Goal: Task Accomplishment & Management: Manage account settings

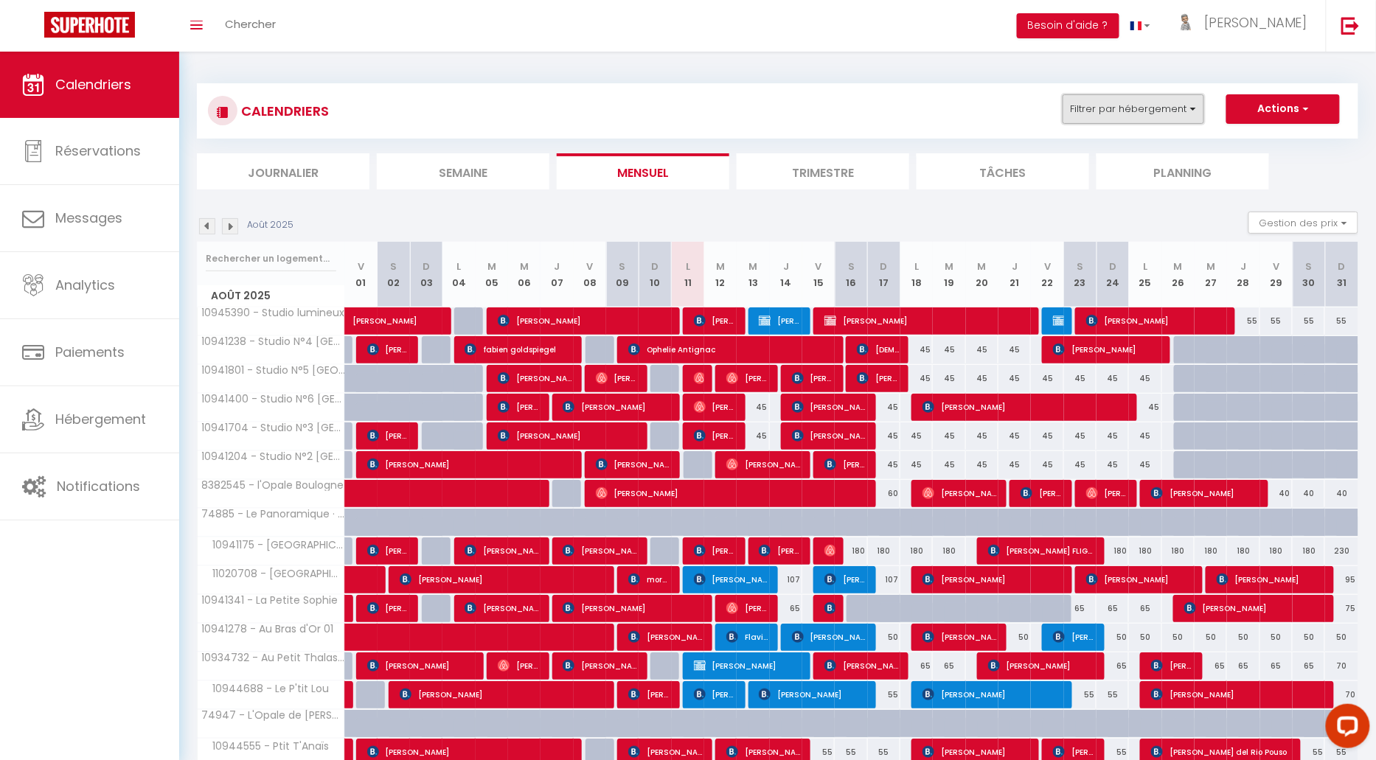
click at [1136, 108] on button "Filtrer par hébergement" at bounding box center [1134, 109] width 142 height 30
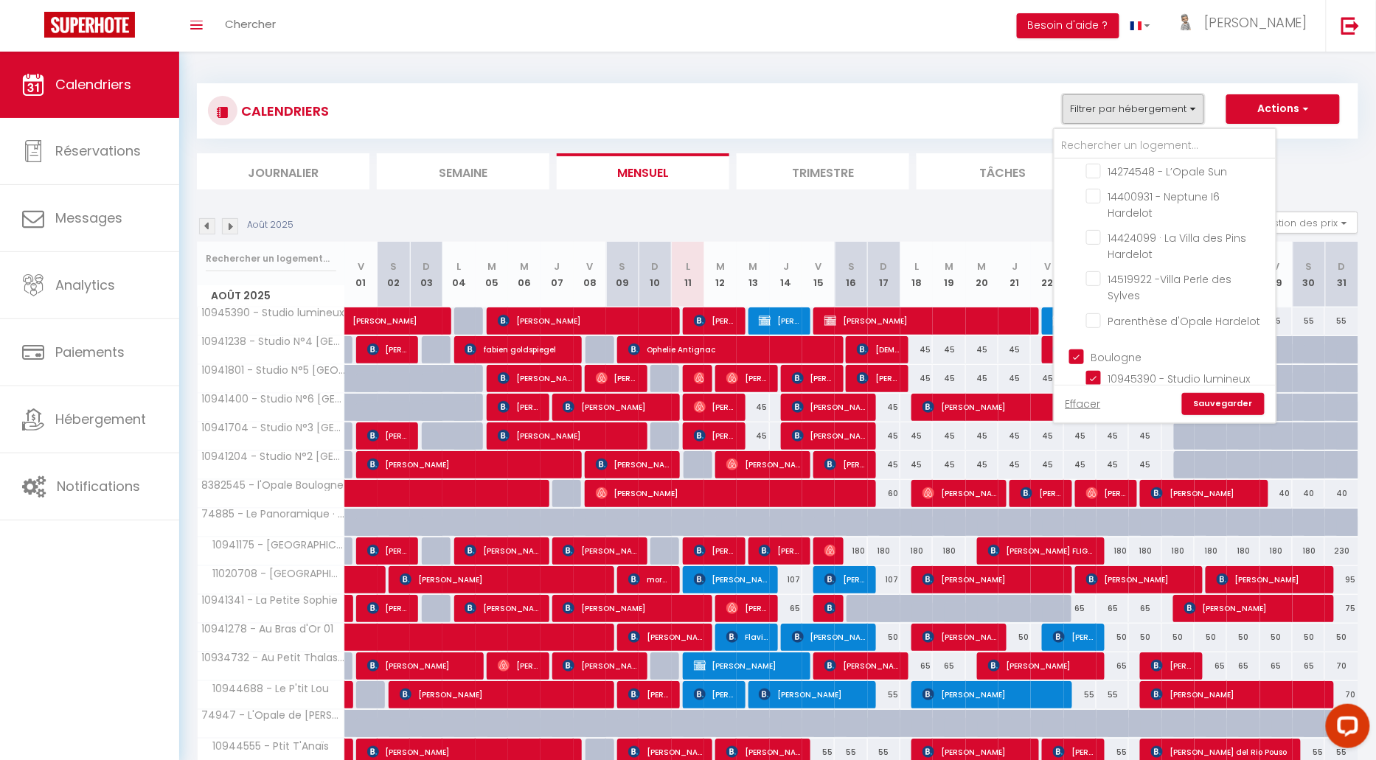
scroll to position [563, 0]
click at [1075, 350] on input "Boulogne" at bounding box center [1179, 357] width 221 height 15
checkbox input "false"
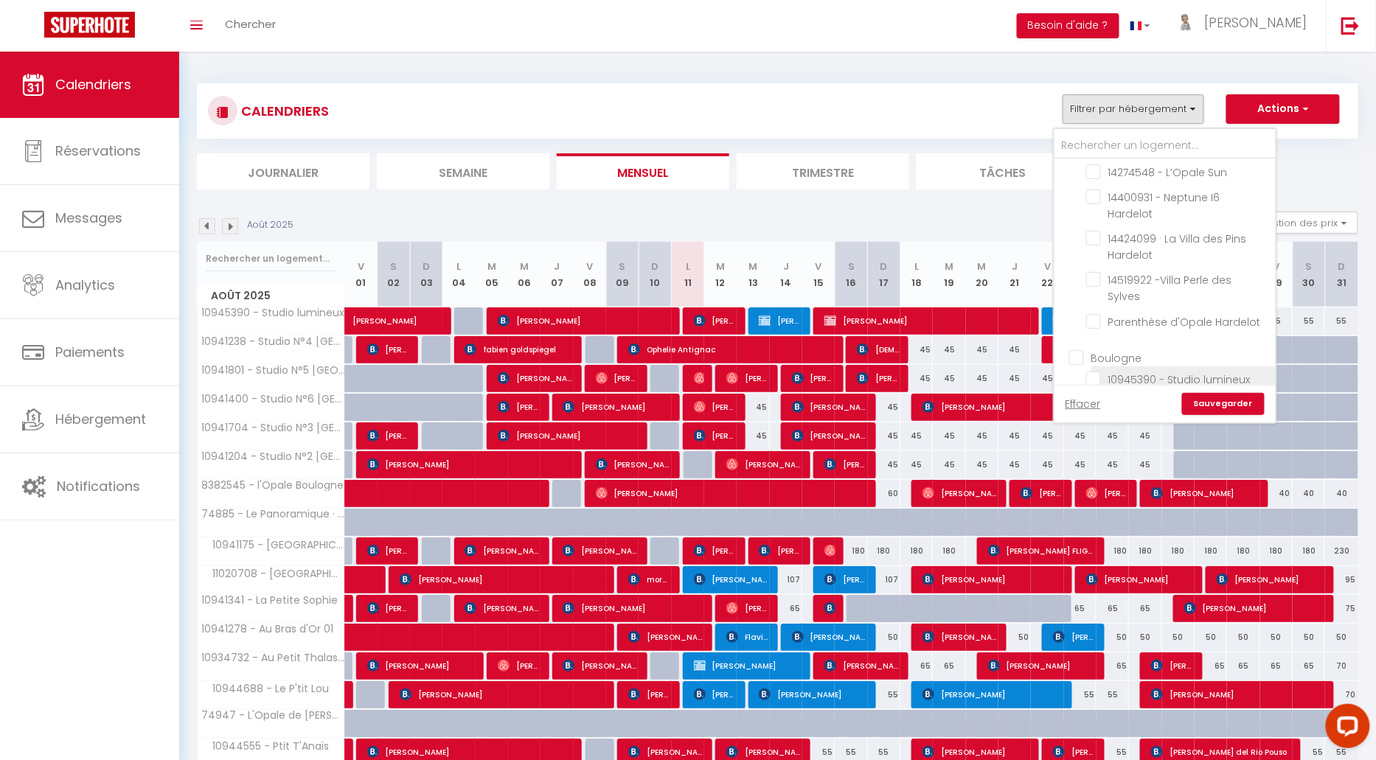
checkbox input "false"
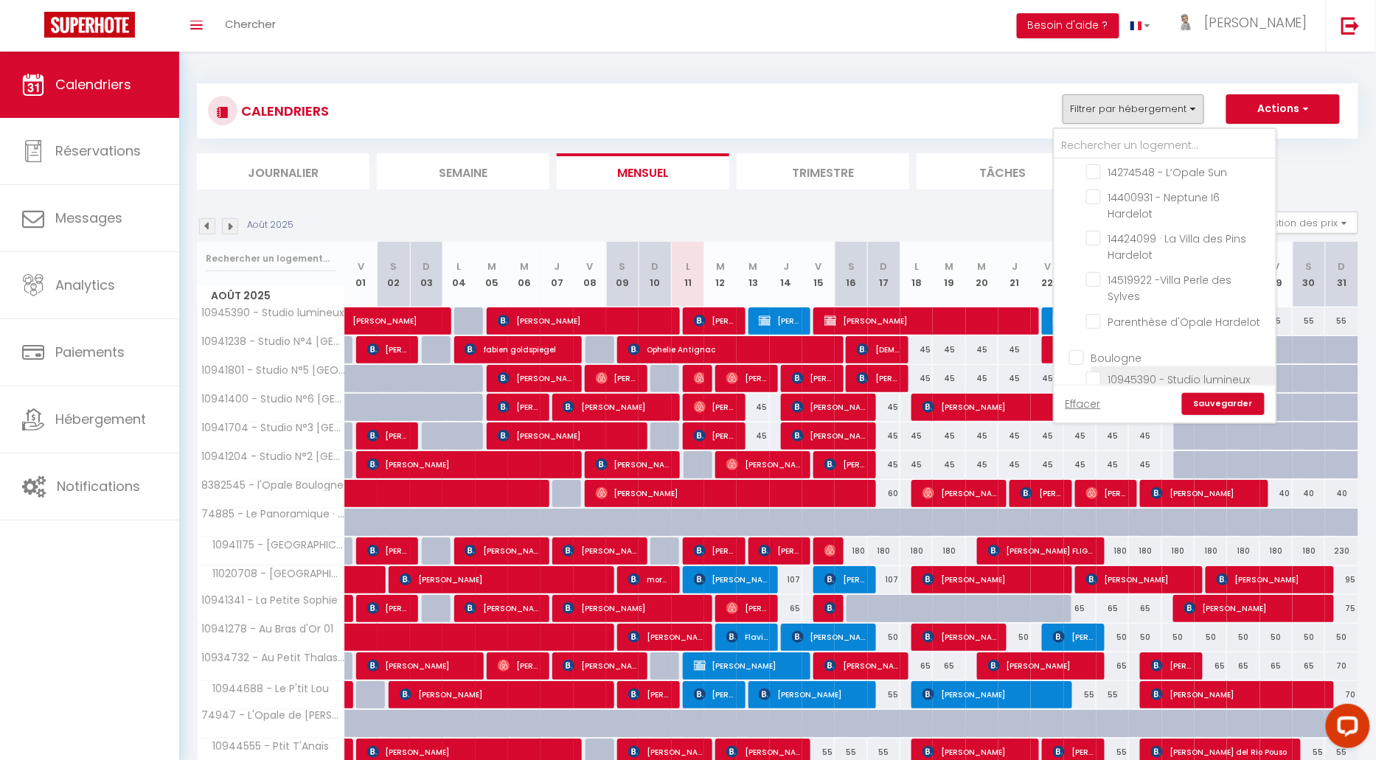
checkbox input "false"
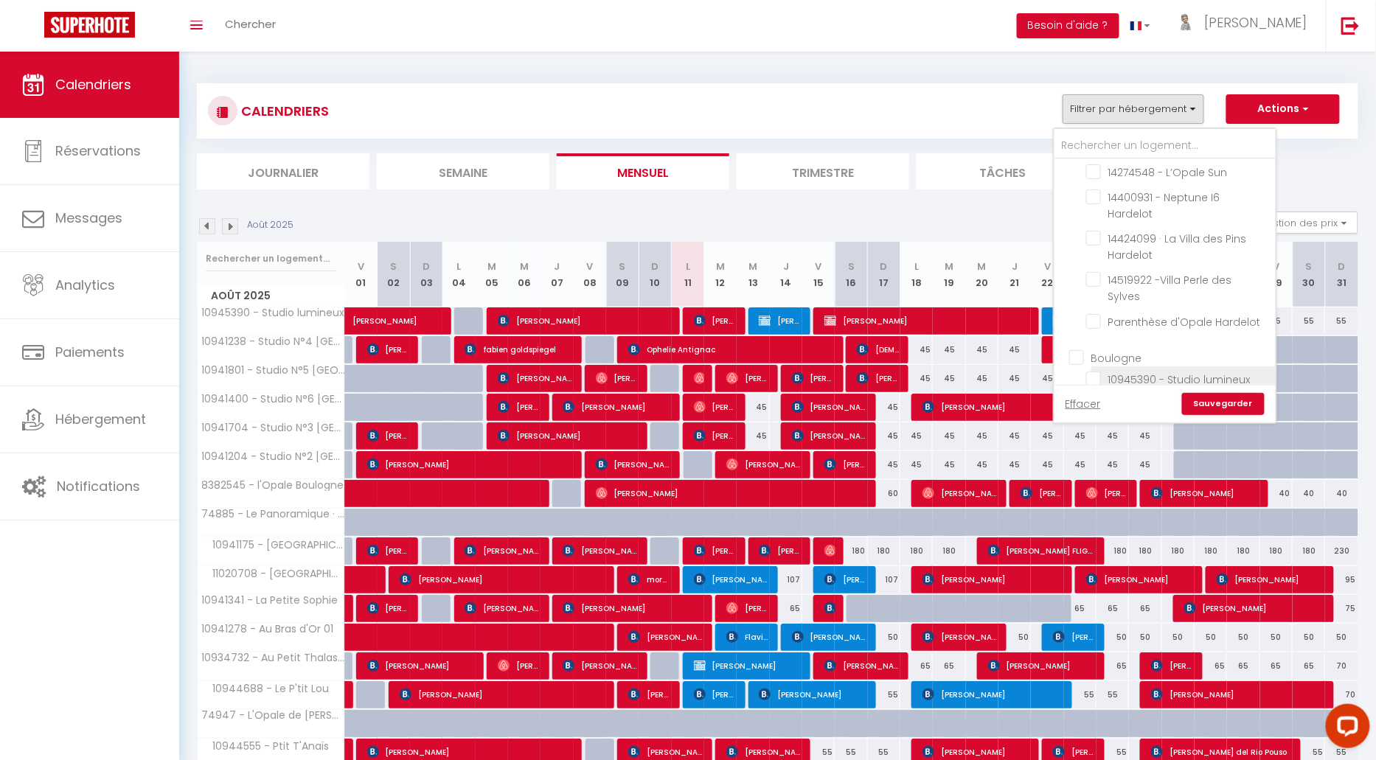
checkbox input "false"
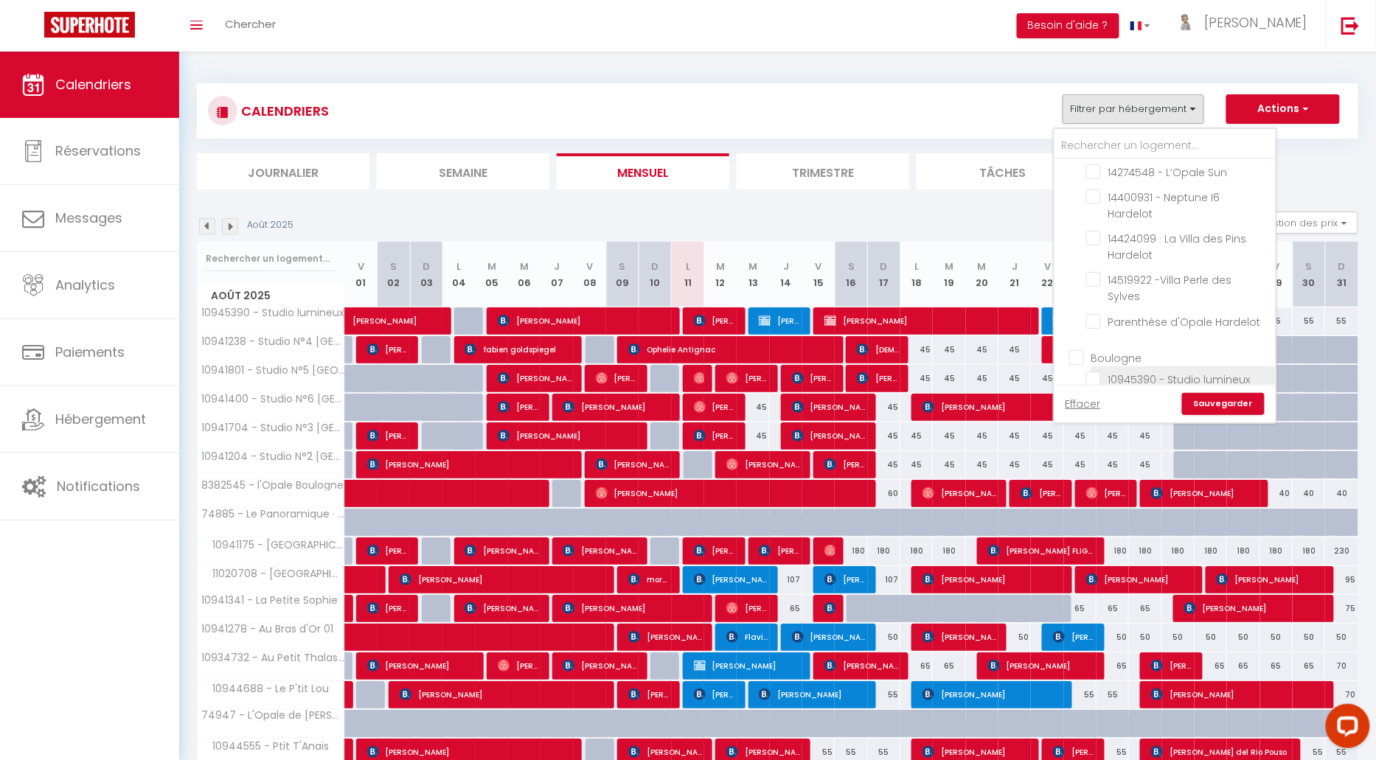
checkbox input "false"
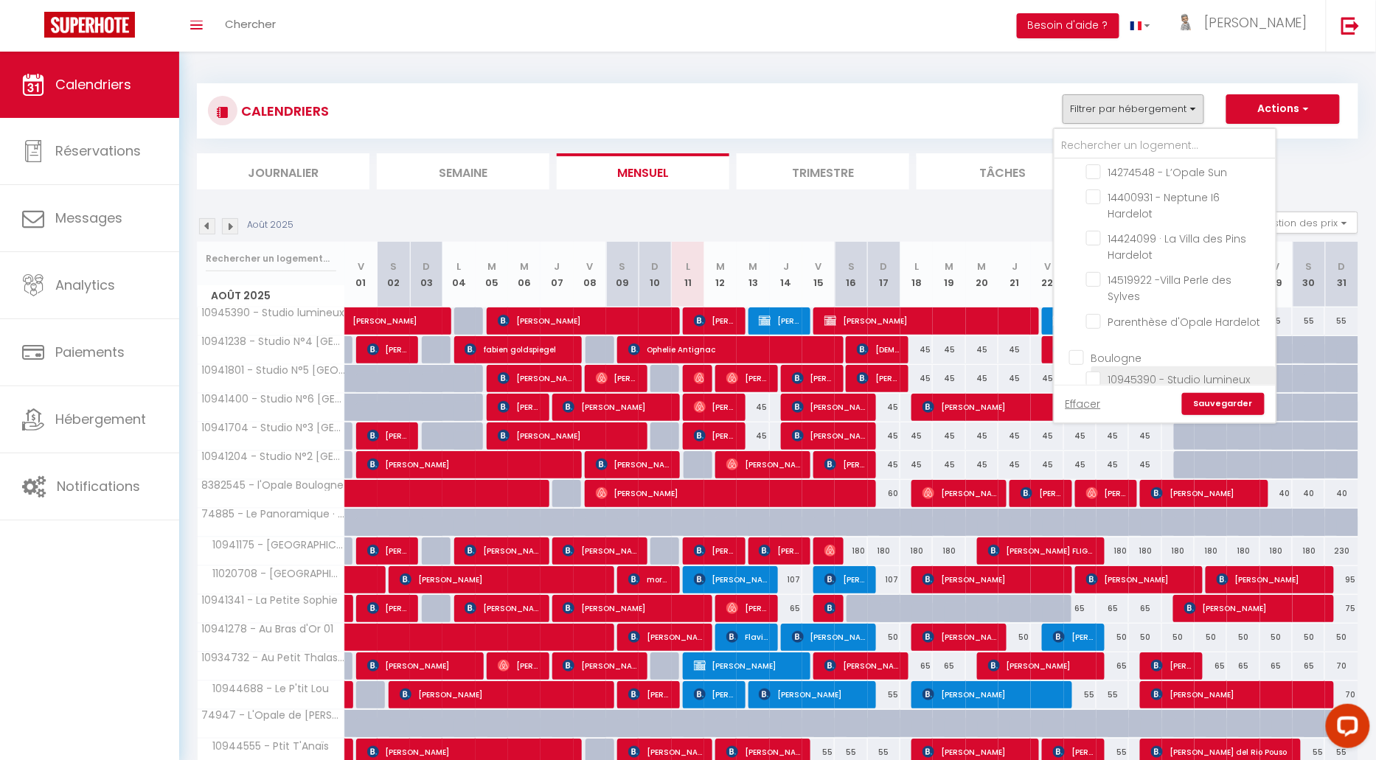
checkbox input "false"
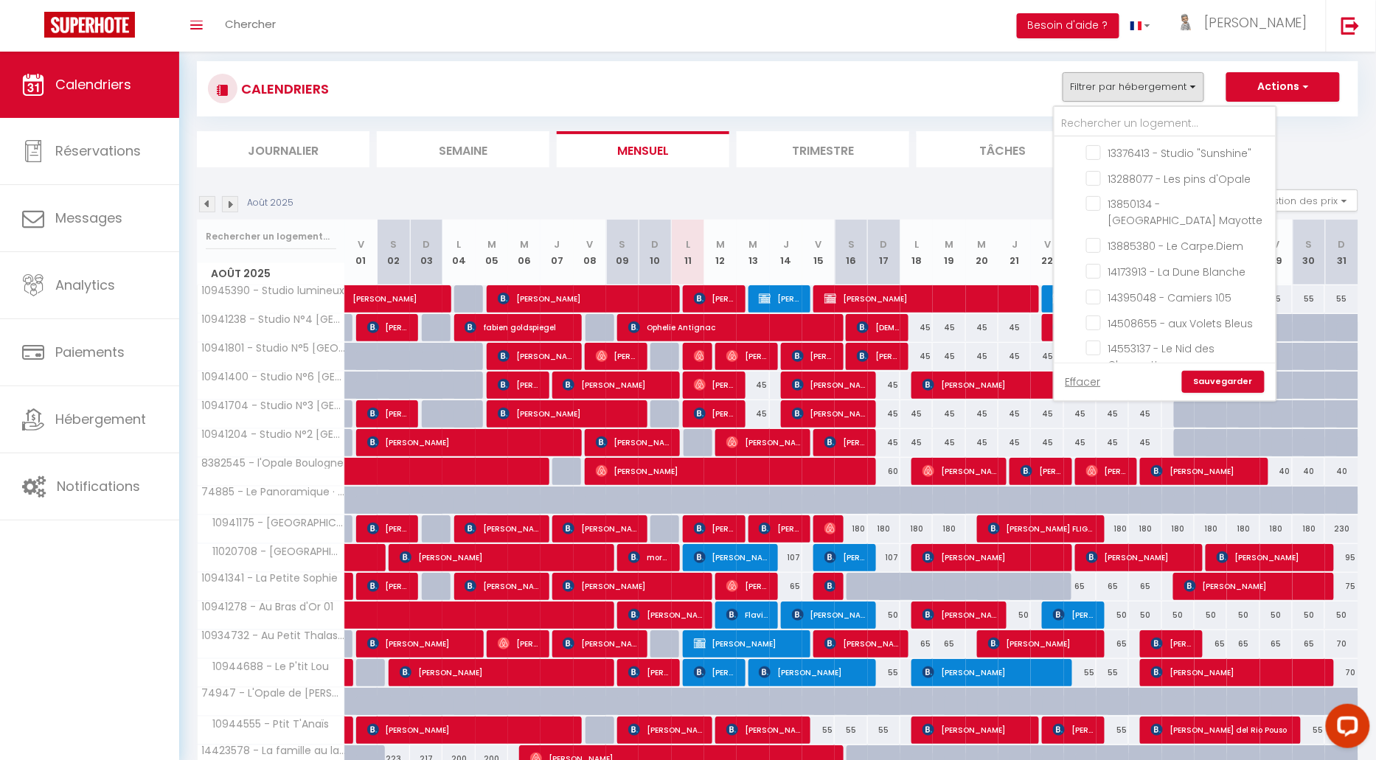
click at [1096, 617] on input "14587082 - Studio "Le Chalutier"" at bounding box center [1178, 624] width 184 height 15
checkbox input "true"
click at [1225, 379] on link "Sauvegarder" at bounding box center [1223, 382] width 83 height 22
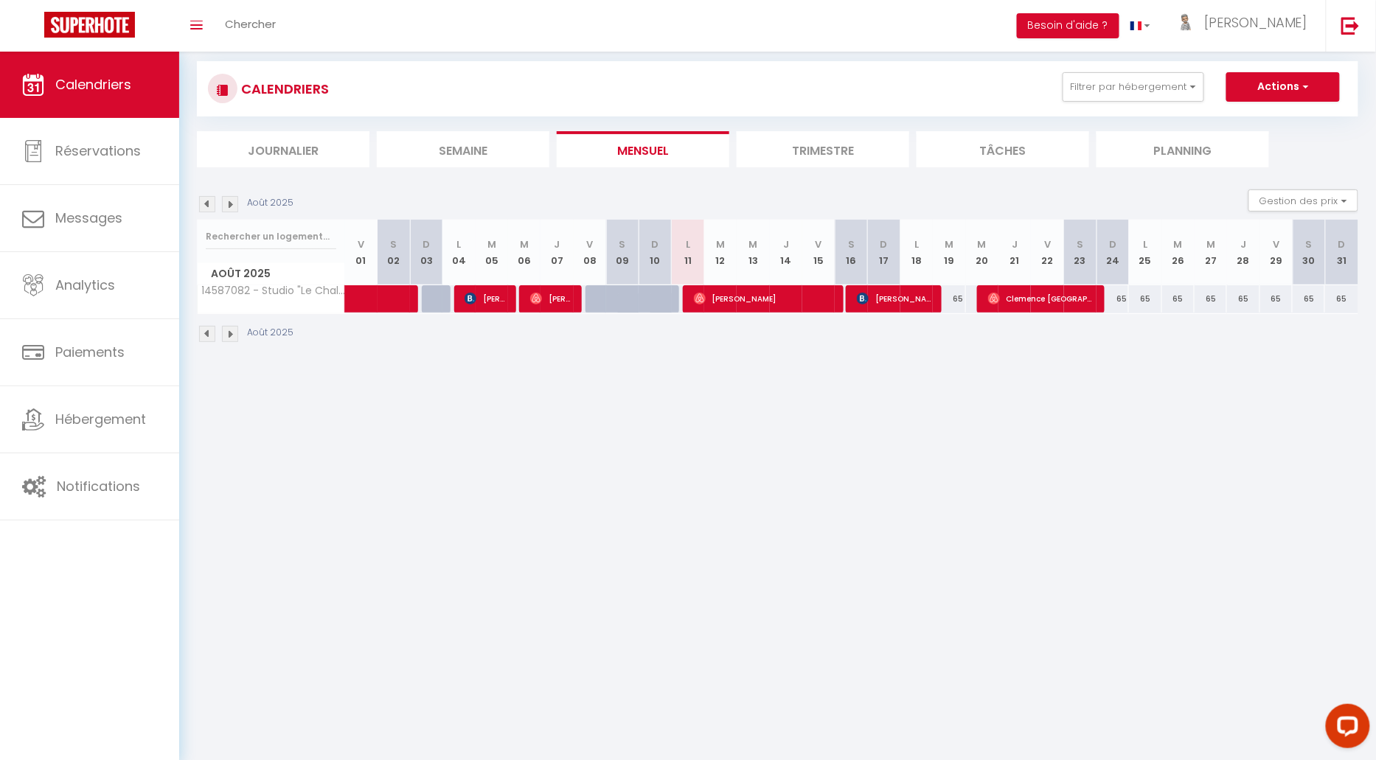
click at [827, 149] on li "Trimestre" at bounding box center [823, 149] width 173 height 36
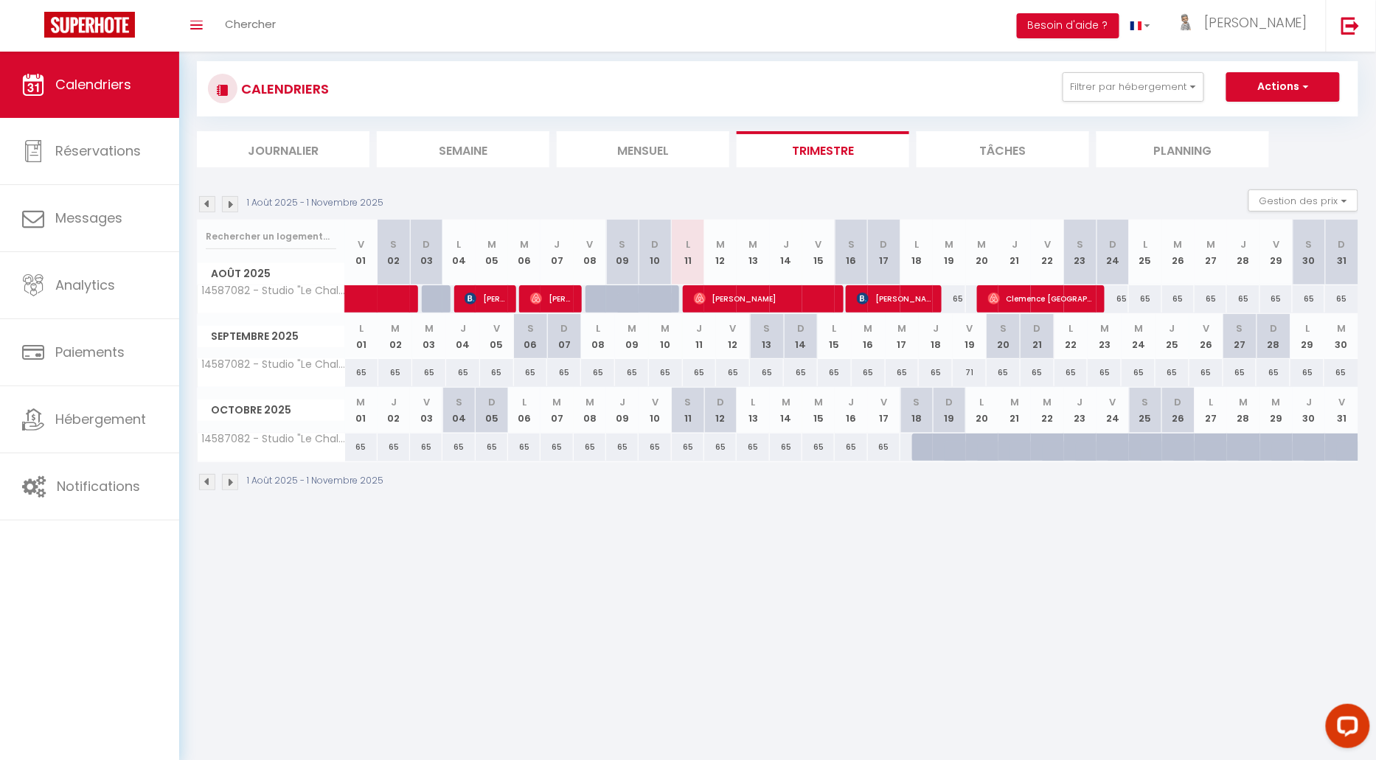
click at [233, 206] on img at bounding box center [230, 204] width 16 height 16
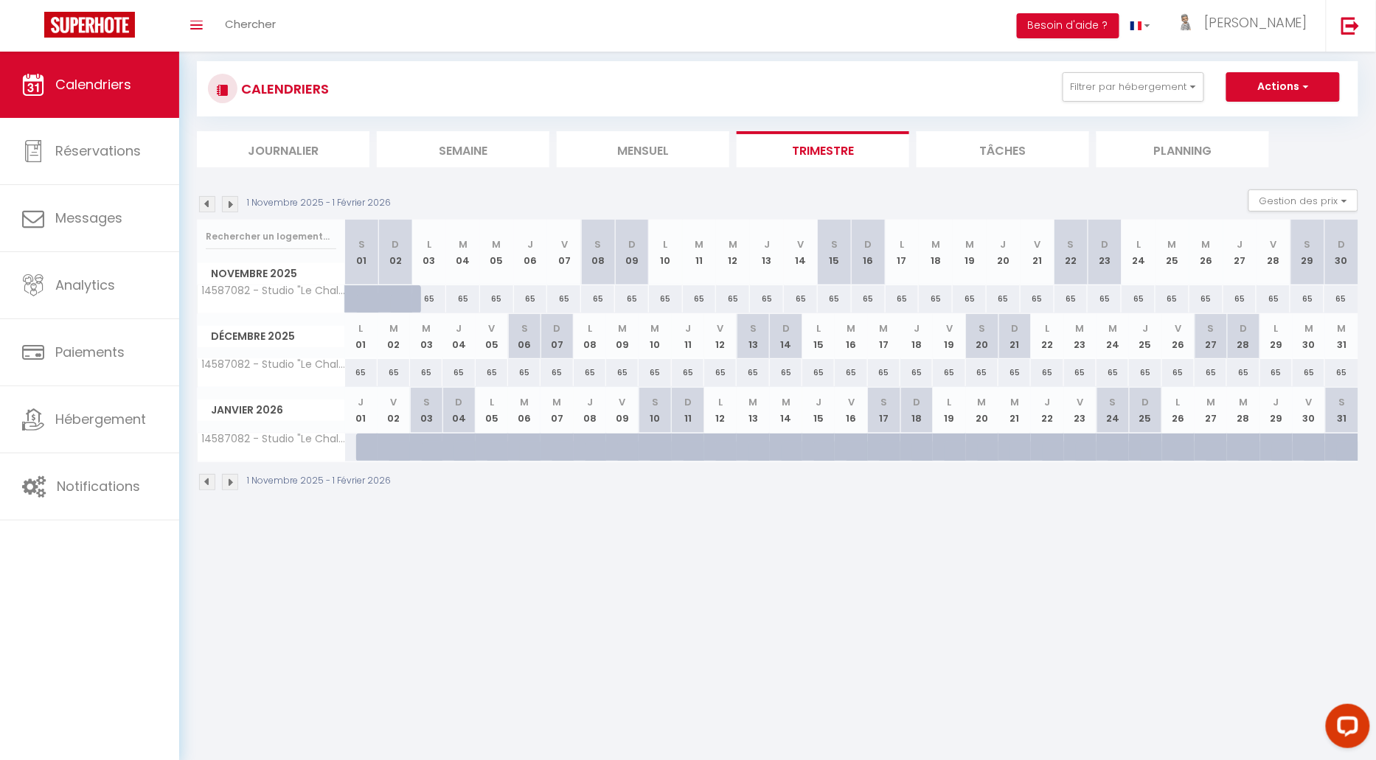
click at [228, 206] on img at bounding box center [230, 204] width 16 height 16
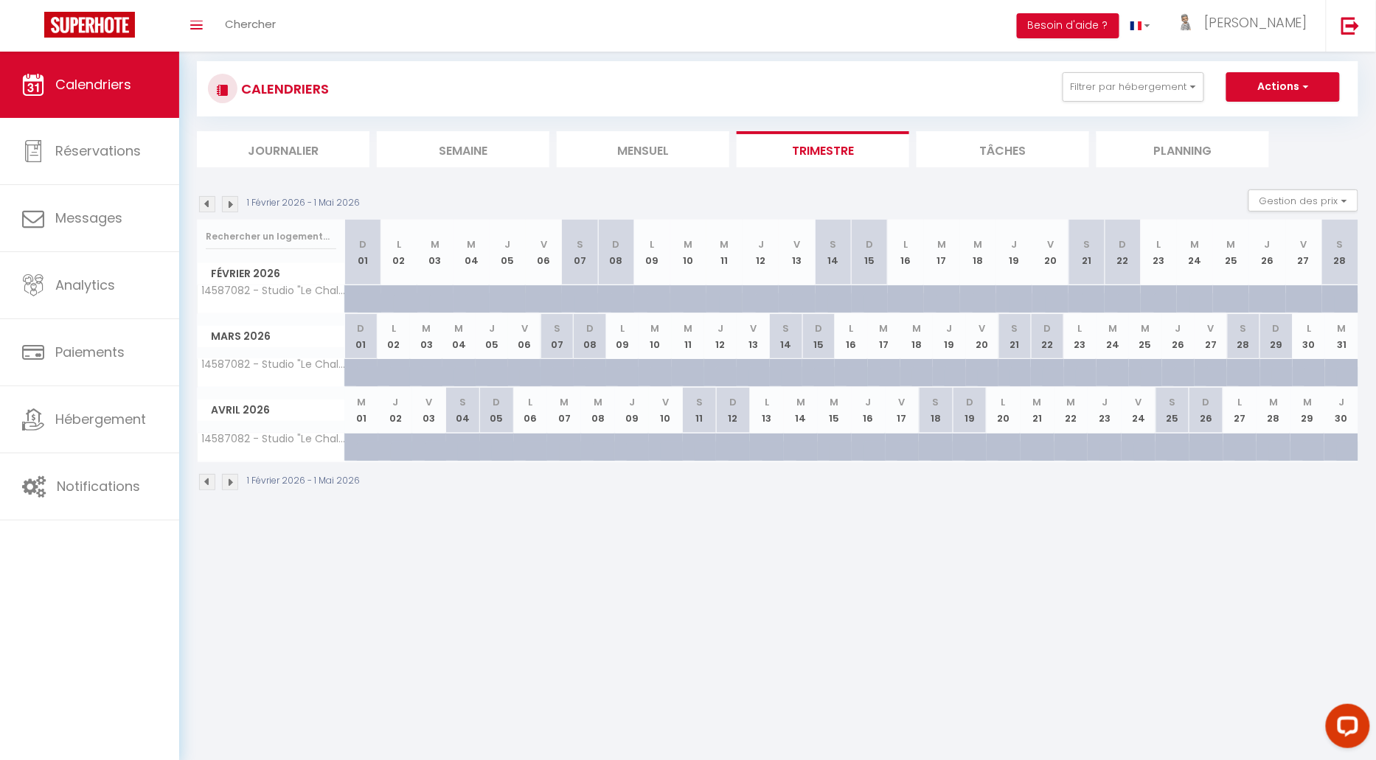
click at [204, 201] on img at bounding box center [207, 204] width 16 height 16
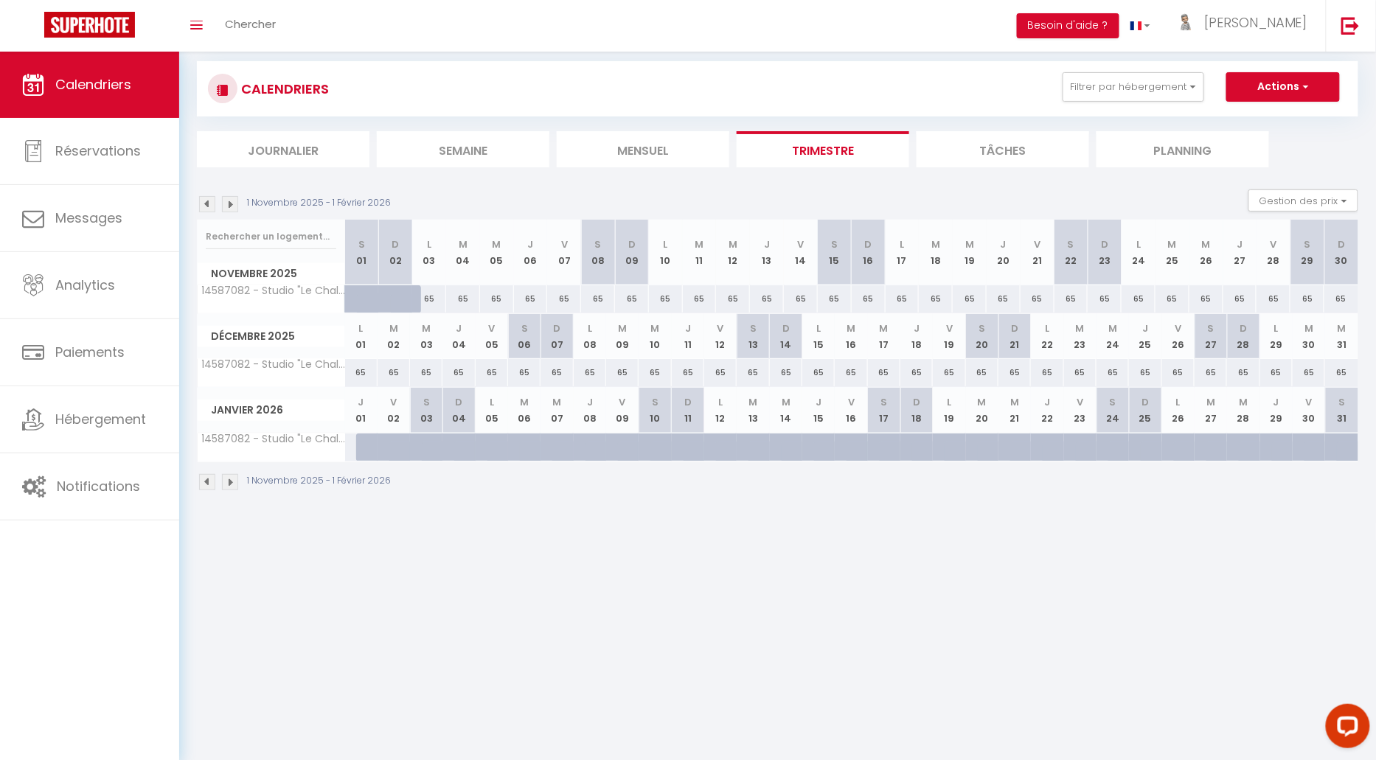
click at [358, 445] on div at bounding box center [372, 448] width 32 height 28
select select "1"
type input "Jeu 01 Janvier 2026"
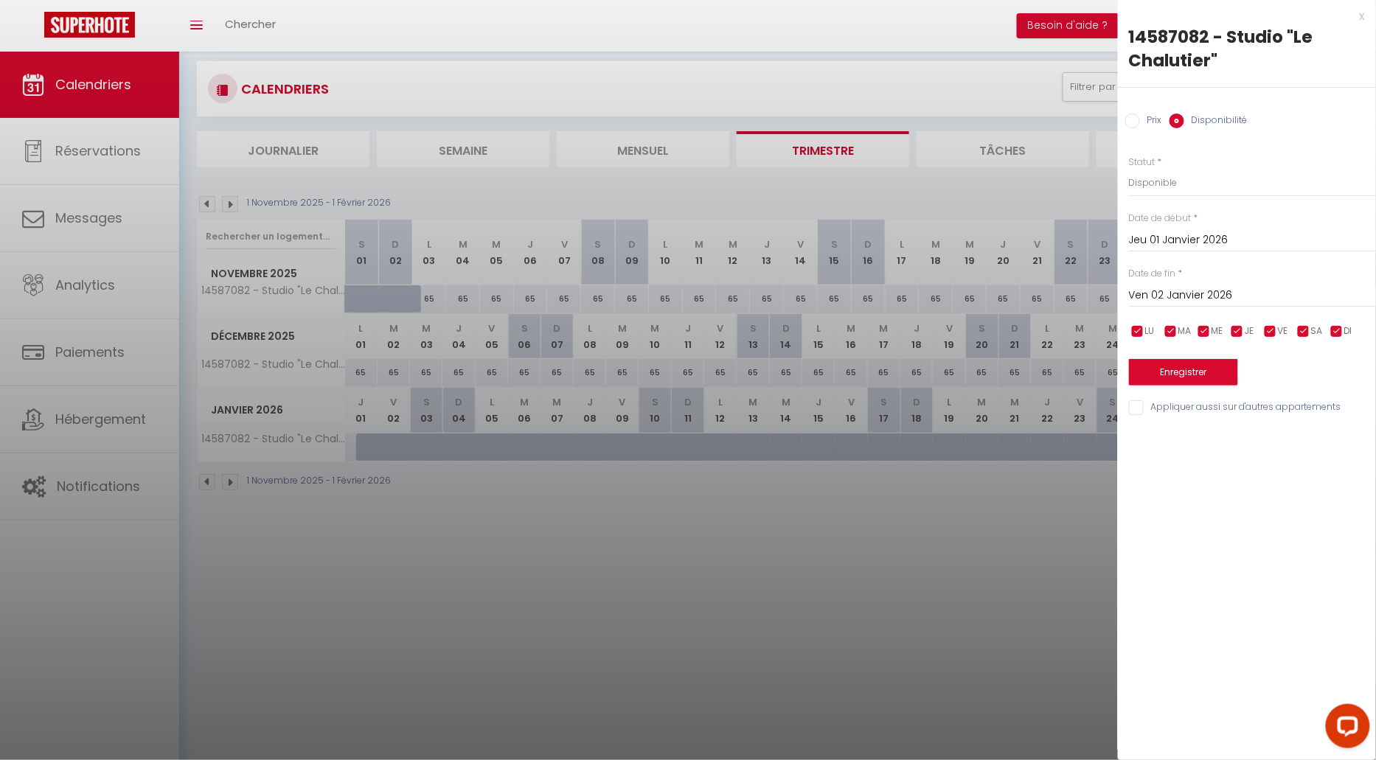
click at [1234, 293] on input "Ven 02 Janvier 2026" at bounding box center [1252, 295] width 247 height 19
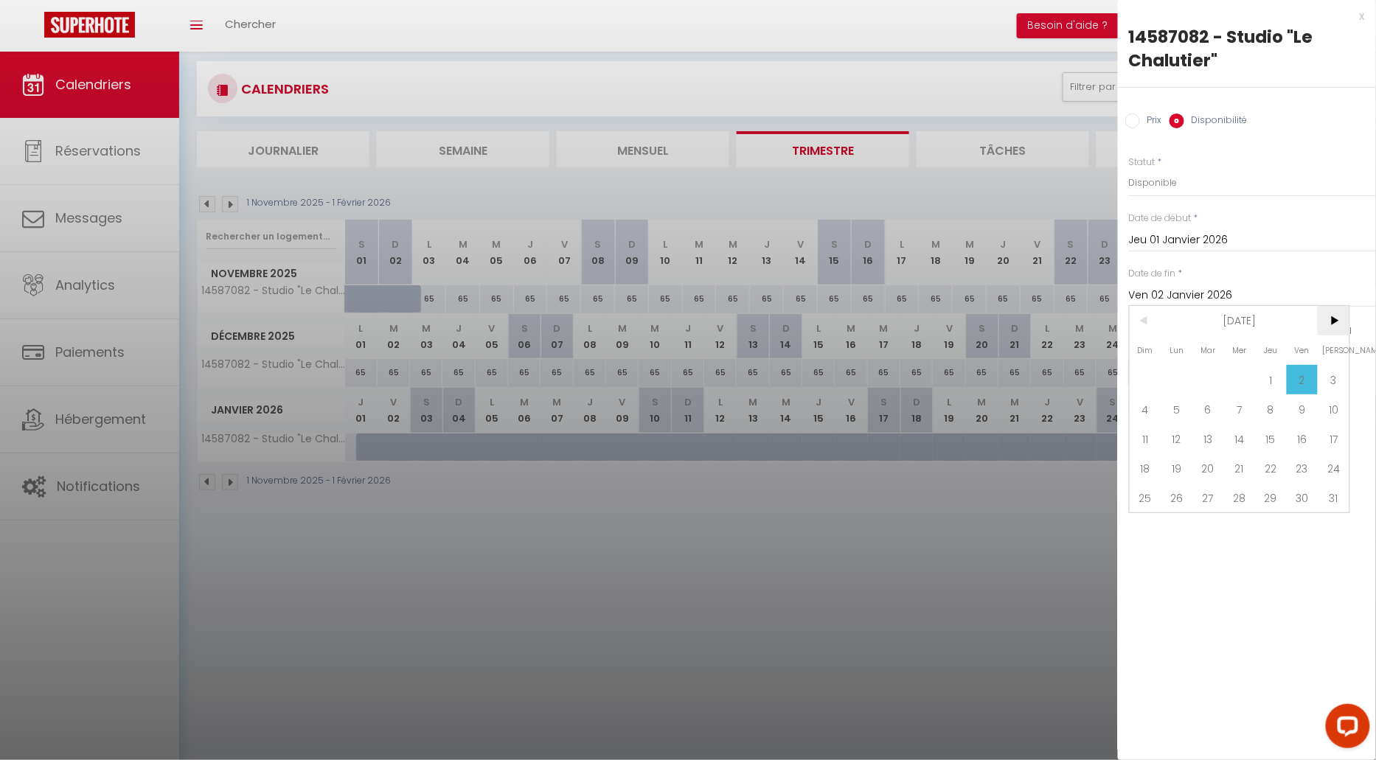
click at [1341, 318] on span ">" at bounding box center [1334, 321] width 32 height 30
click at [1334, 473] on span "28" at bounding box center [1334, 469] width 32 height 30
type input "[PERSON_NAME] 28 Février 2026"
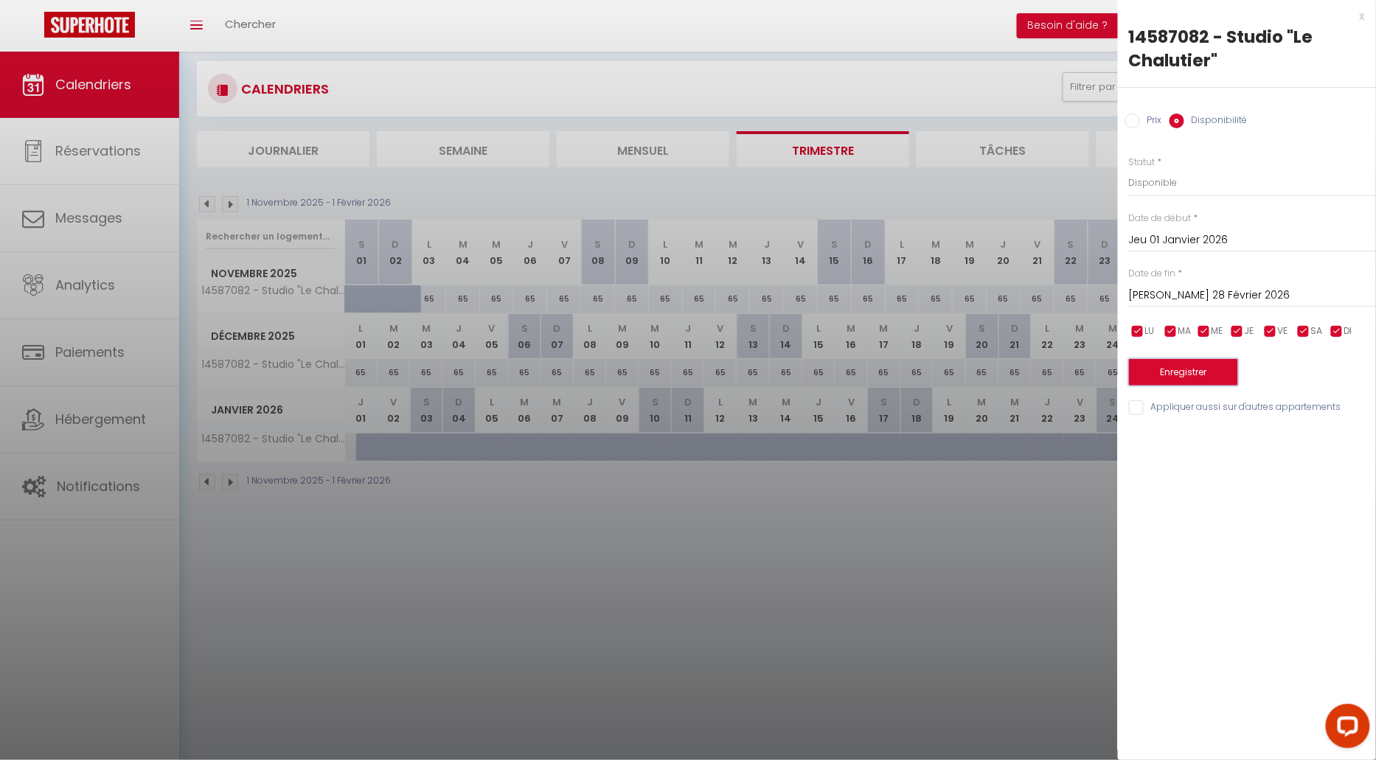
click at [1194, 369] on button "Enregistrer" at bounding box center [1183, 372] width 109 height 27
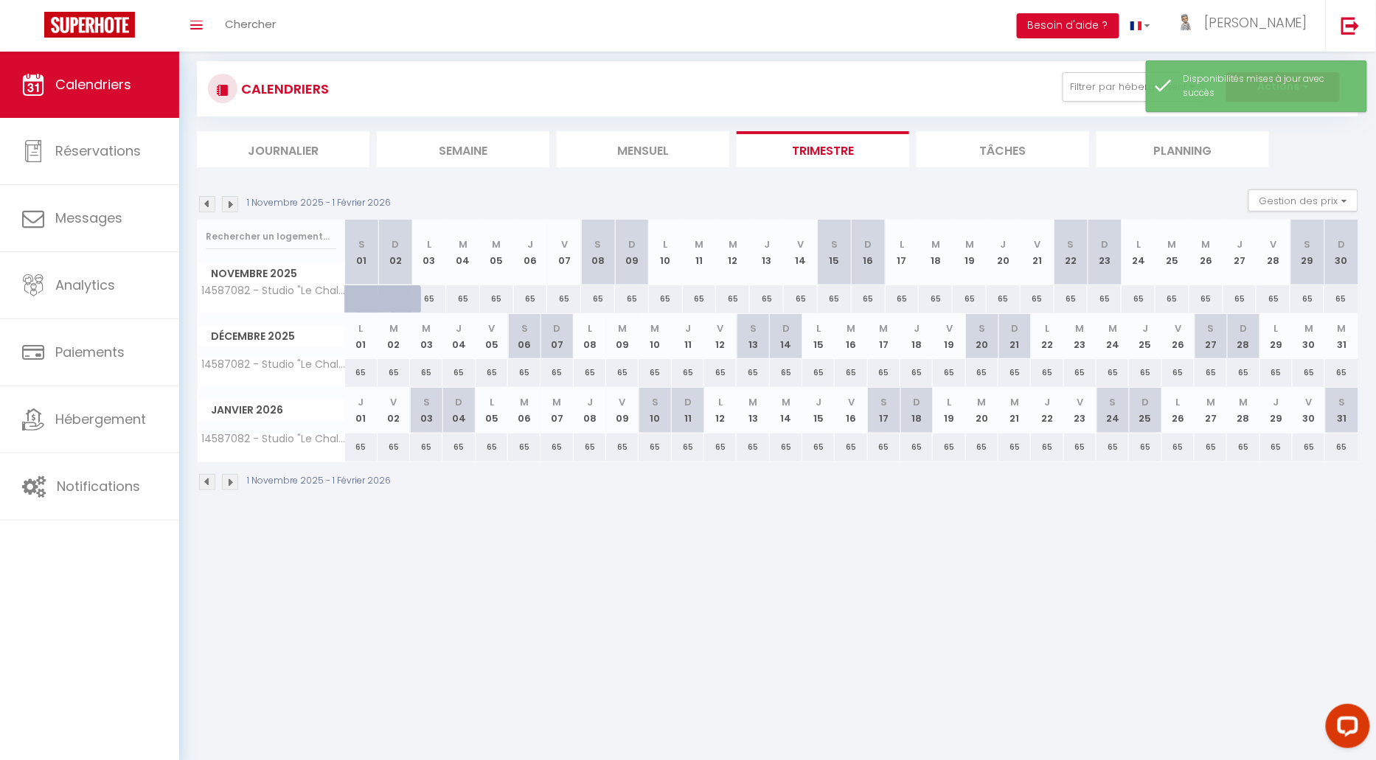
click at [232, 476] on img at bounding box center [230, 482] width 16 height 16
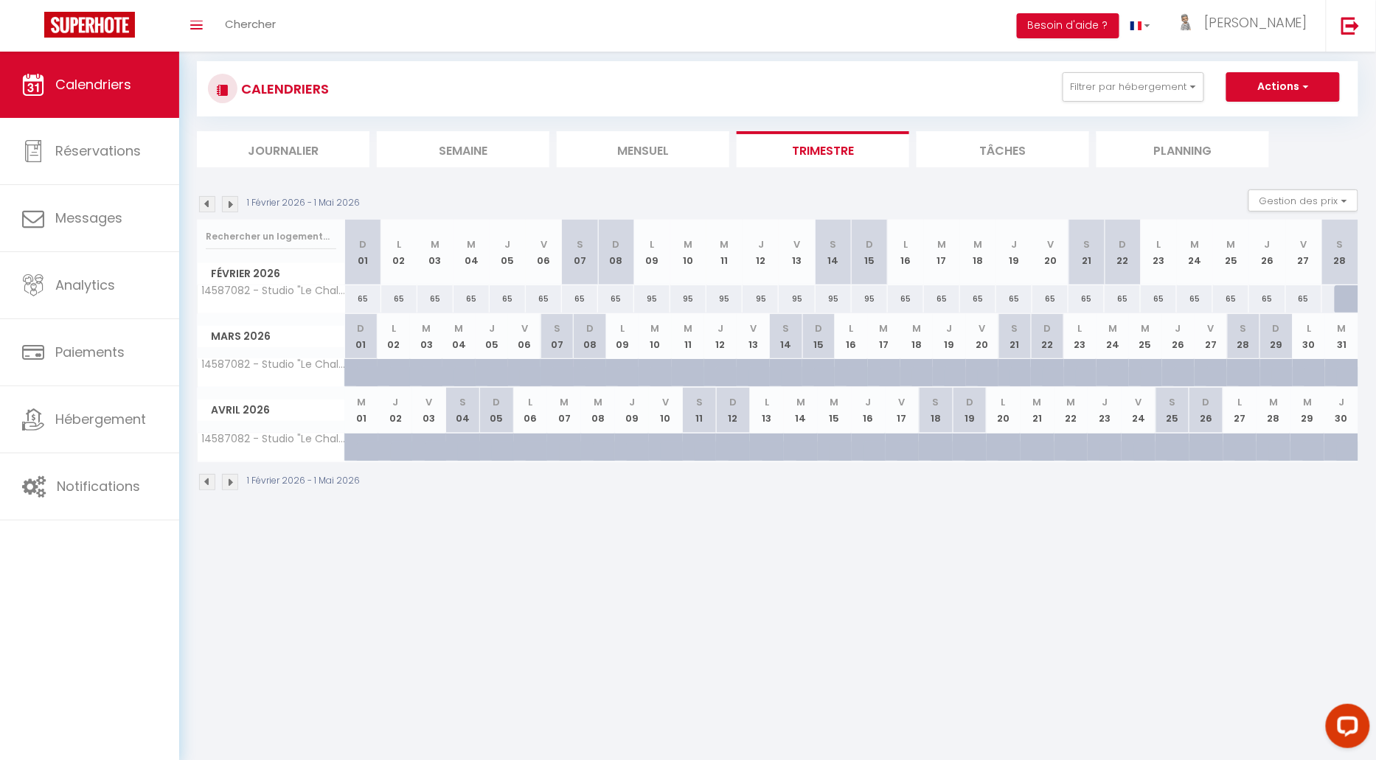
click at [761, 297] on div "95" at bounding box center [761, 298] width 36 height 27
select select "1"
type input "Jeu 12 Février 2026"
type input "Ven 13 Février 2026"
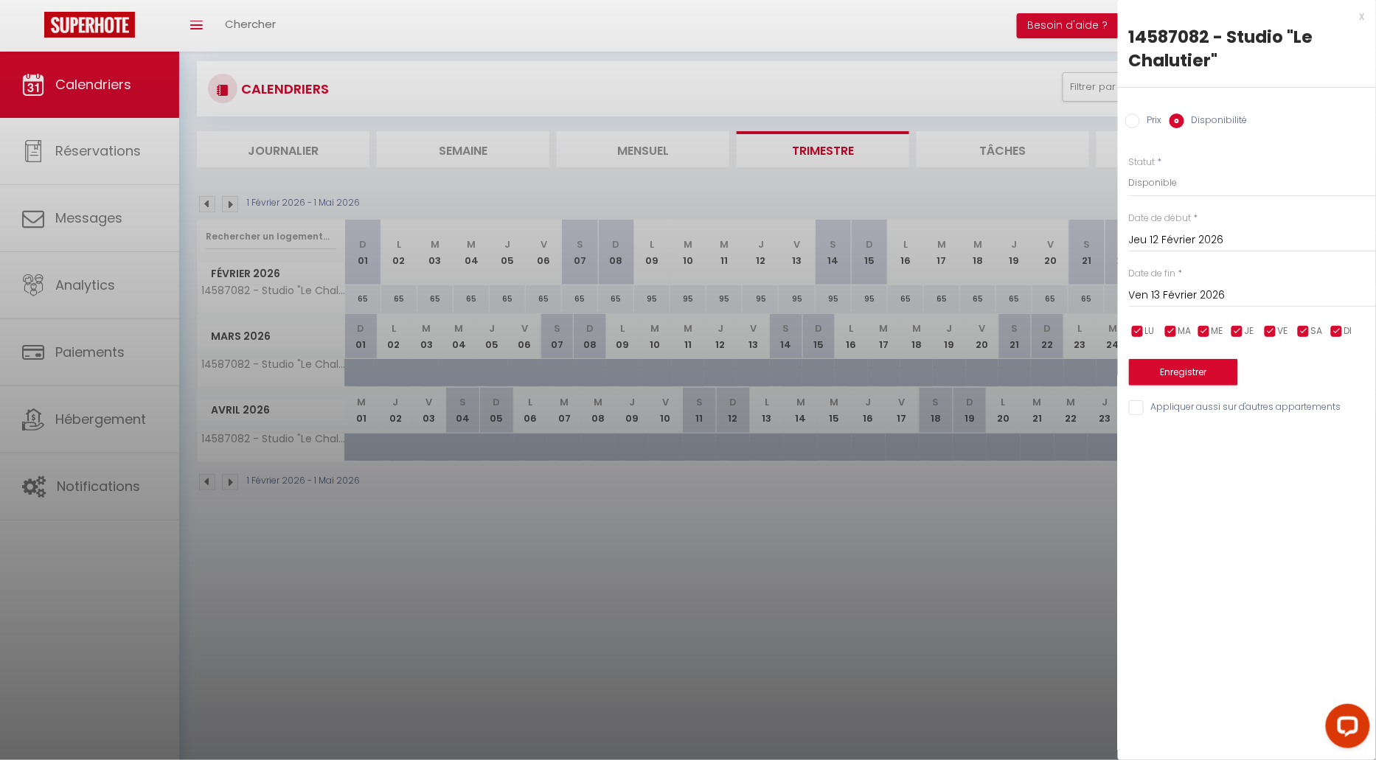
click at [1128, 118] on input "Prix" at bounding box center [1133, 121] width 15 height 15
radio input "true"
radio input "false"
click at [1161, 189] on input "95" at bounding box center [1252, 182] width 247 height 27
click at [1163, 181] on input "95" at bounding box center [1252, 182] width 247 height 27
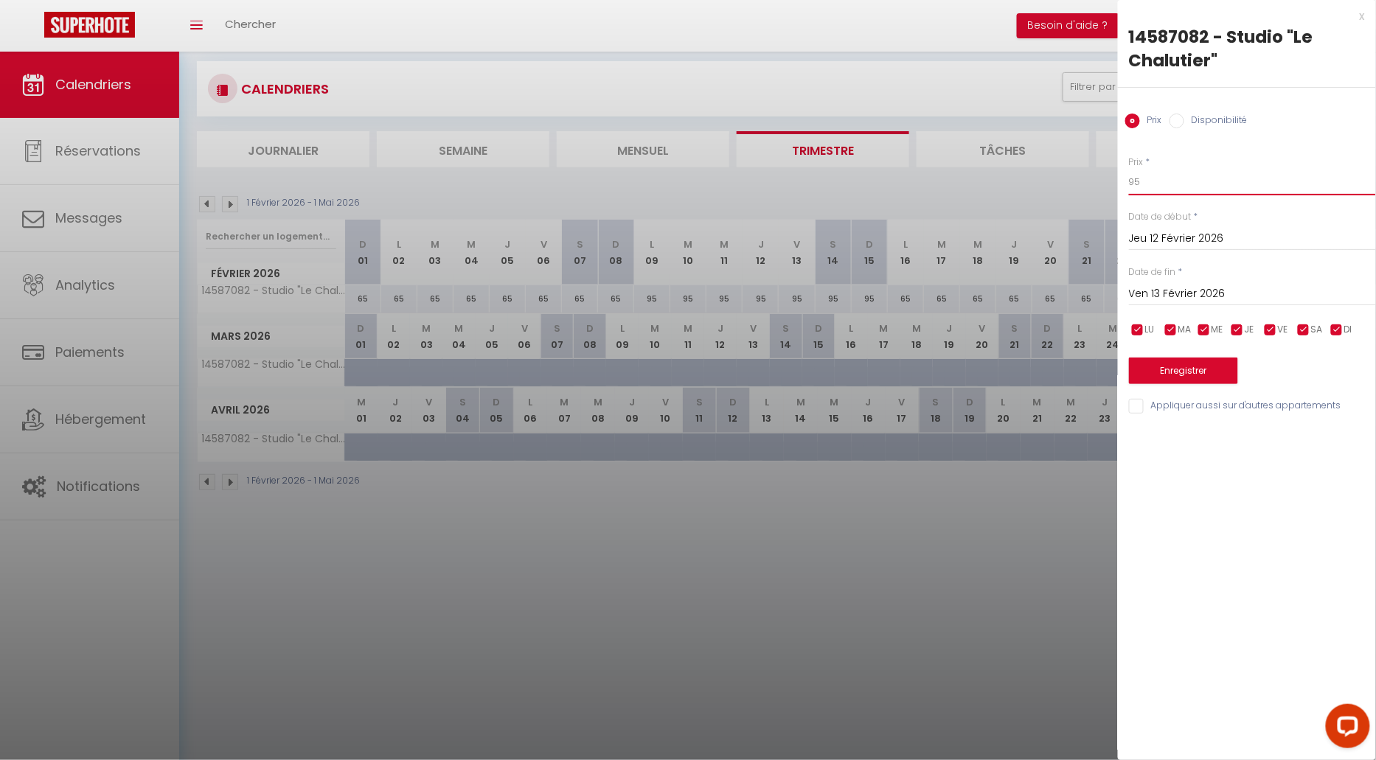
click at [1163, 181] on input "95" at bounding box center [1252, 182] width 247 height 27
type input "110"
click at [1207, 292] on input "Ven 13 Février 2026" at bounding box center [1252, 294] width 247 height 19
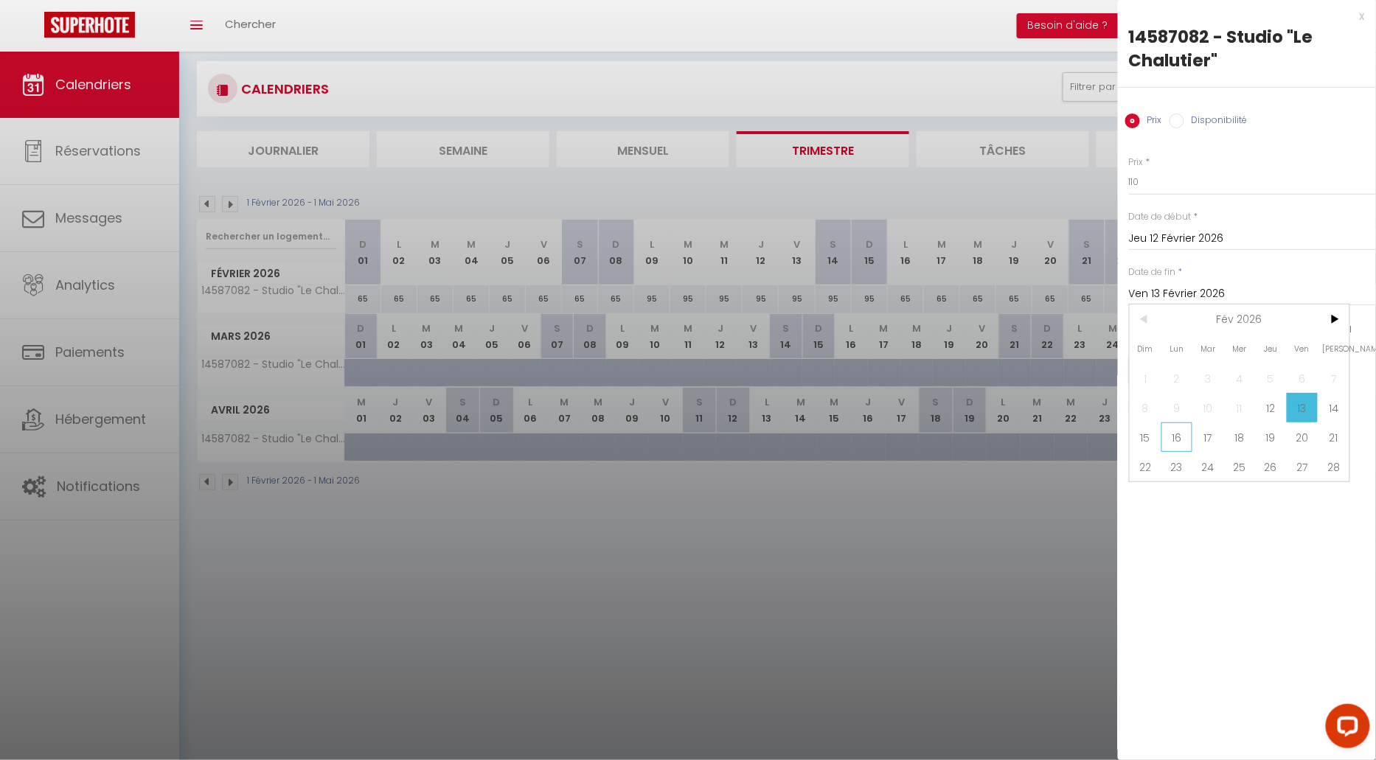
click at [1185, 434] on span "16" at bounding box center [1178, 438] width 32 height 30
type input "Lun 16 Février 2026"
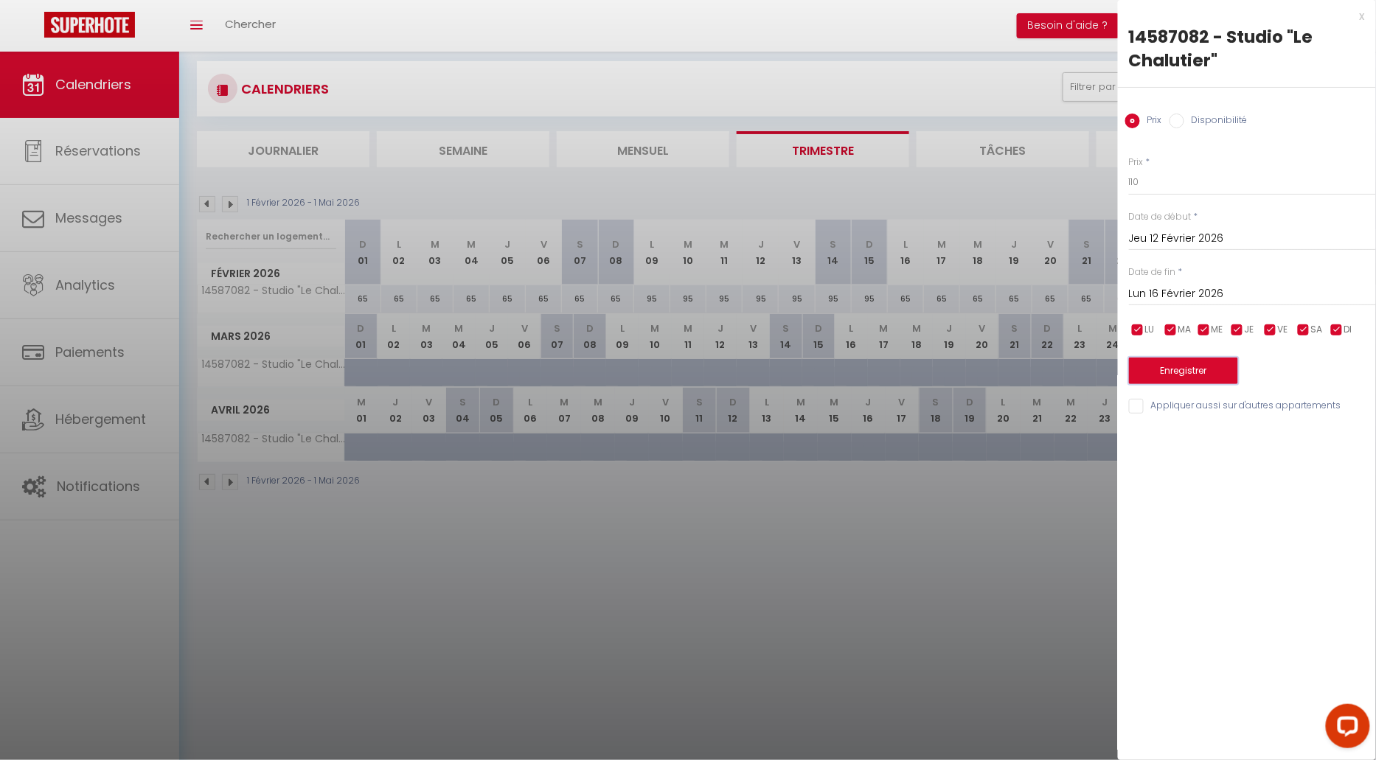
click at [1199, 372] on button "Enregistrer" at bounding box center [1183, 371] width 109 height 27
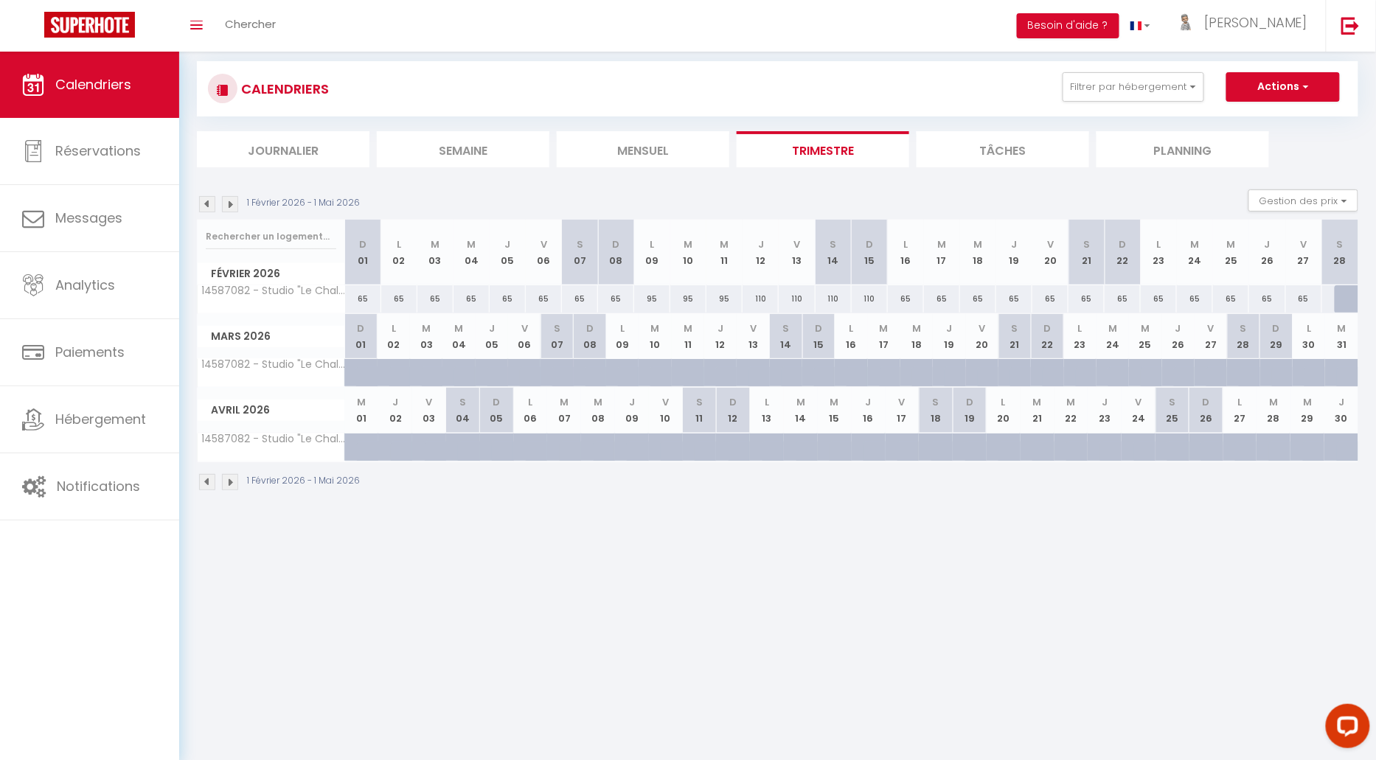
click at [207, 204] on img at bounding box center [207, 204] width 16 height 16
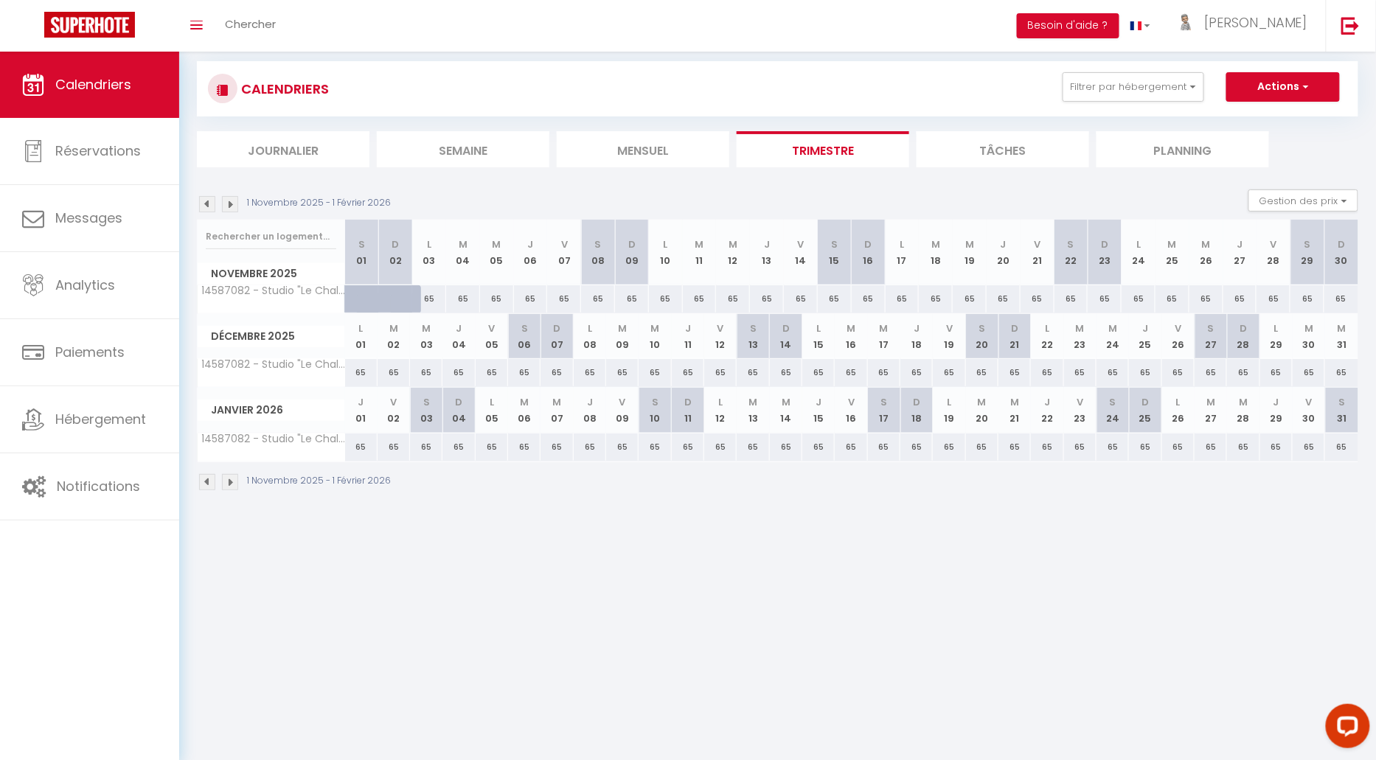
click at [1308, 370] on div "65" at bounding box center [1309, 372] width 32 height 27
type input "65"
type input "[DATE] Décembre 2025"
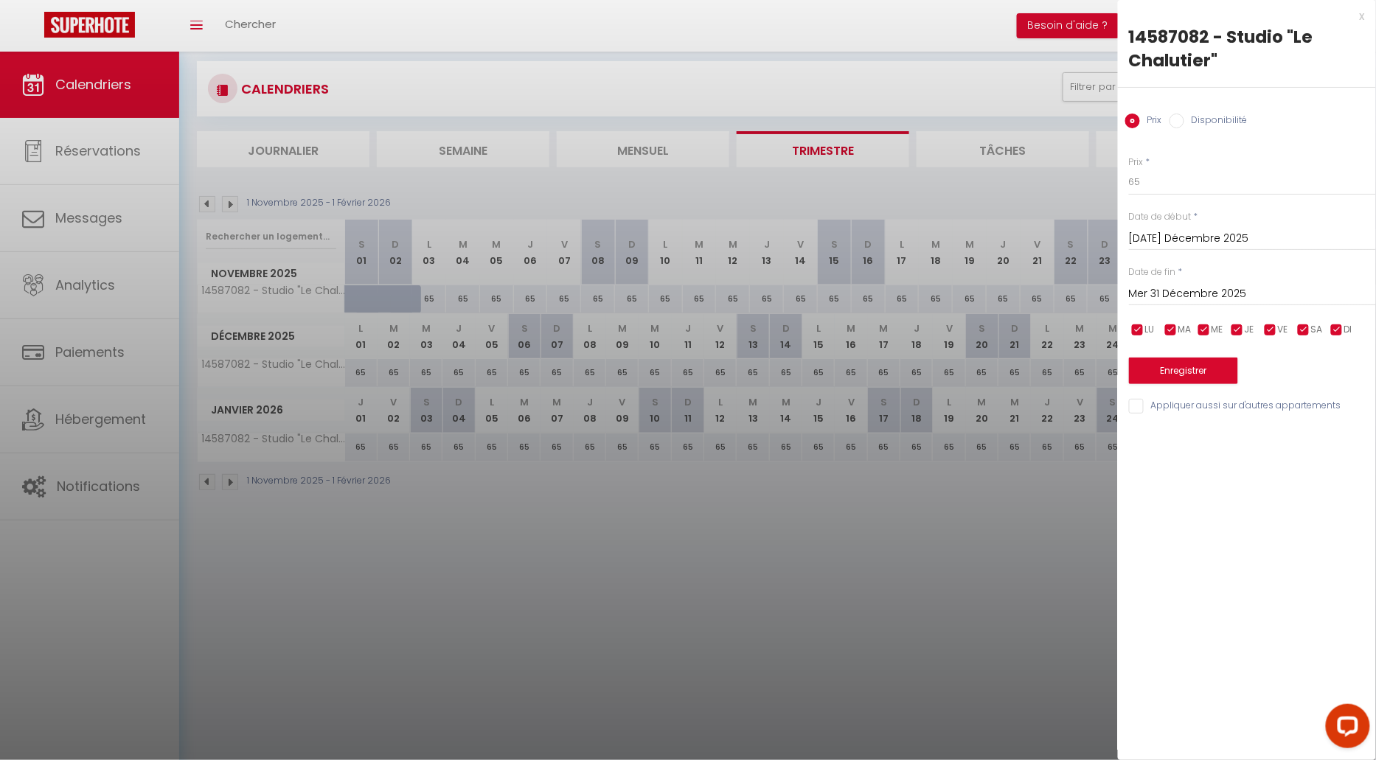
click at [1224, 293] on input "Mer 31 Décembre 2025" at bounding box center [1252, 294] width 247 height 19
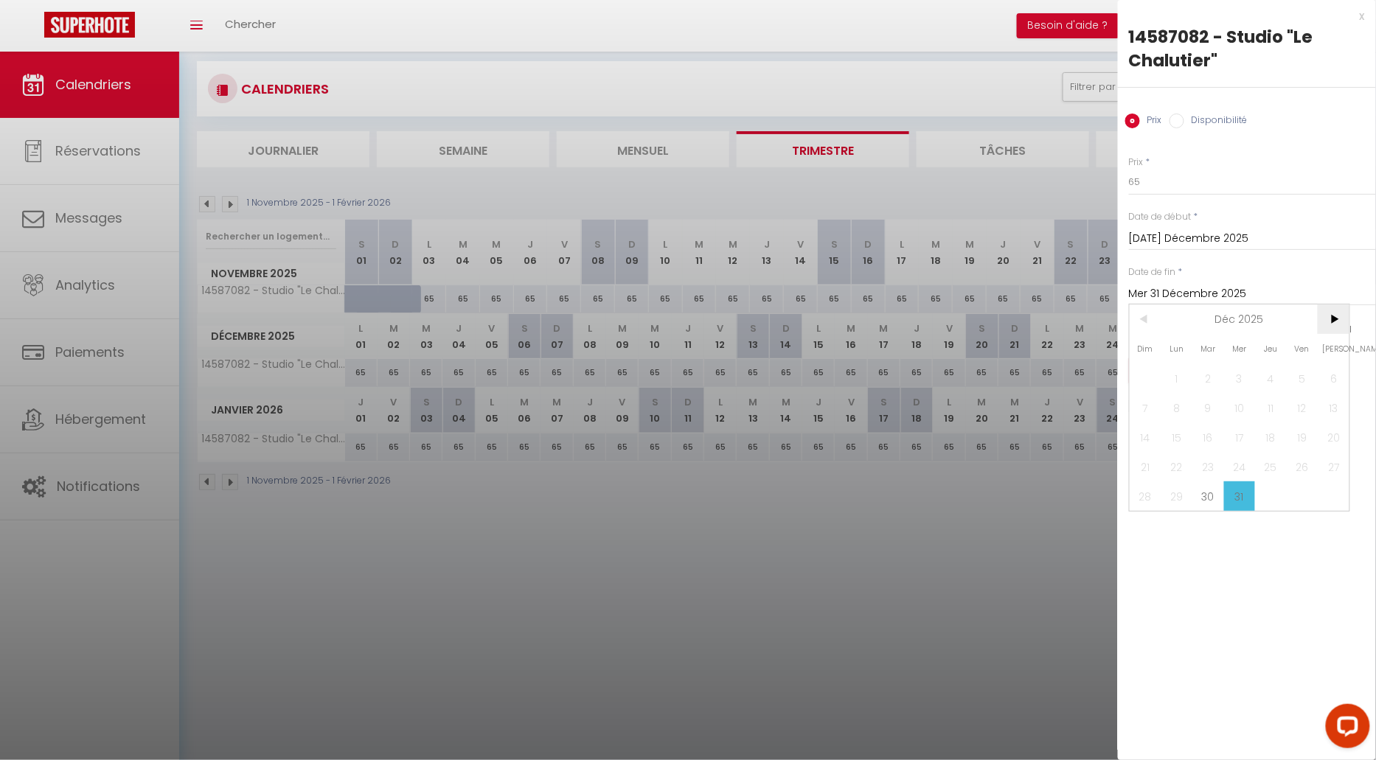
click at [1345, 316] on span ">" at bounding box center [1334, 320] width 32 height 30
click at [1149, 405] on span "4" at bounding box center [1146, 408] width 32 height 30
type input "Dim 04 Janvier 2026"
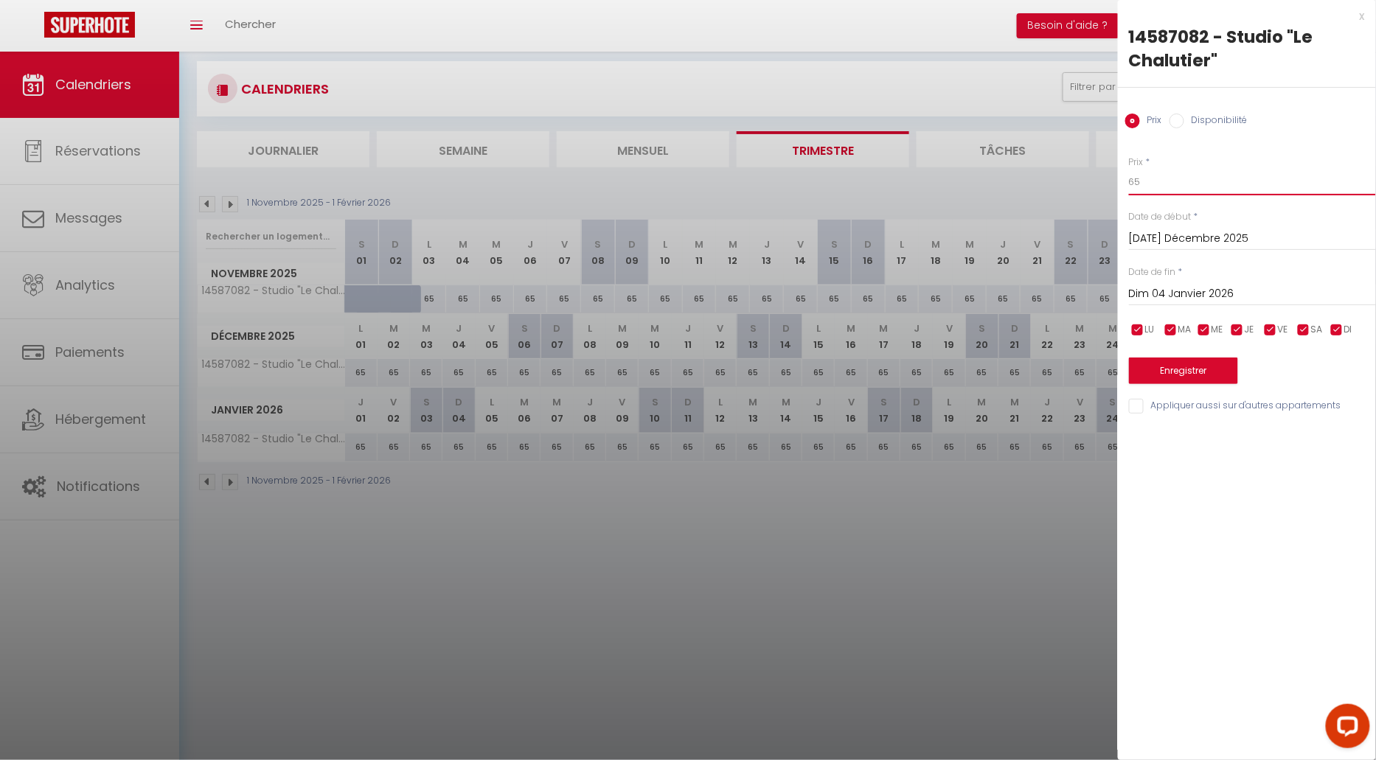
drag, startPoint x: 1151, startPoint y: 178, endPoint x: 1119, endPoint y: 178, distance: 32.5
click at [1119, 178] on div "Prix * 65 Statut * Disponible Indisponible Date de début * [DATE] Décembre 2025…" at bounding box center [1247, 276] width 258 height 279
type input "100"
click at [1191, 374] on button "Enregistrer" at bounding box center [1183, 371] width 109 height 27
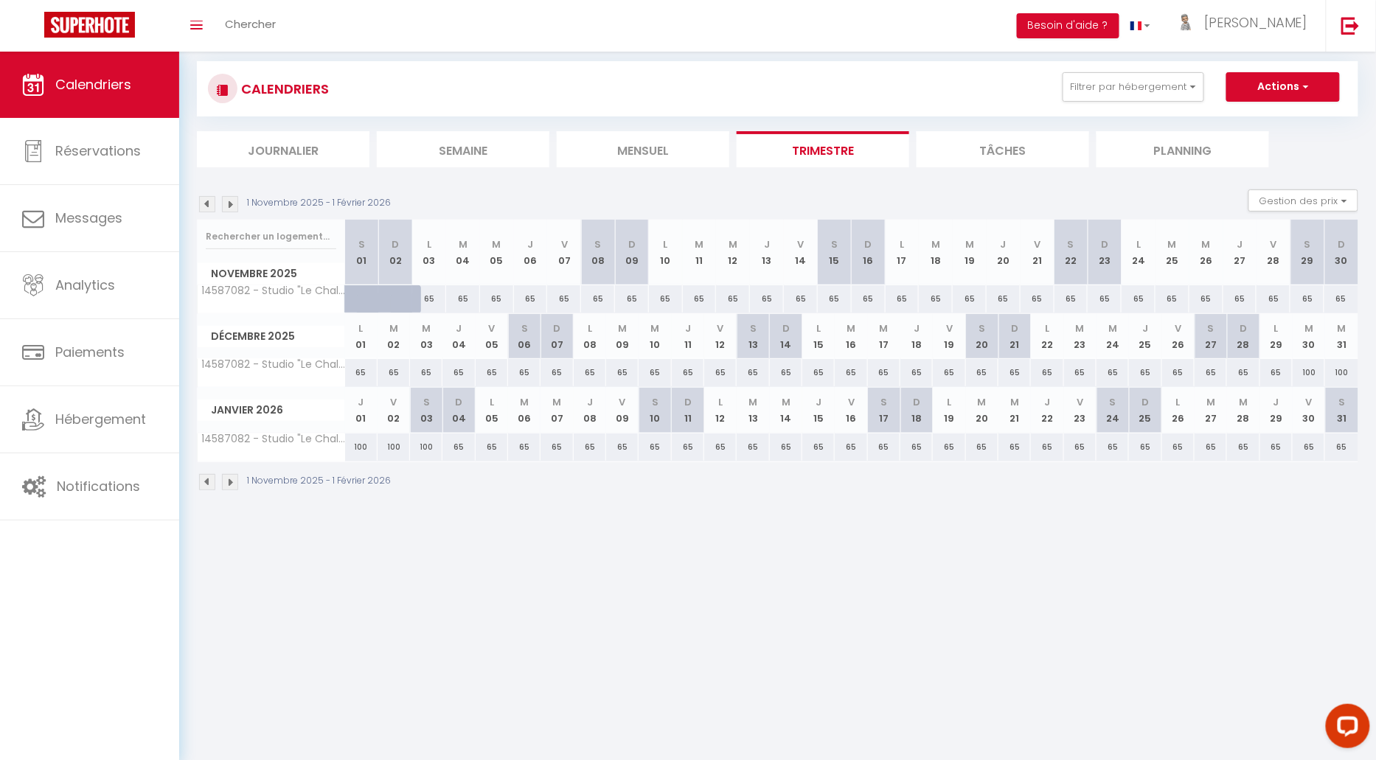
click at [1145, 372] on div "65" at bounding box center [1145, 372] width 32 height 27
type input "65"
type input "Jeu 25 Décembre 2025"
type input "Ven 26 Décembre 2025"
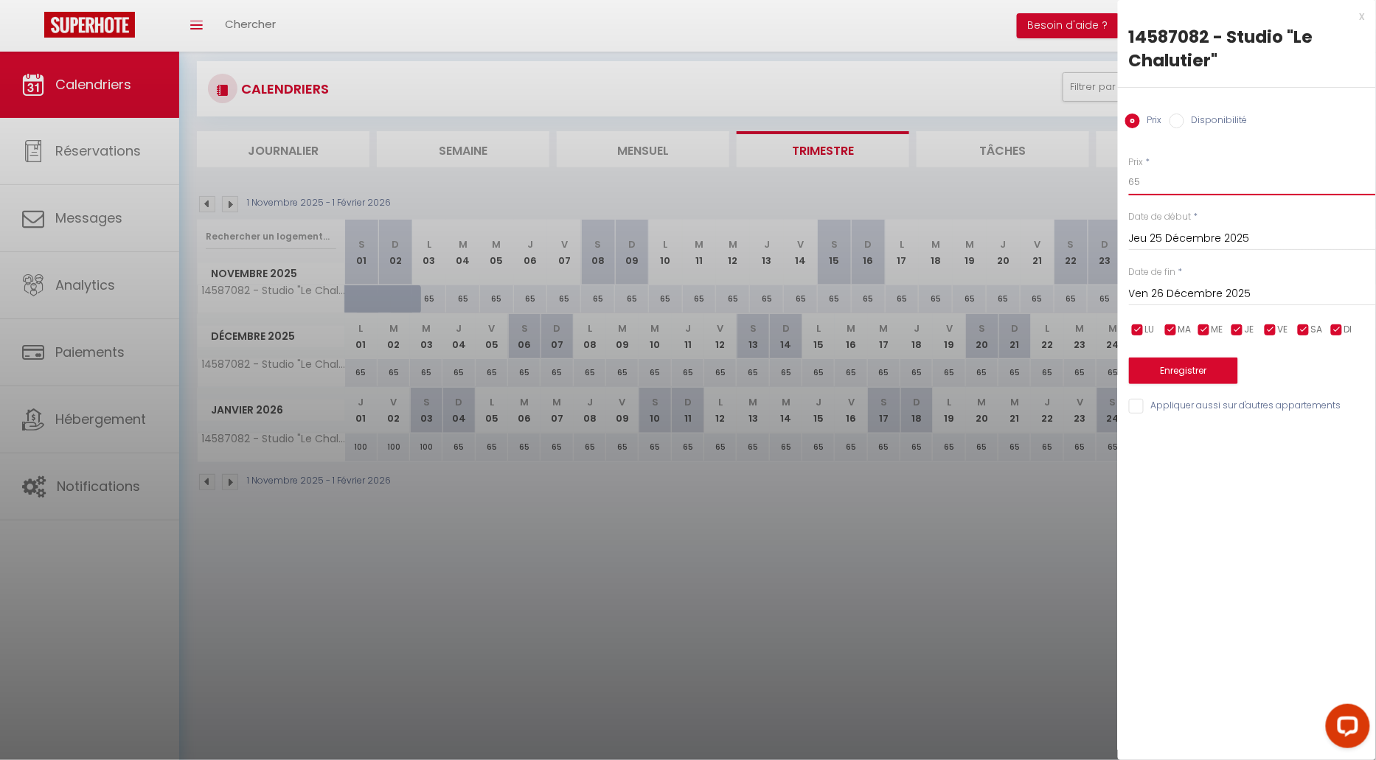
click at [1155, 180] on input "65" at bounding box center [1252, 182] width 247 height 27
type input "6"
type input "100"
click at [1235, 289] on input "Ven 26 Décembre 2025" at bounding box center [1252, 294] width 247 height 19
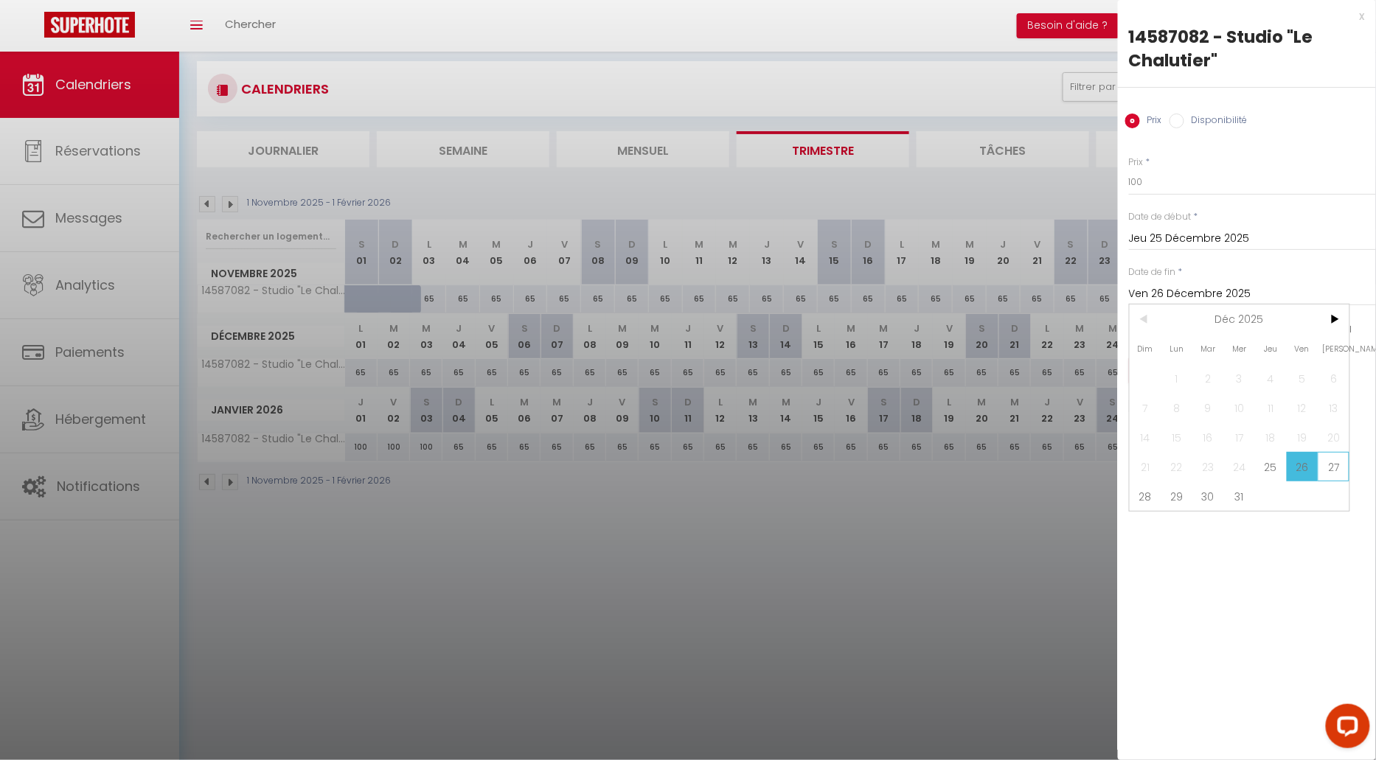
click at [1340, 471] on span "27" at bounding box center [1334, 467] width 32 height 30
type input "[PERSON_NAME] 27 Décembre 2025"
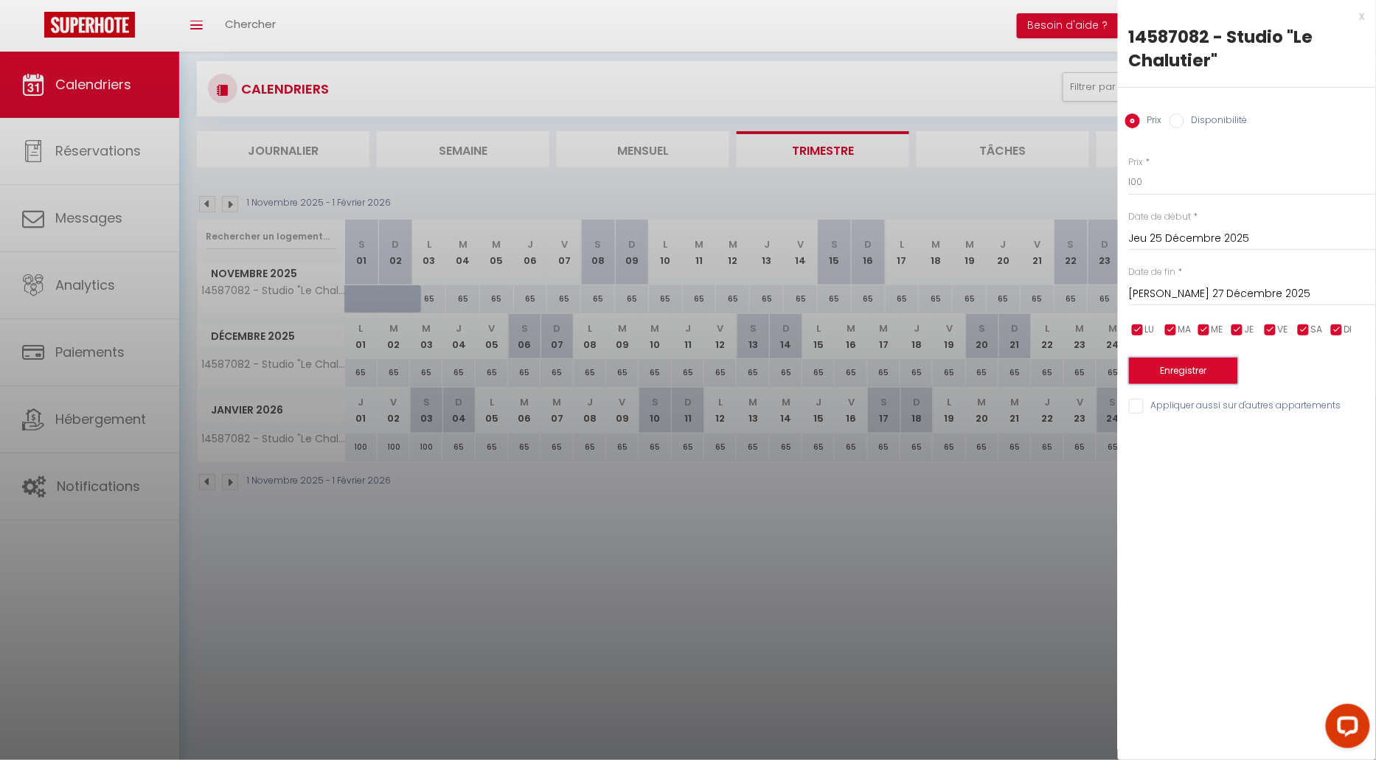
click at [1198, 372] on button "Enregistrer" at bounding box center [1183, 371] width 109 height 27
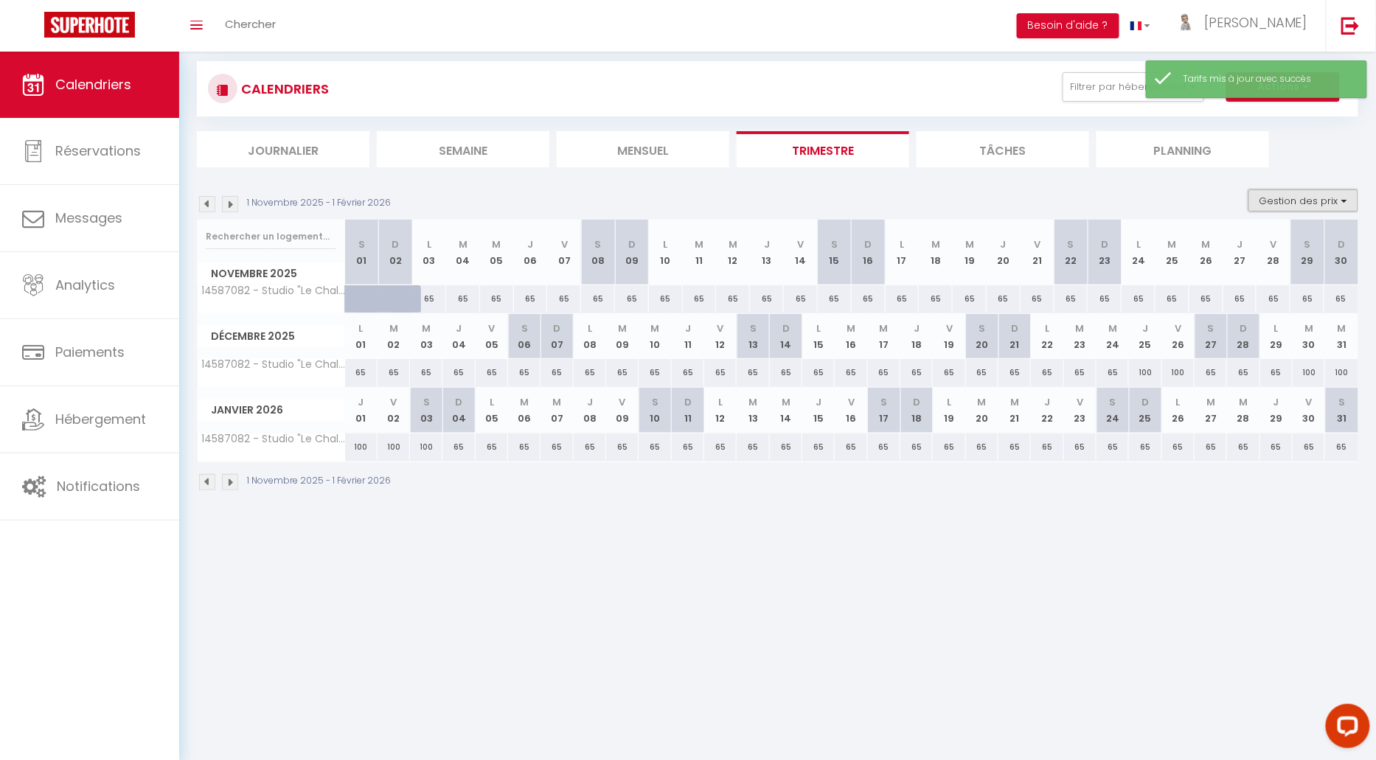
click at [1289, 198] on button "Gestion des prix" at bounding box center [1304, 201] width 110 height 22
click at [1235, 244] on input "Nb Nuits minimum" at bounding box center [1291, 246] width 133 height 15
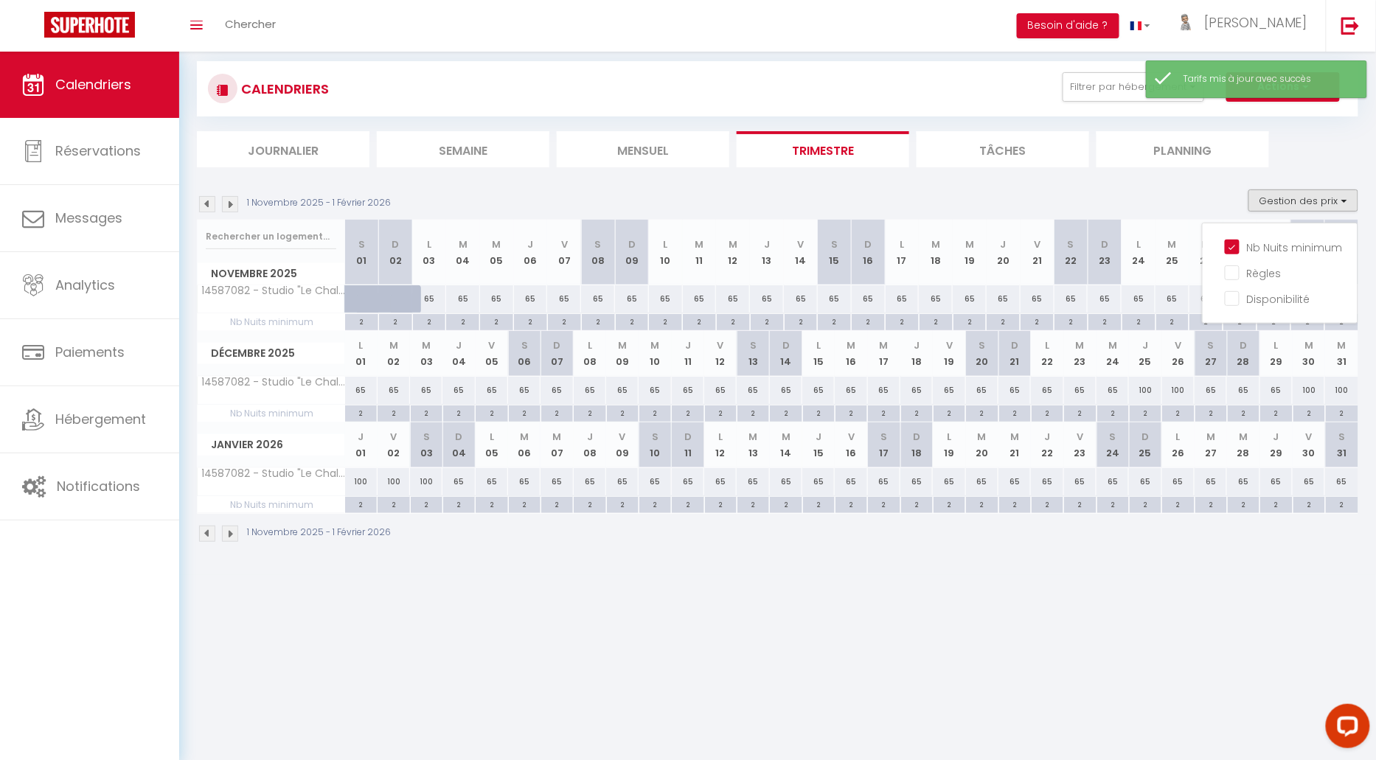
click at [1151, 584] on body "Questions et aide sur la MIGRATION - [GEOGRAPHIC_DATA] ouverte de 13 à 14h puis…" at bounding box center [688, 410] width 1376 height 760
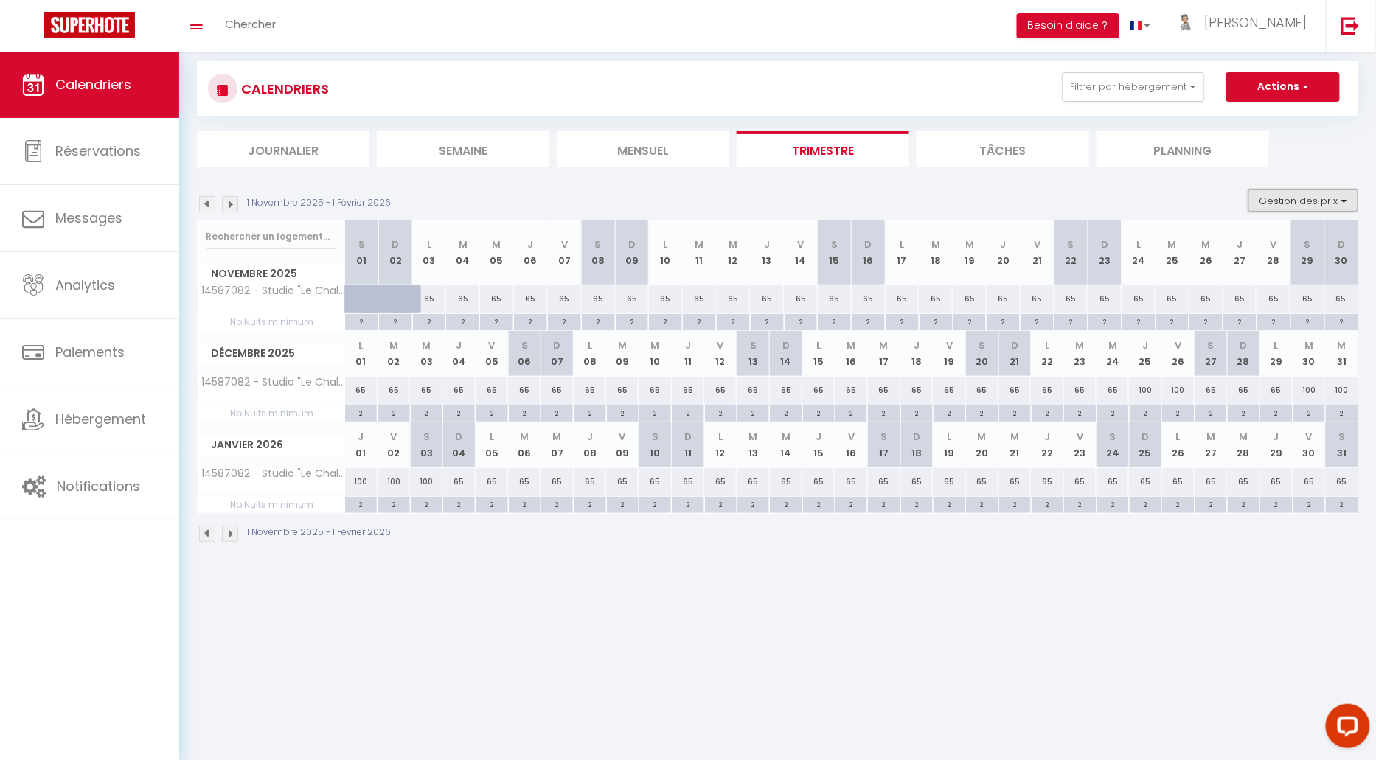
click at [1289, 199] on button "Gestion des prix" at bounding box center [1304, 201] width 110 height 22
drag, startPoint x: 1233, startPoint y: 240, endPoint x: 1235, endPoint y: 251, distance: 10.6
click at [1233, 240] on input "Nb Nuits minimum" at bounding box center [1291, 246] width 133 height 15
checkbox input "false"
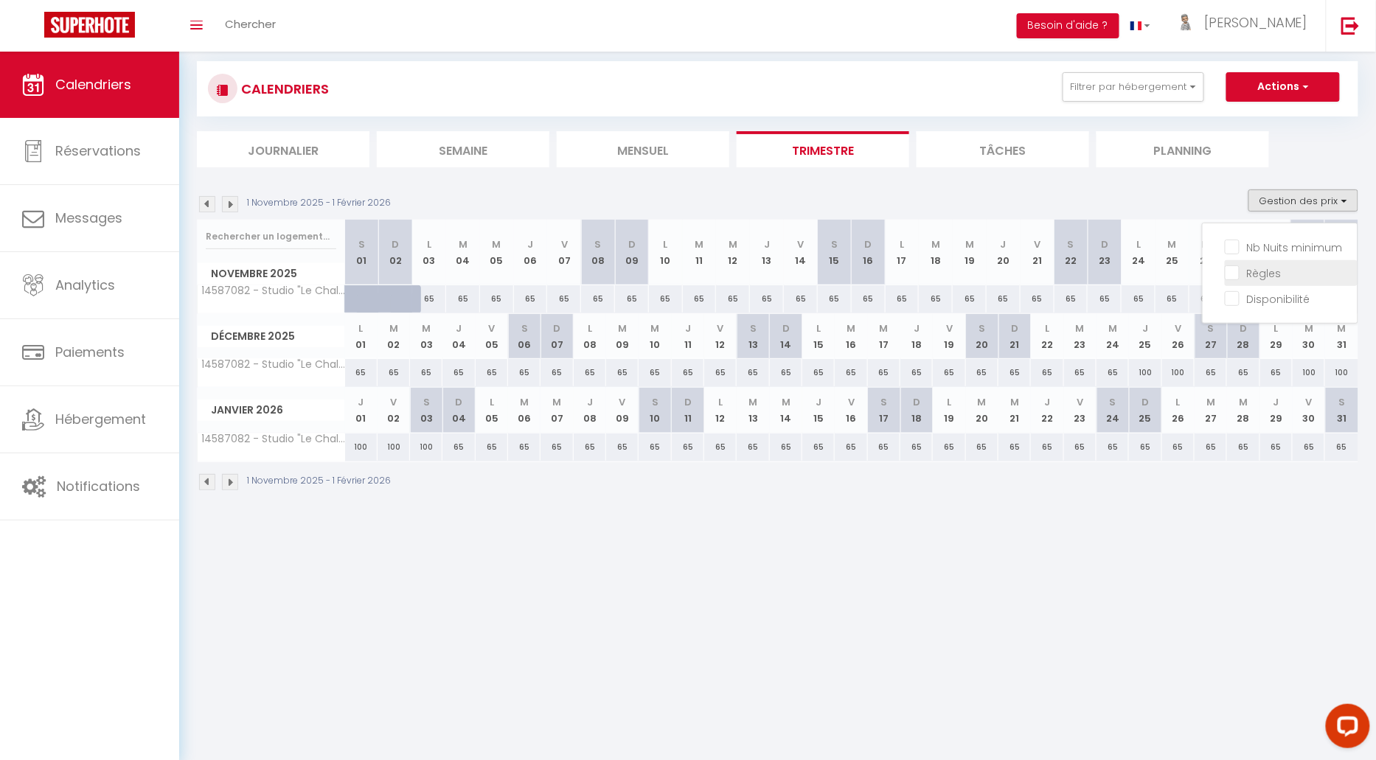
click at [1232, 266] on input "Règles" at bounding box center [1291, 272] width 133 height 15
checkbox input "true"
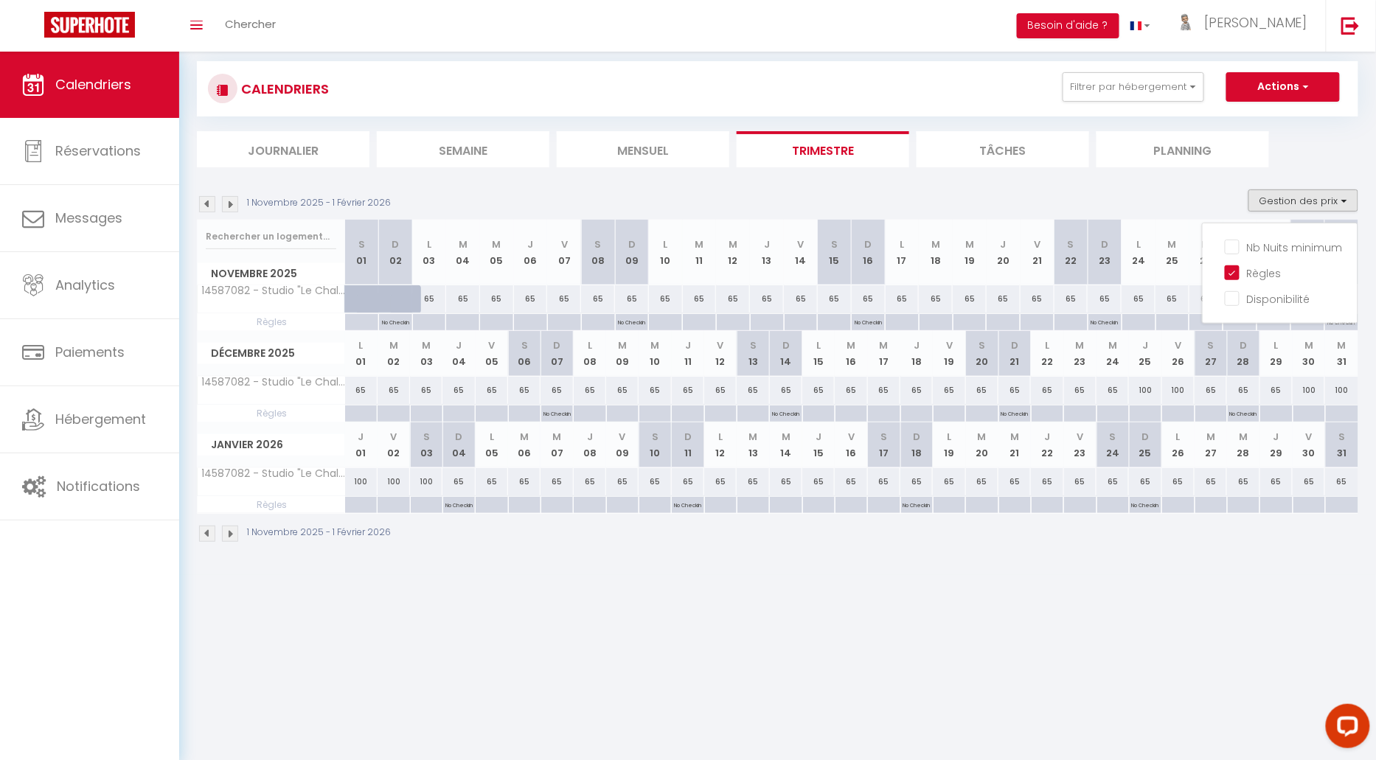
click at [1155, 201] on div "1 Novembre 2025 - 1 Février 2026 Gestion des prix Nb Nuits minimum Règles Dispo…" at bounding box center [778, 205] width 1162 height 30
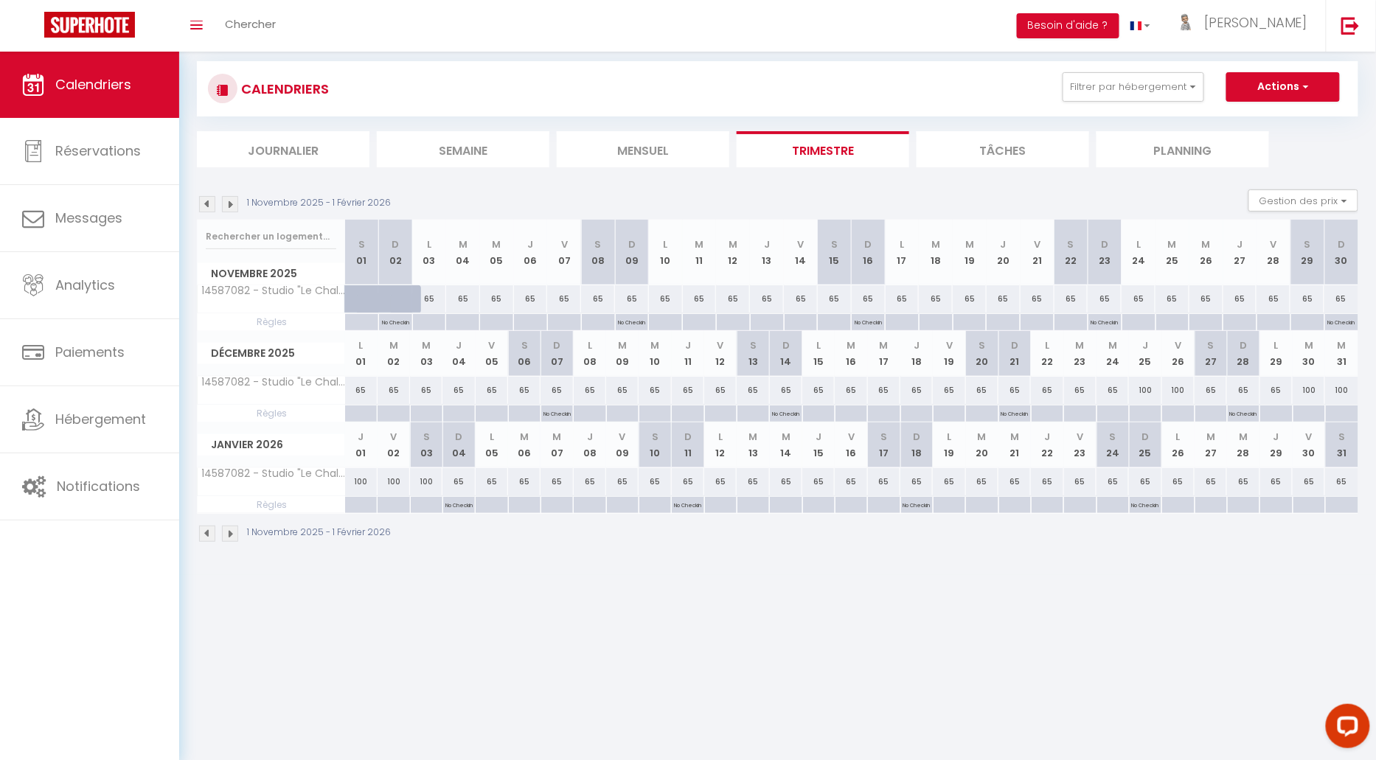
click at [230, 530] on img at bounding box center [230, 534] width 16 height 16
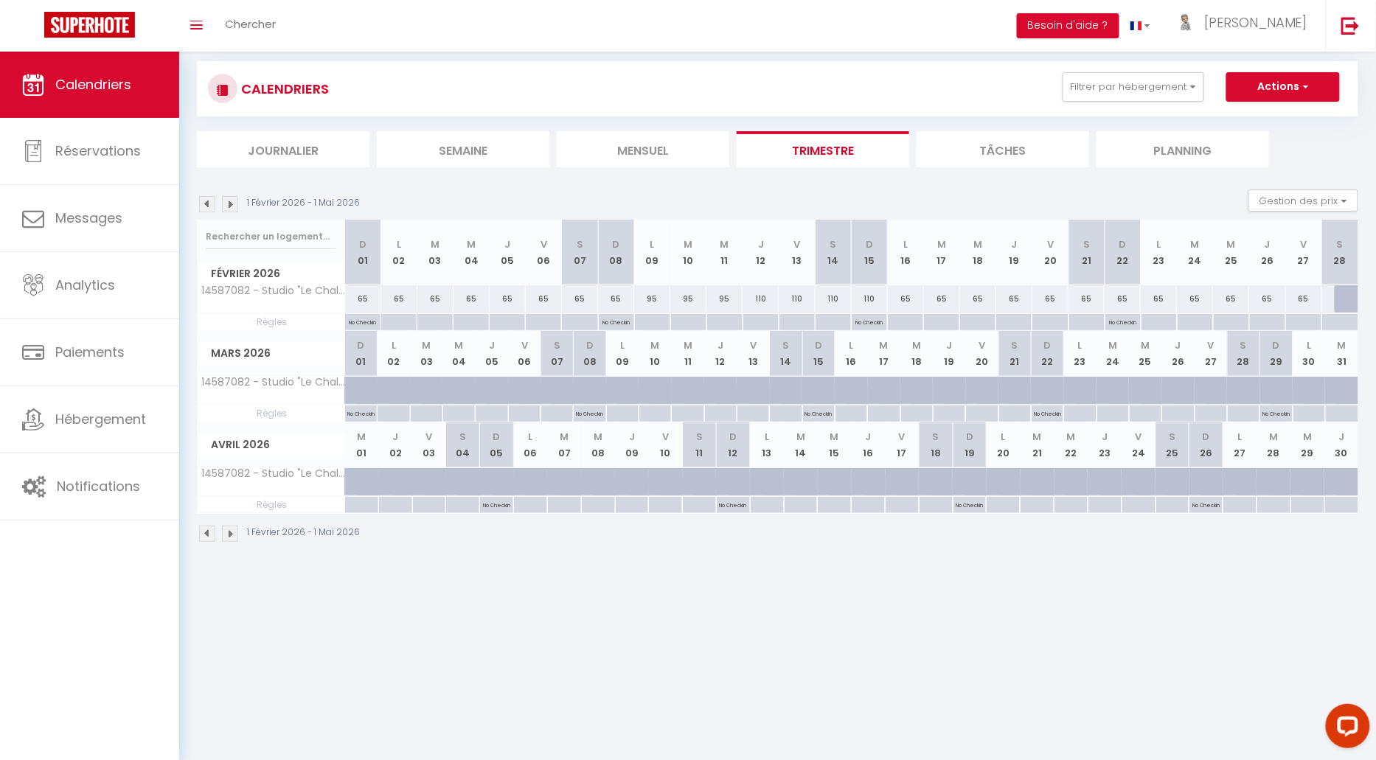
click at [207, 530] on img at bounding box center [207, 534] width 16 height 16
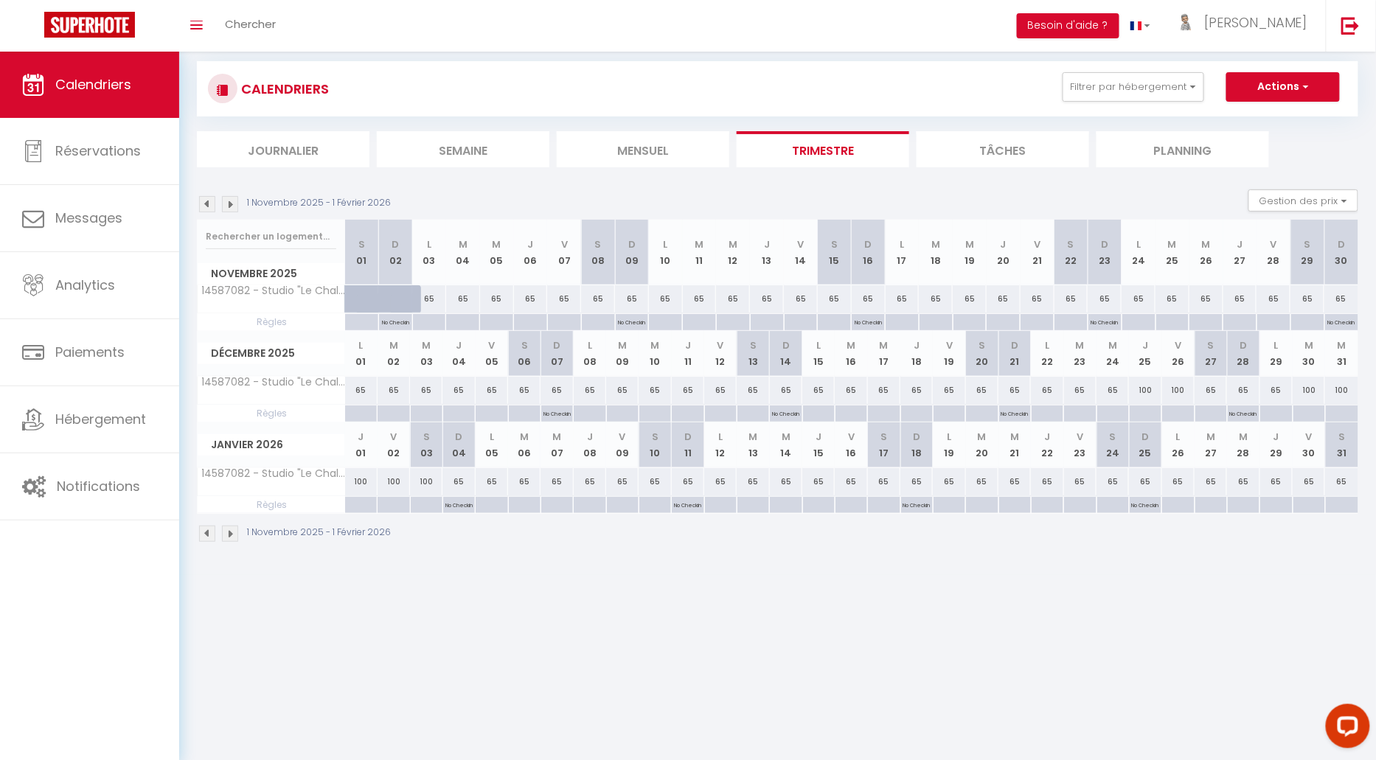
click at [207, 531] on img at bounding box center [207, 534] width 16 height 16
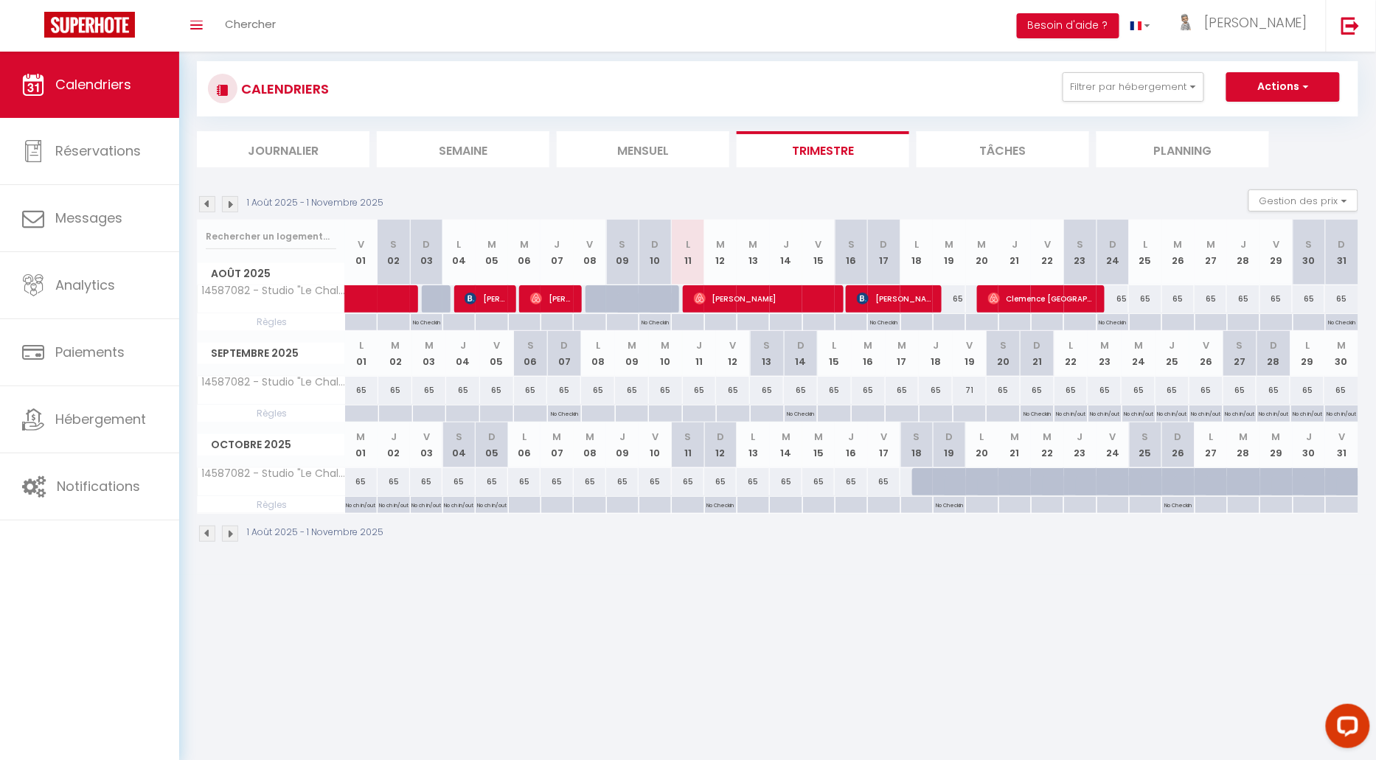
click at [623, 157] on li "Mensuel" at bounding box center [643, 149] width 173 height 36
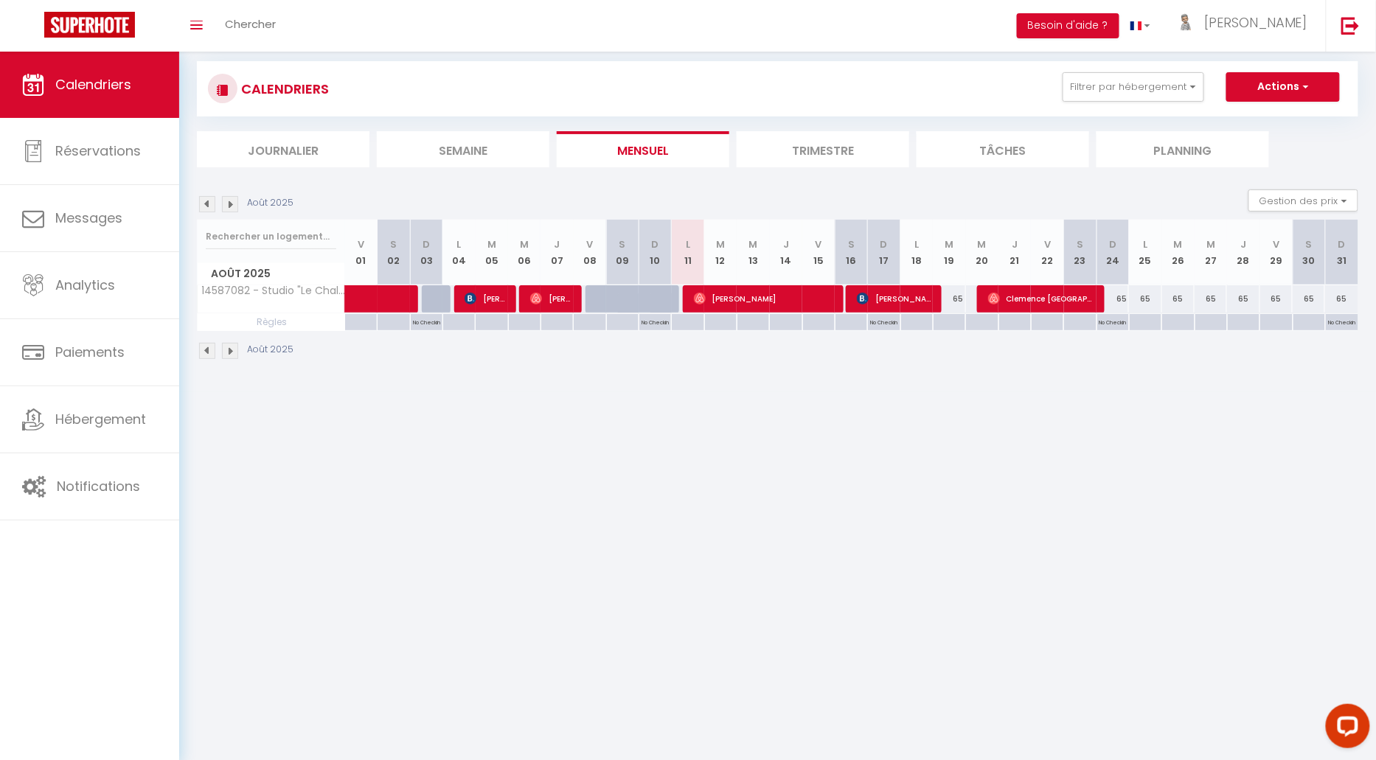
click at [783, 195] on div "Août 2025 Gestion des prix Nb Nuits minimum Règles Disponibilité" at bounding box center [778, 205] width 1162 height 30
click at [1142, 97] on button "Filtrer par hébergement" at bounding box center [1134, 87] width 142 height 30
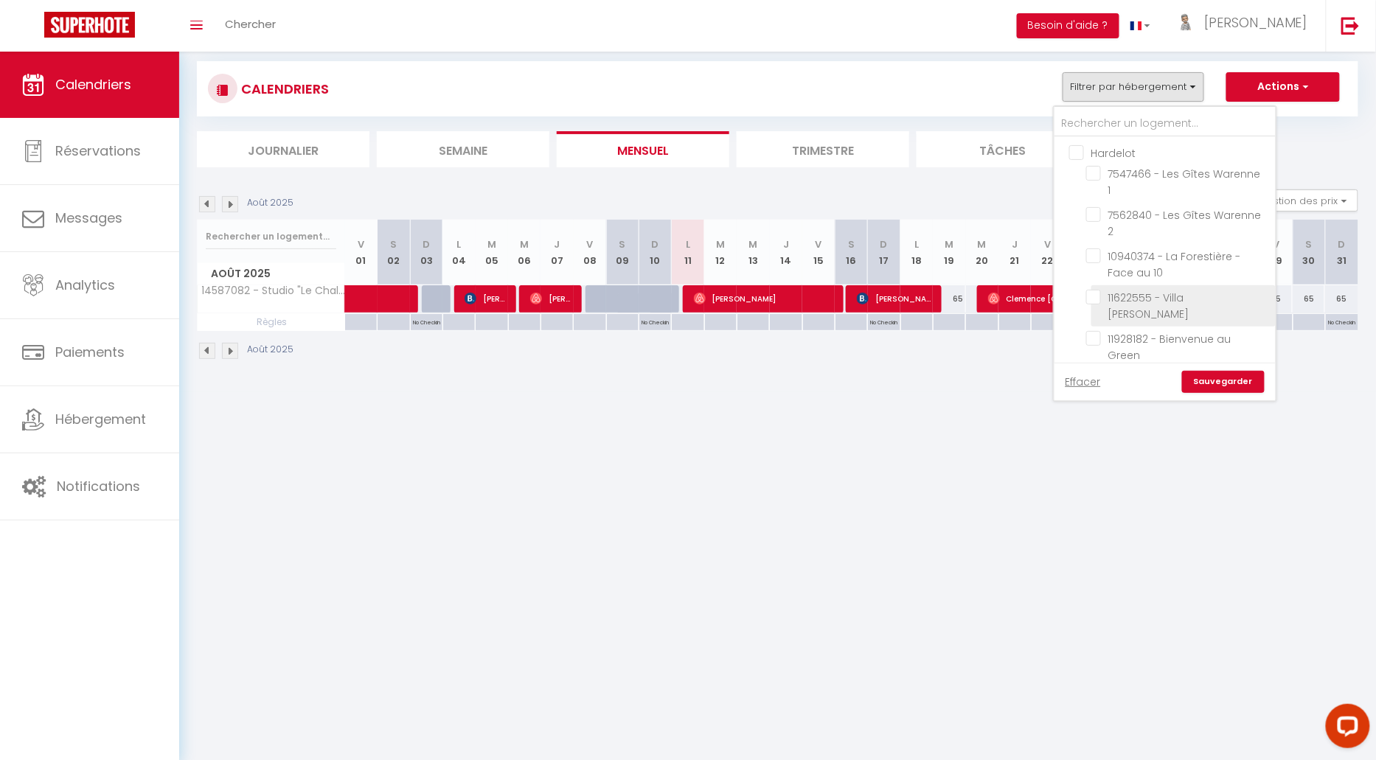
click at [1094, 290] on input "11622555 - Villa [PERSON_NAME]" at bounding box center [1178, 297] width 184 height 15
checkbox input "true"
click at [1230, 384] on link "Sauvegarder" at bounding box center [1223, 382] width 83 height 22
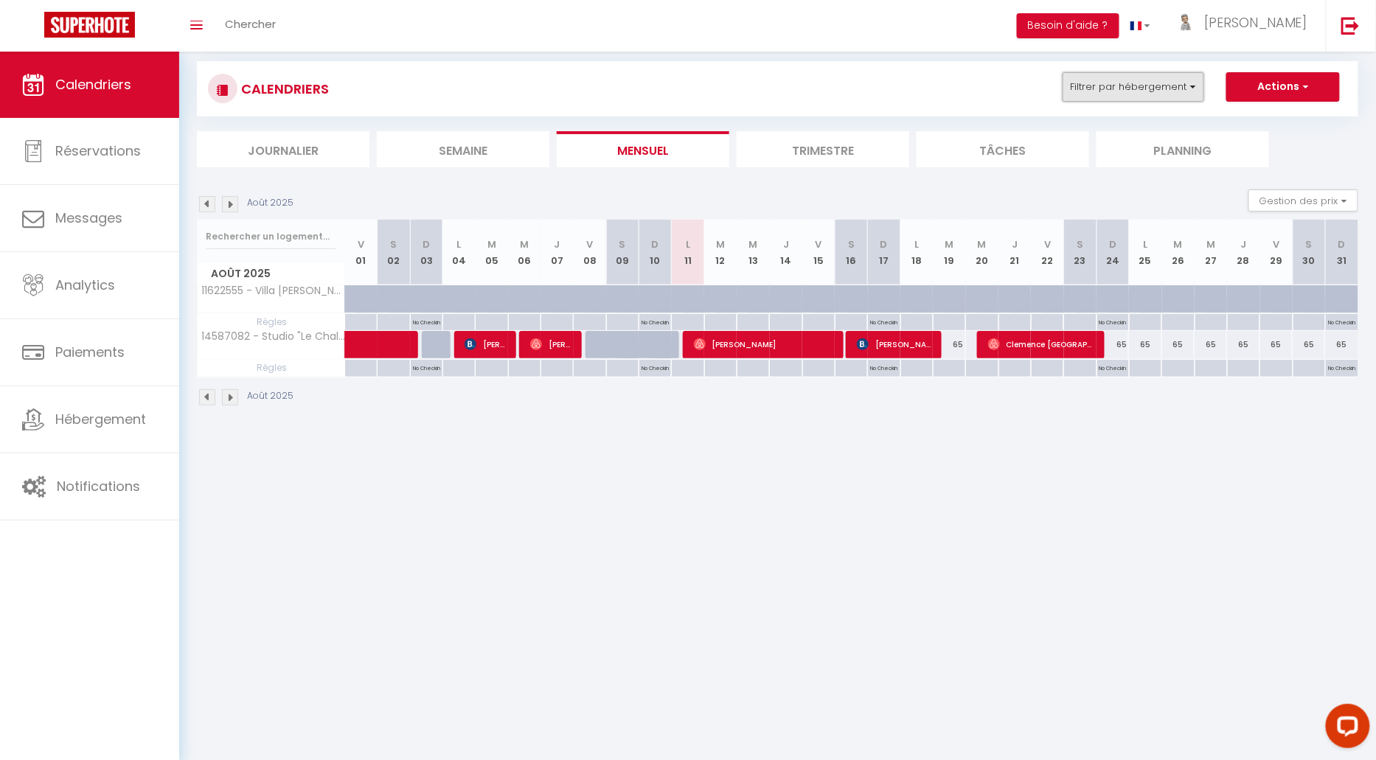
click at [1134, 85] on button "Filtrer par hébergement" at bounding box center [1134, 87] width 142 height 30
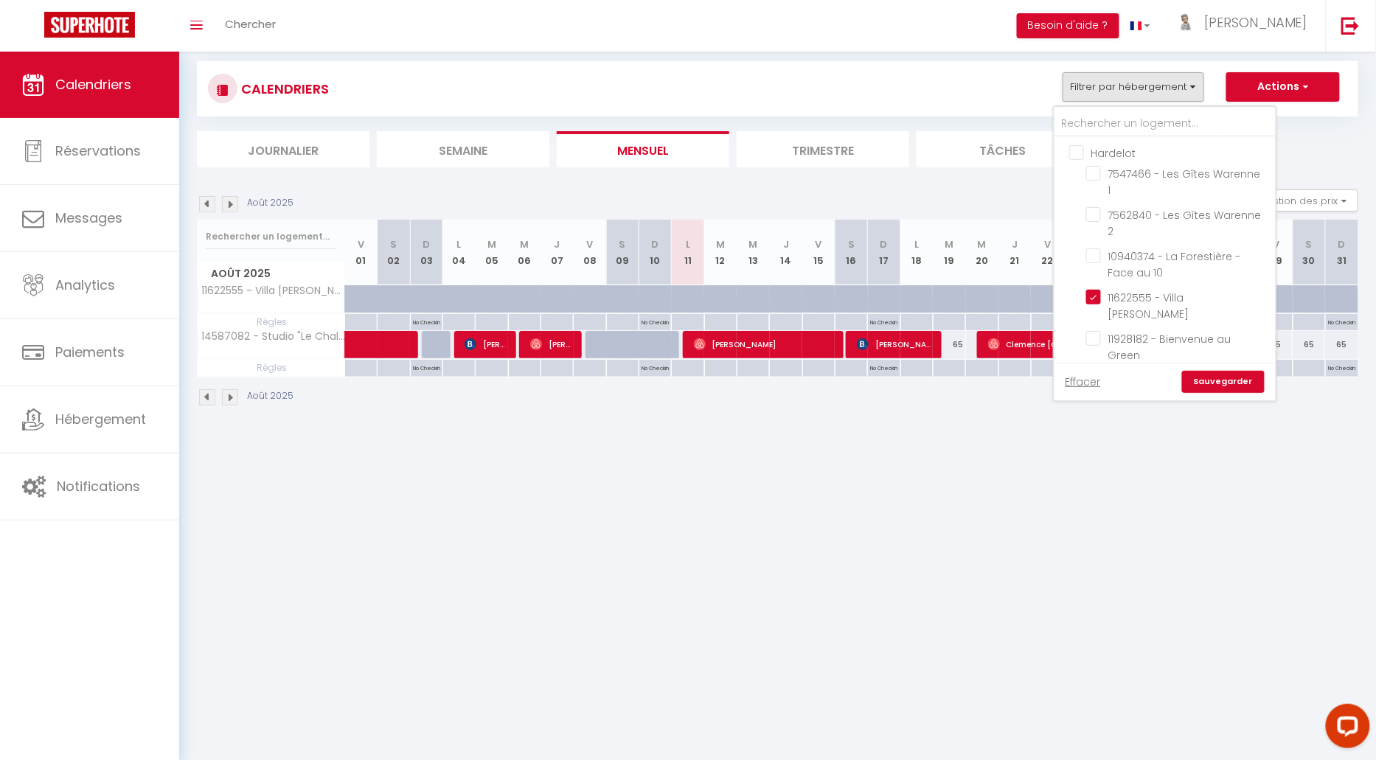
click at [1081, 150] on input "Hardelot" at bounding box center [1179, 152] width 221 height 15
checkbox input "true"
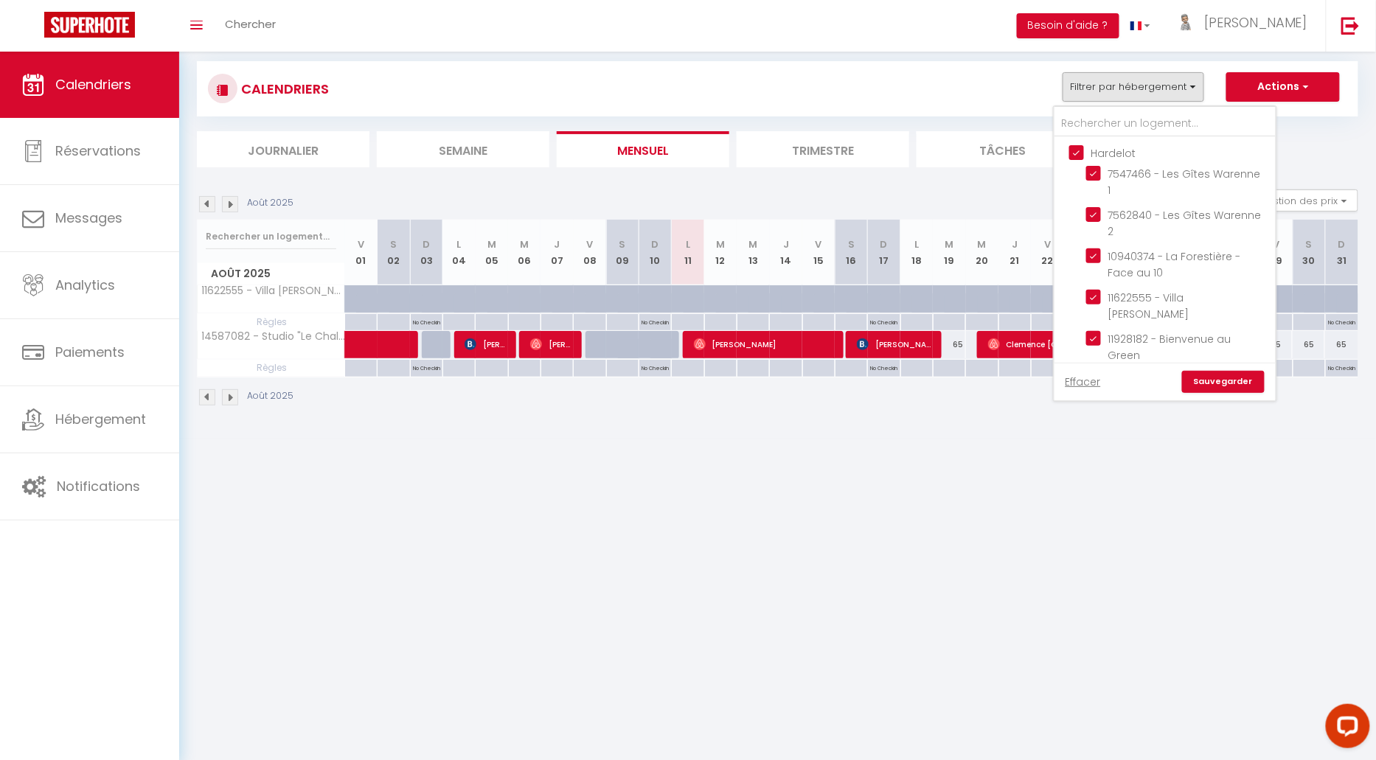
checkbox input "true"
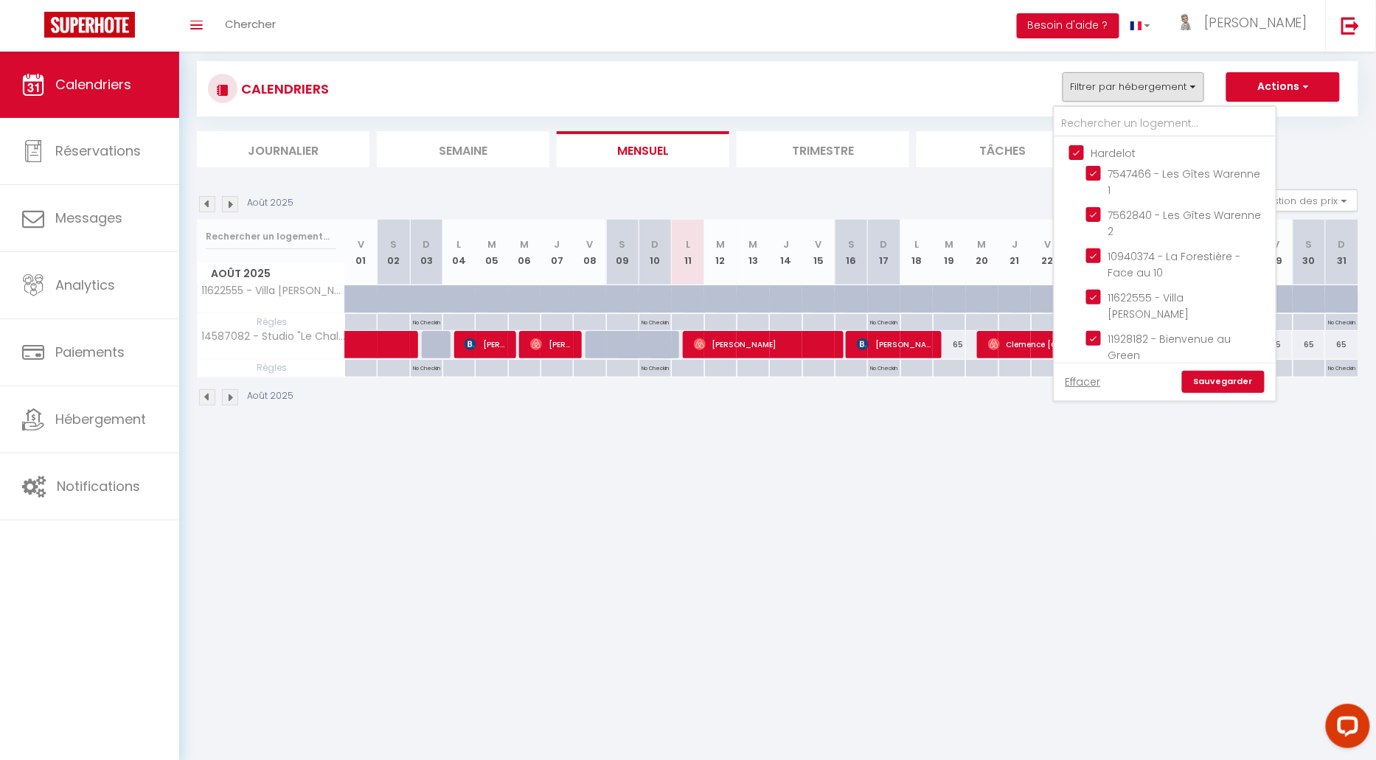
checkbox input "true"
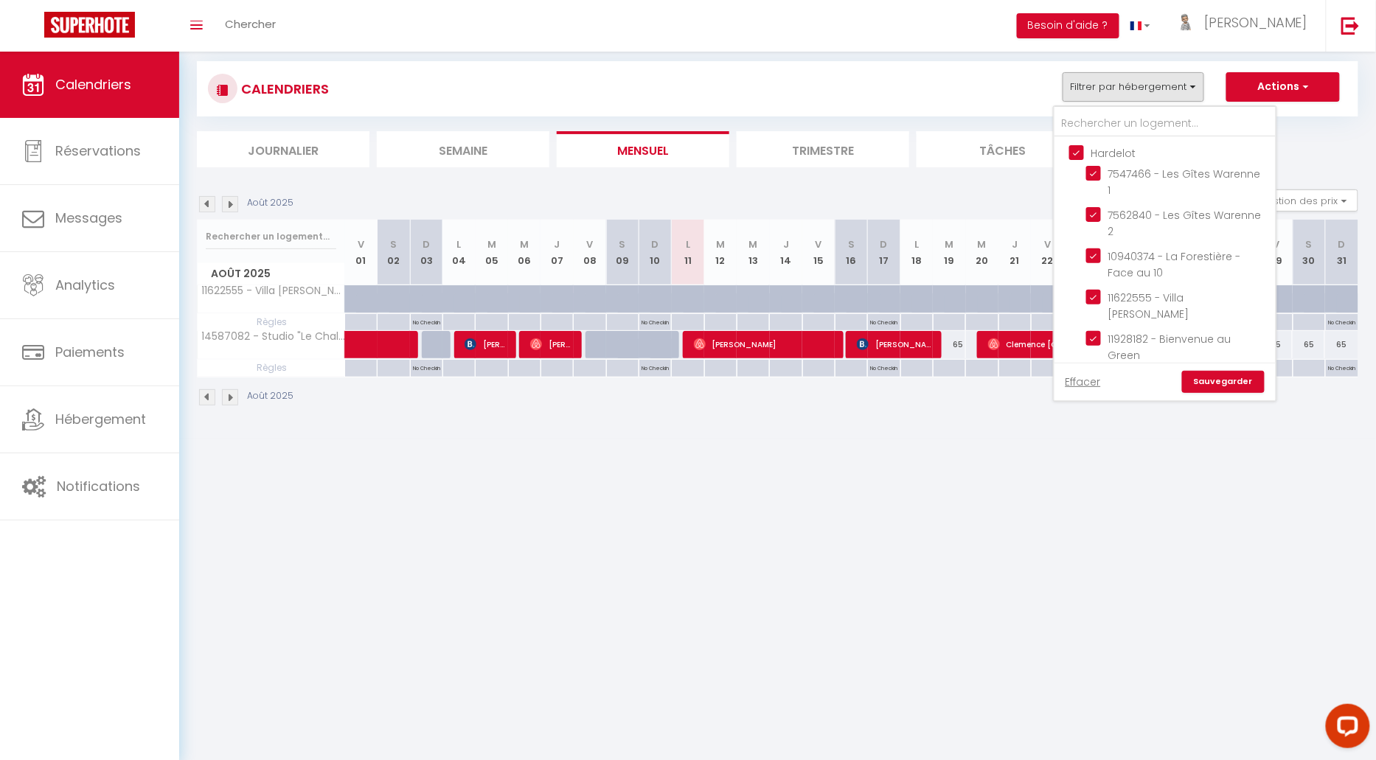
checkbox input "true"
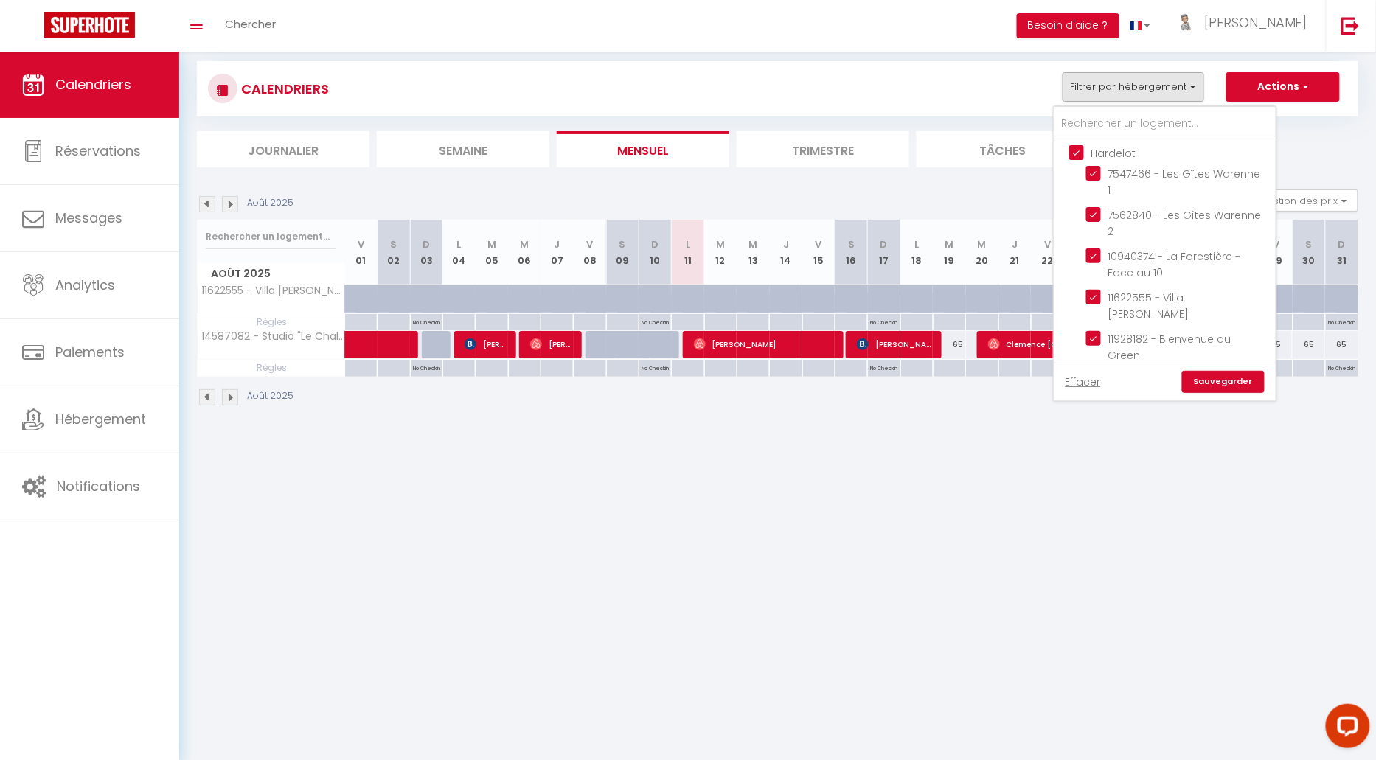
checkbox input "true"
click at [1082, 358] on input "Boulogne" at bounding box center [1179, 365] width 221 height 15
checkbox input "true"
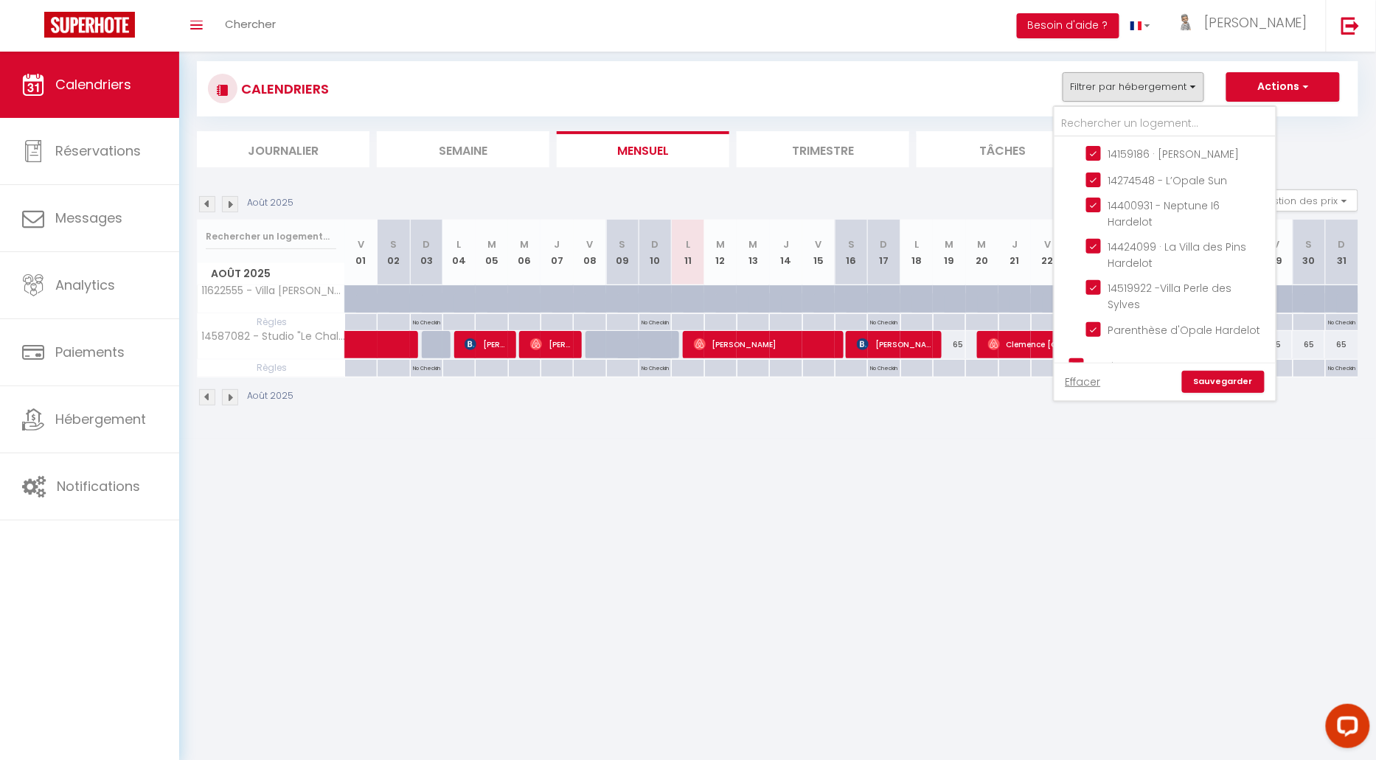
checkbox input "true"
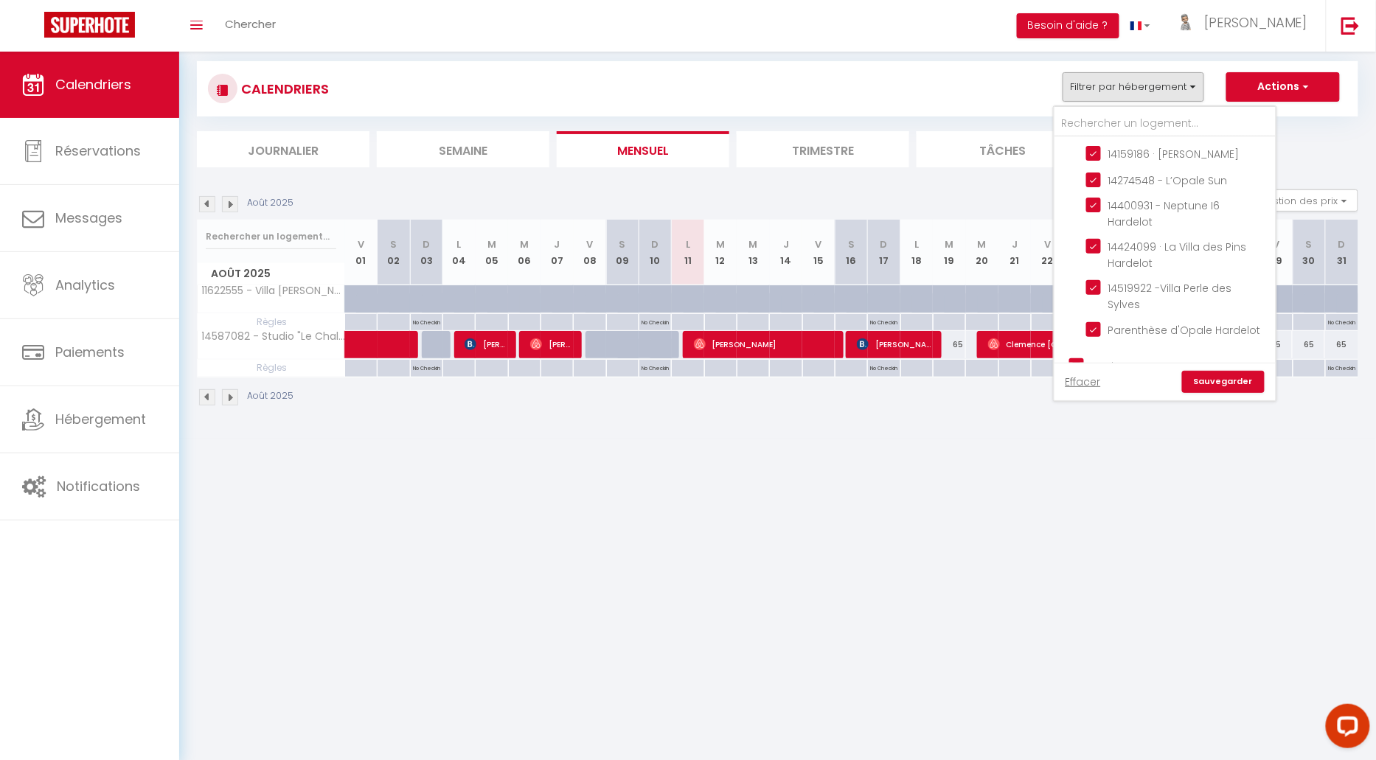
checkbox input "true"
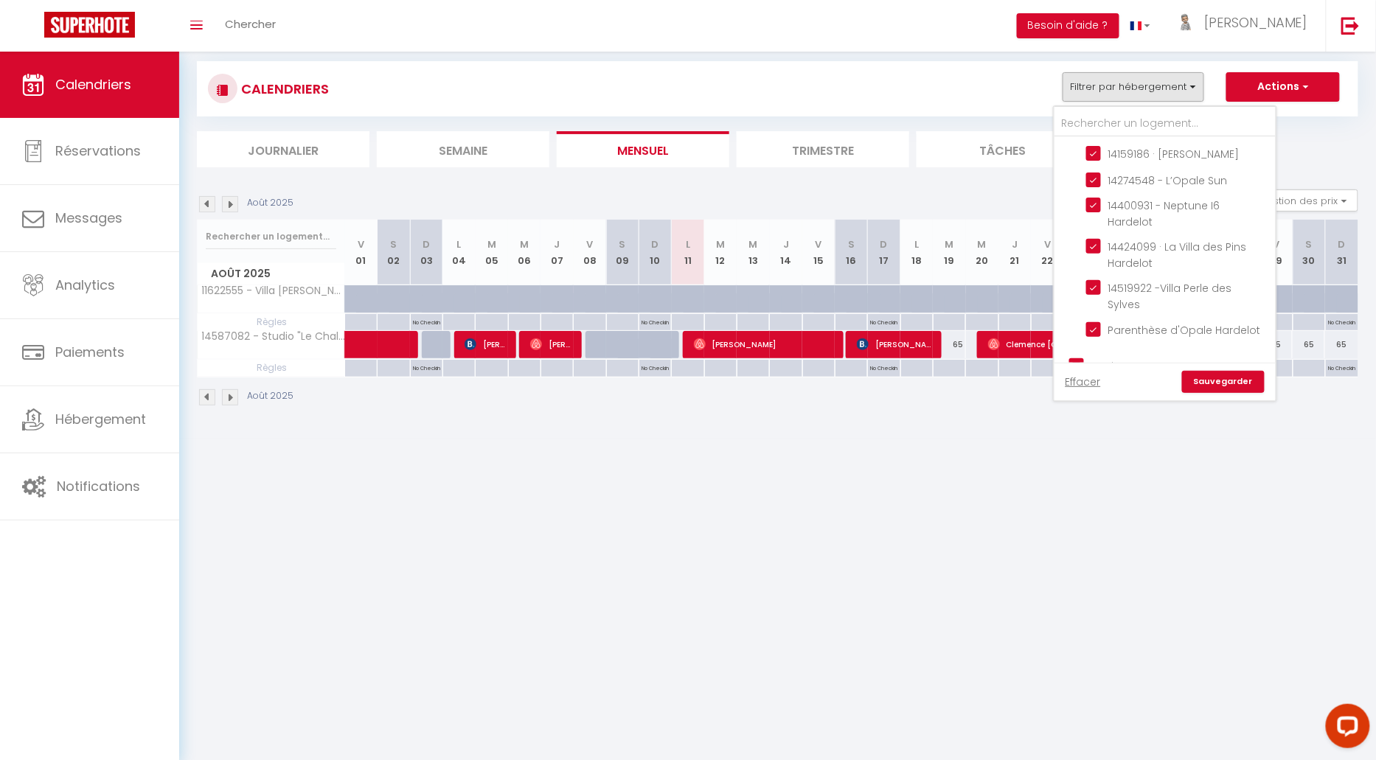
checkbox input "true"
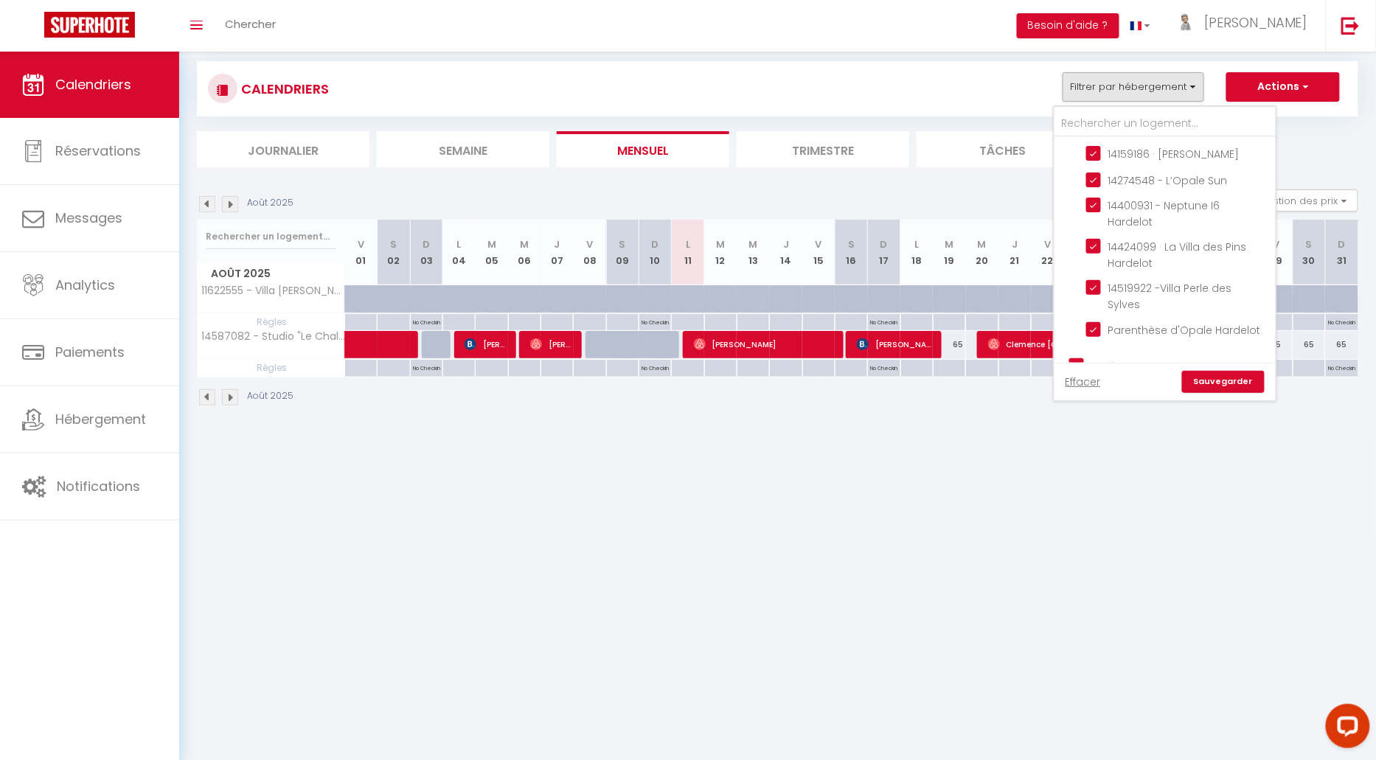
checkbox input "true"
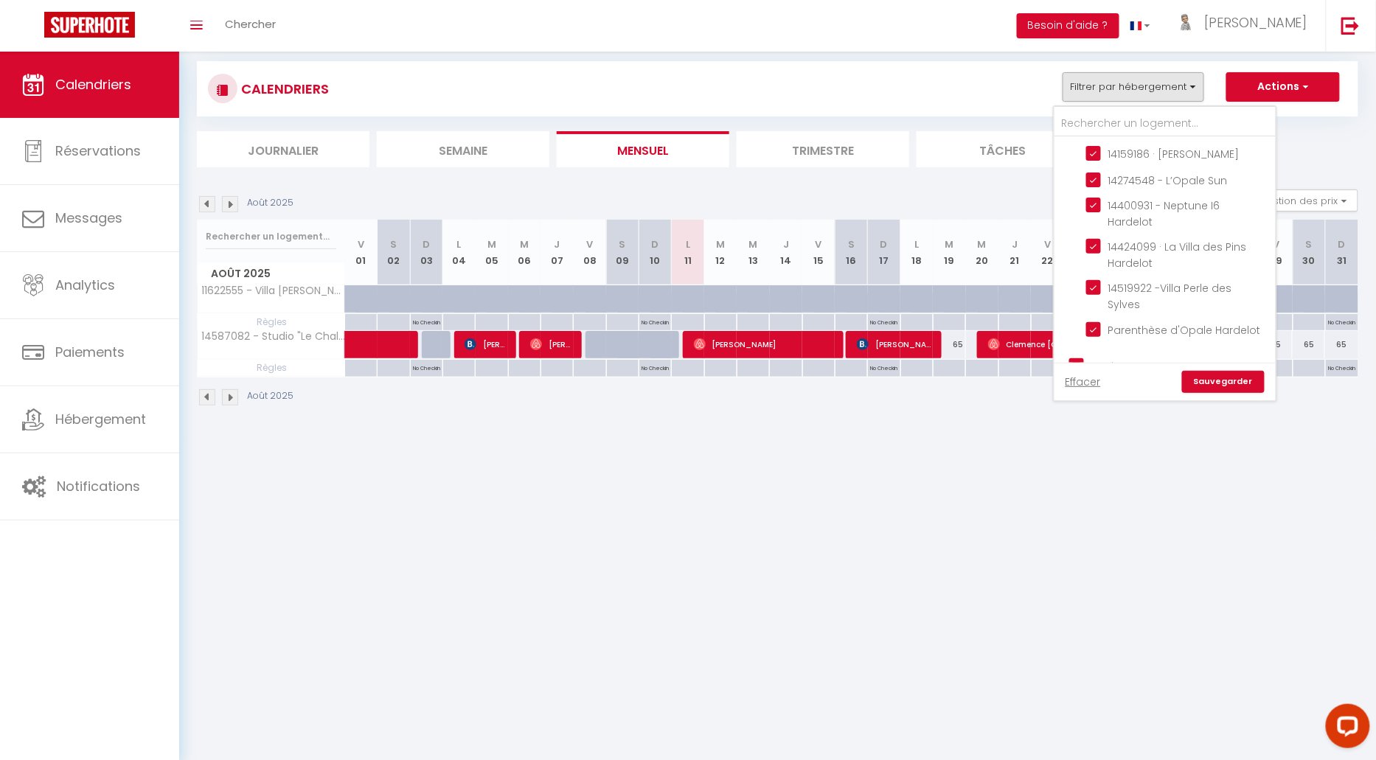
checkbox input "true"
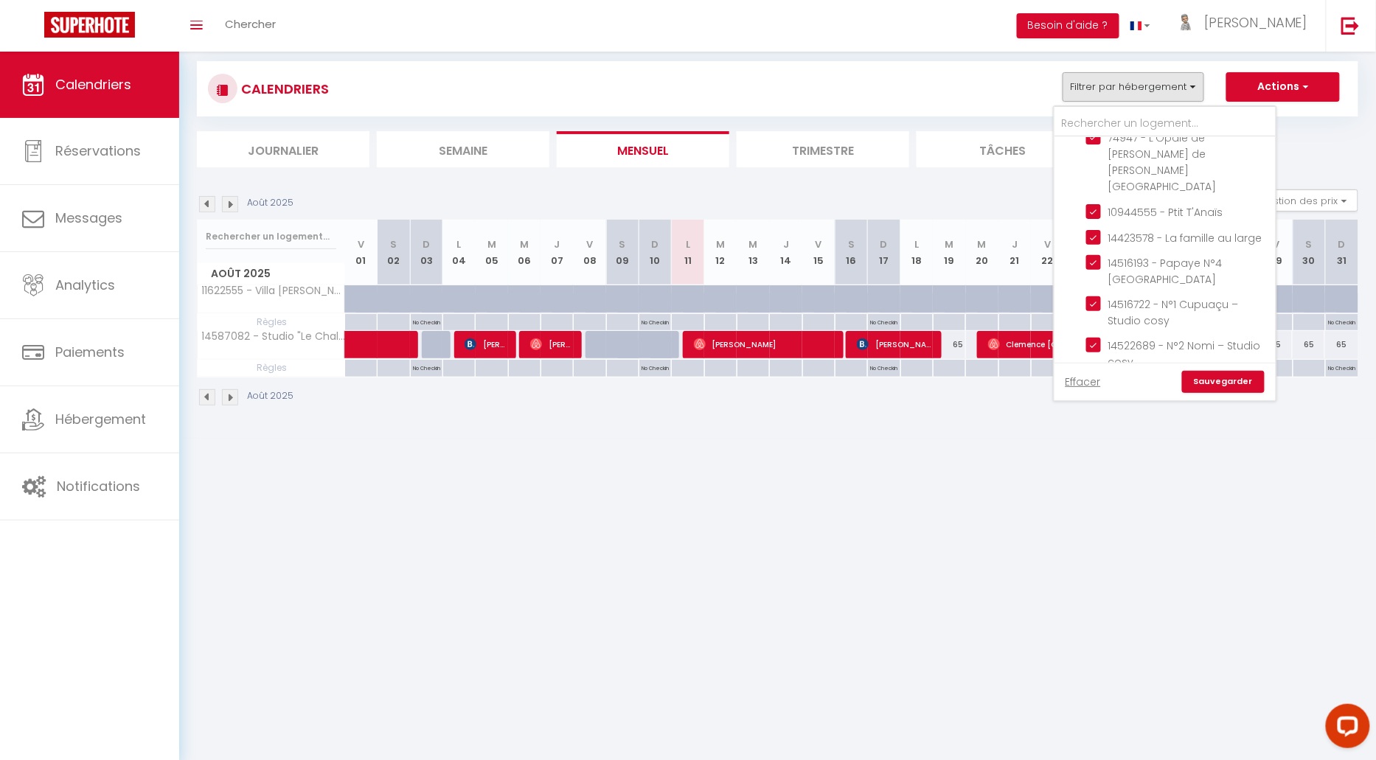
click at [1080, 524] on input "Agence Etaples" at bounding box center [1179, 531] width 221 height 15
checkbox input "true"
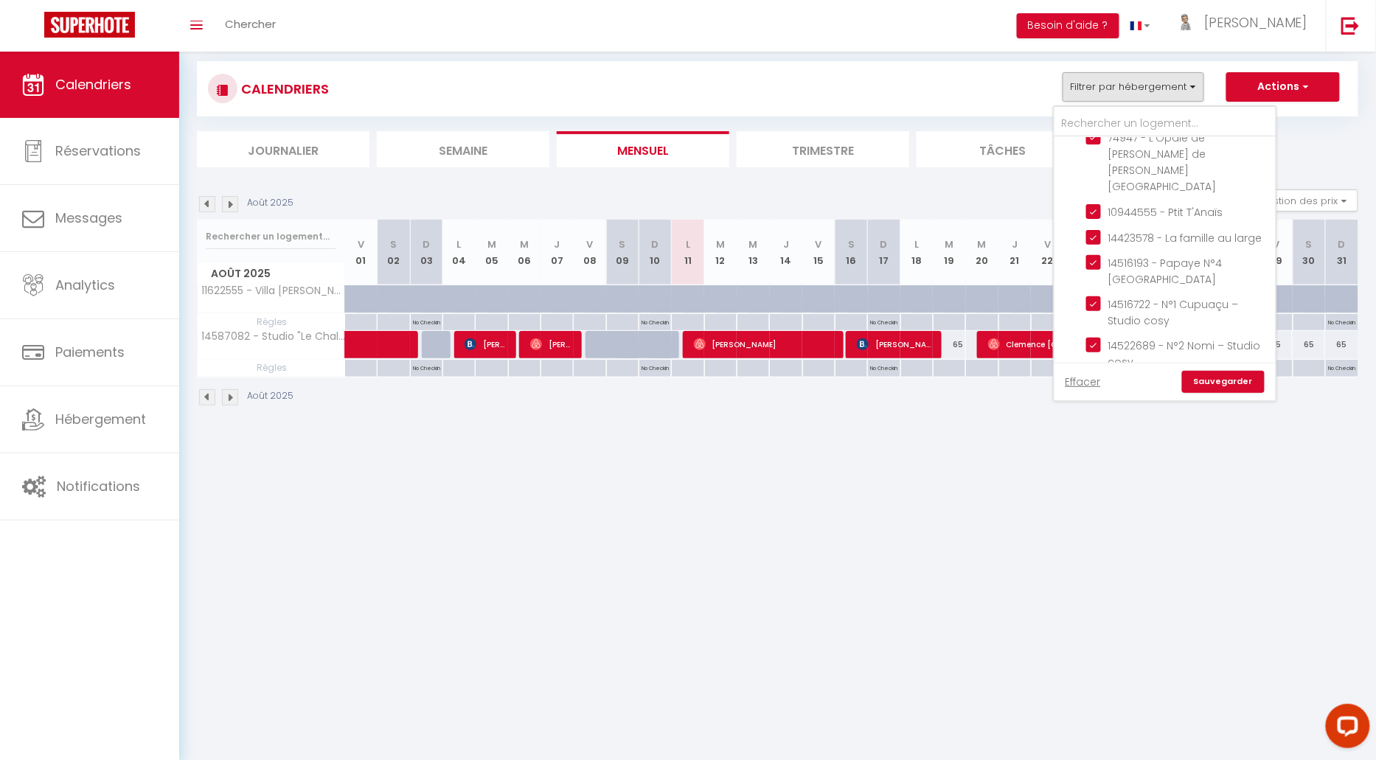
checkbox input "true"
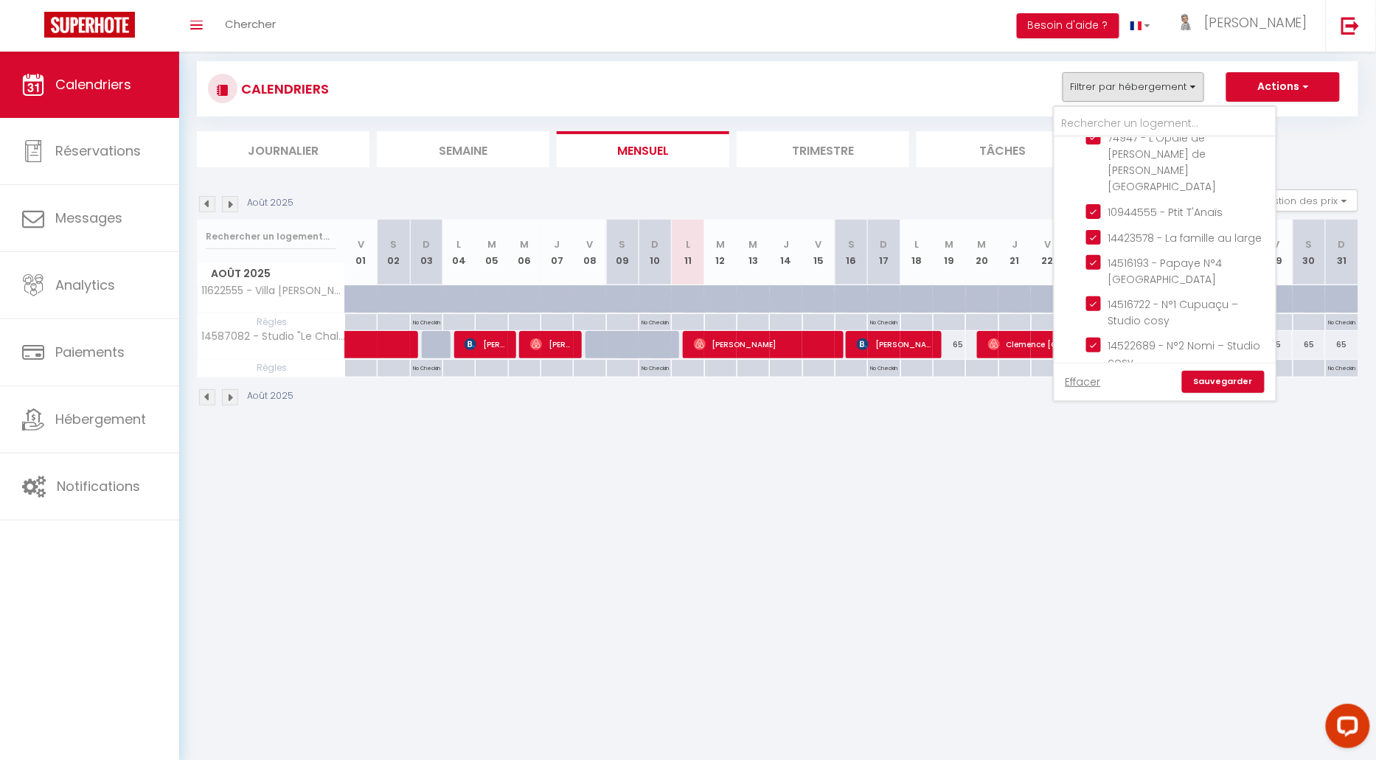
checkbox input "true"
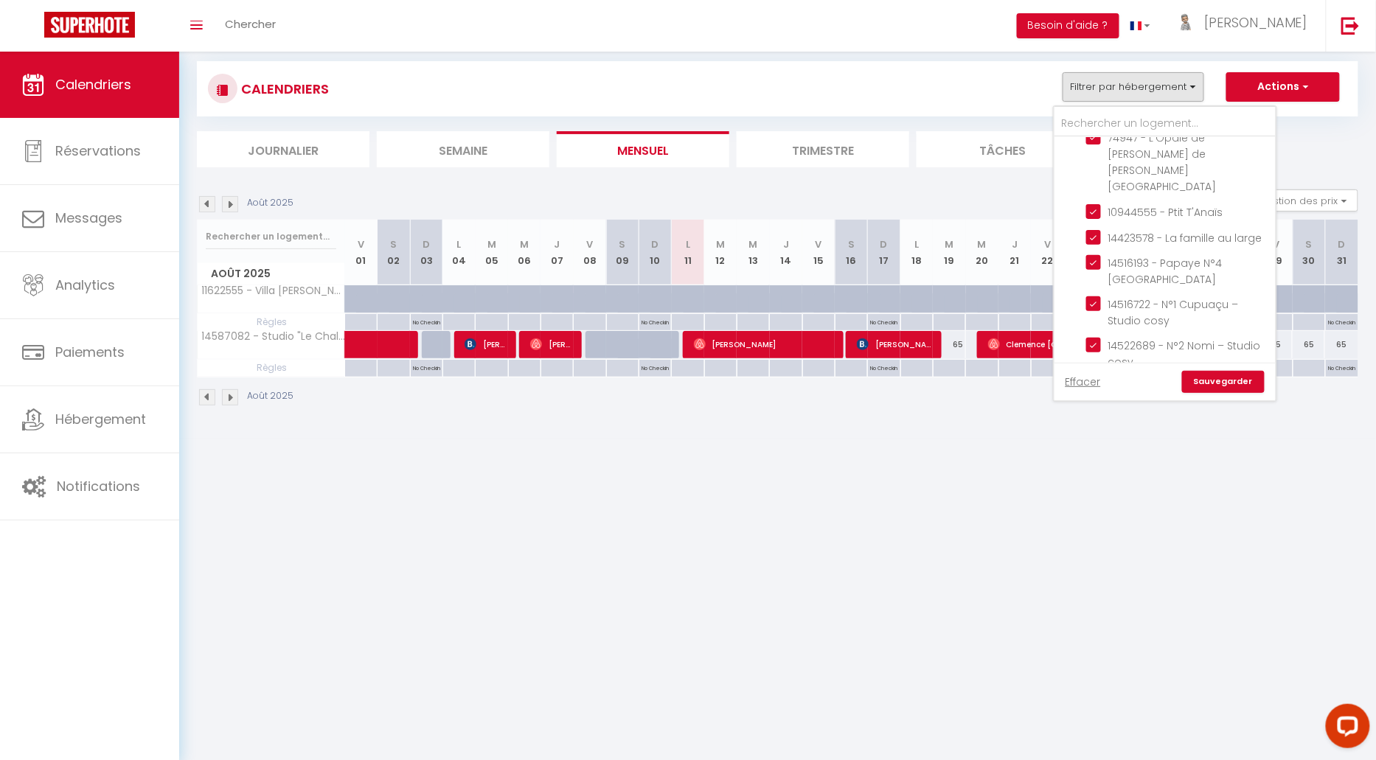
checkbox input "true"
click at [1079, 512] on input "Contrat à La Carte" at bounding box center [1179, 519] width 221 height 15
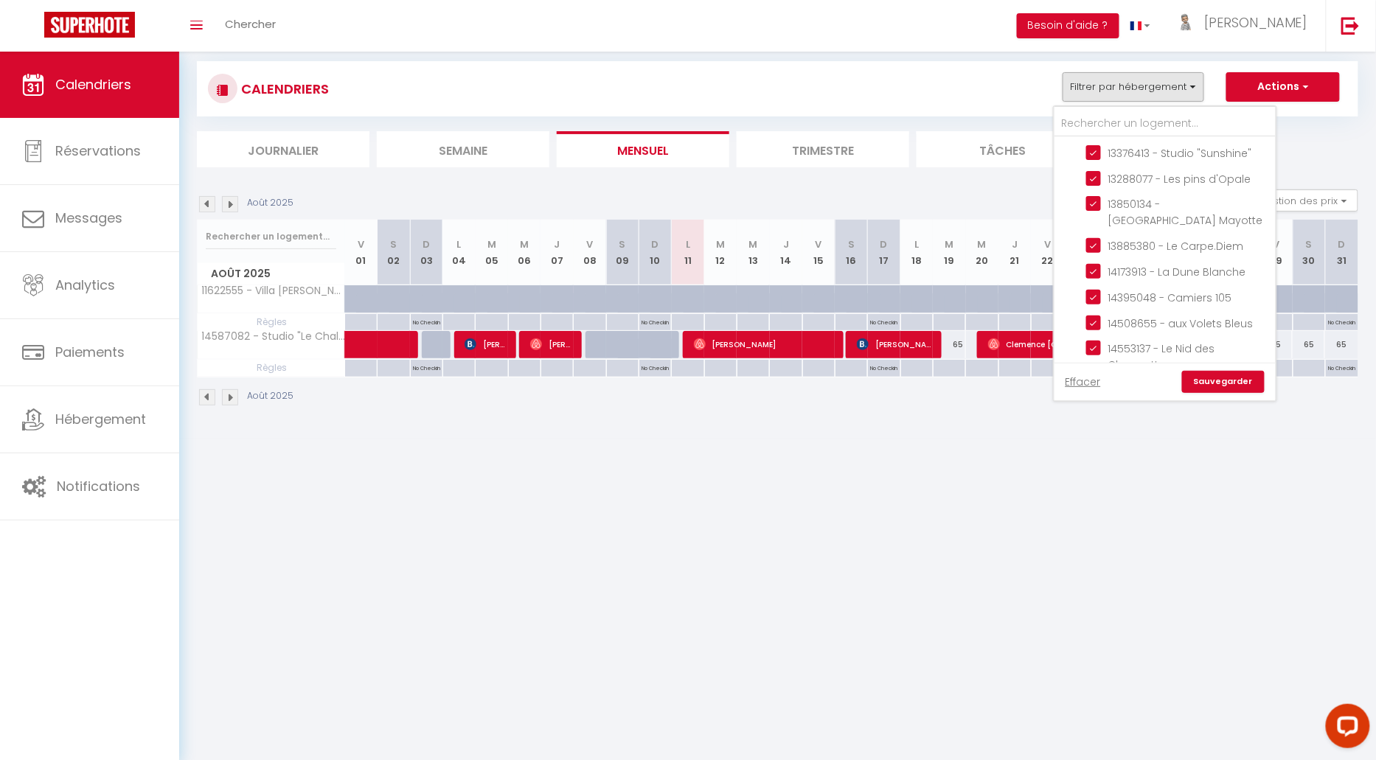
checkbox input "true"
click at [1240, 382] on link "Sauvegarder" at bounding box center [1223, 382] width 83 height 22
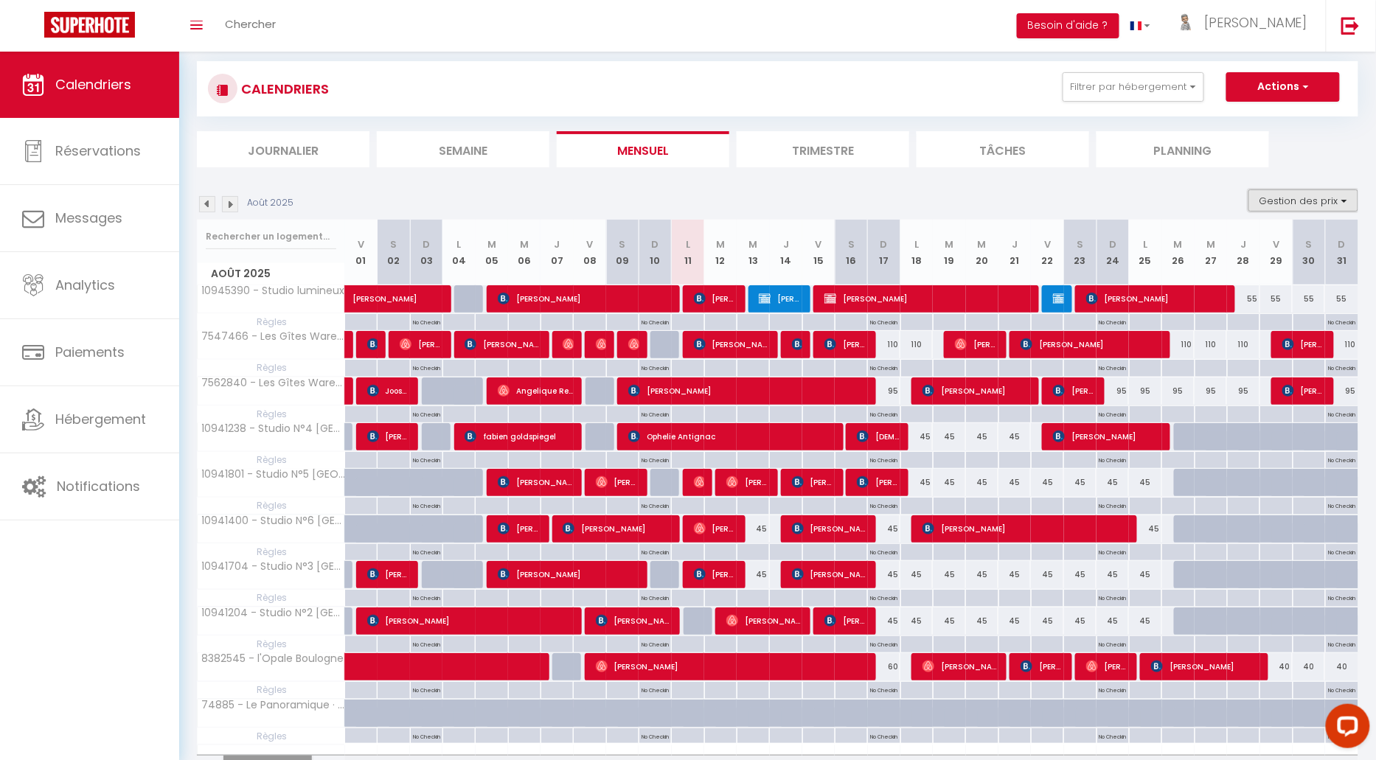
click at [1314, 205] on button "Gestion des prix" at bounding box center [1304, 201] width 110 height 22
click at [1234, 270] on input "Règles" at bounding box center [1291, 272] width 133 height 15
checkbox input "false"
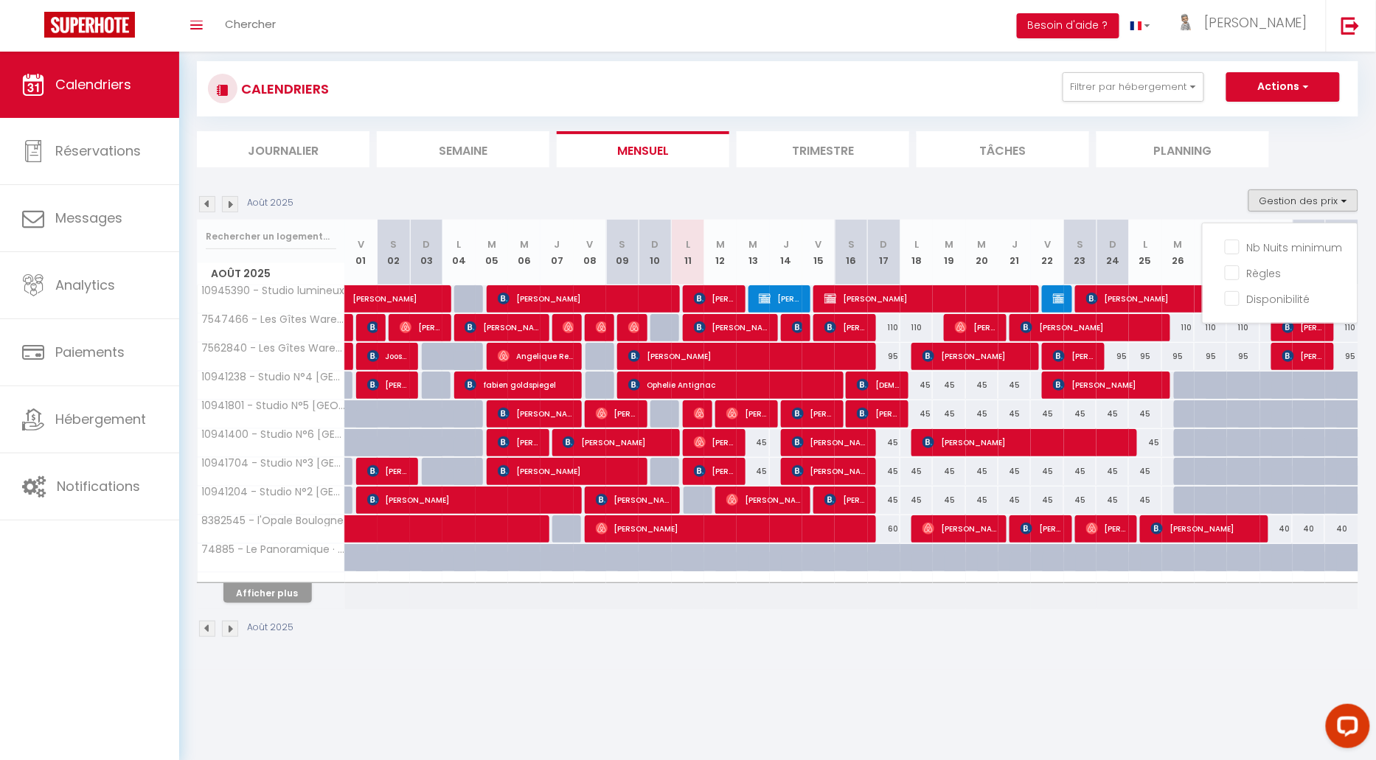
click at [898, 202] on div "Août 2025 Gestion des prix Nb Nuits minimum Règles Disponibilité" at bounding box center [778, 205] width 1162 height 30
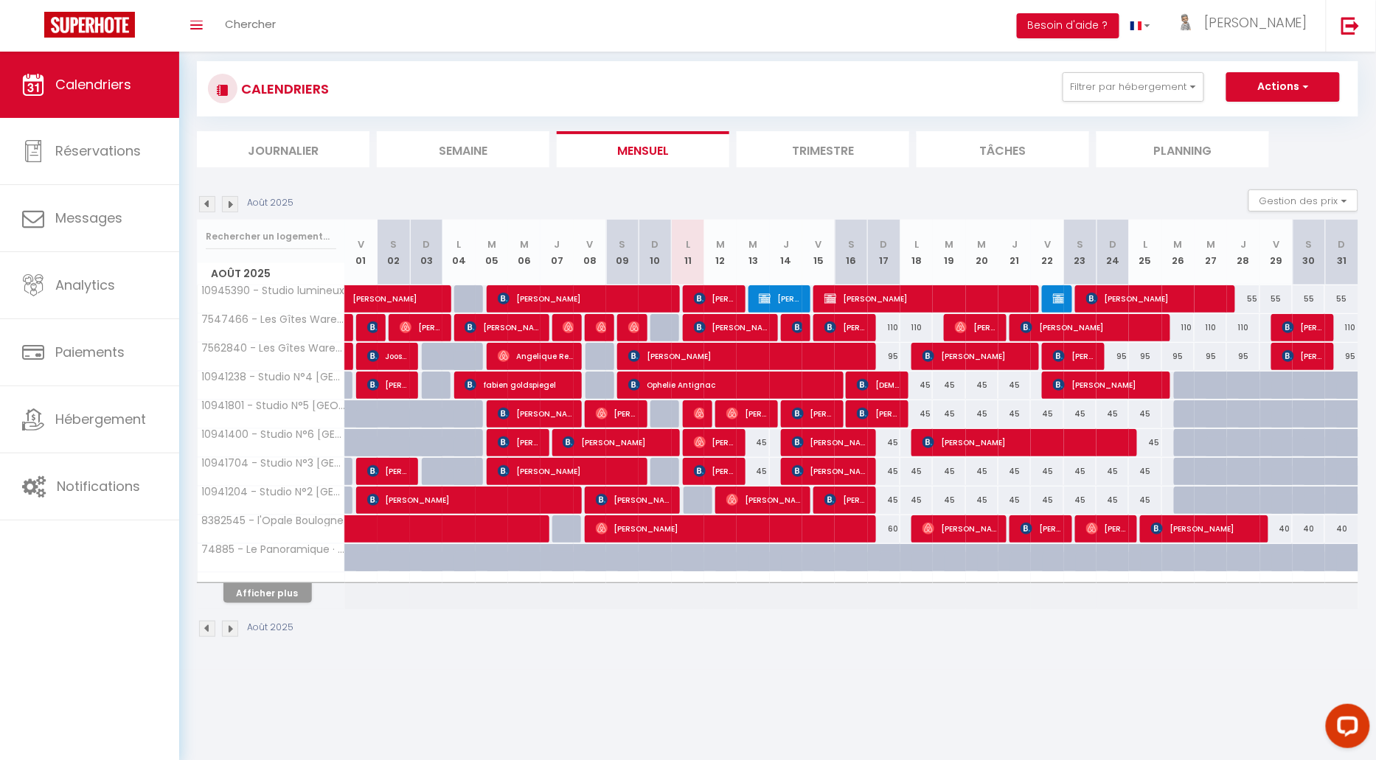
click at [308, 150] on li "Journalier" at bounding box center [283, 149] width 173 height 36
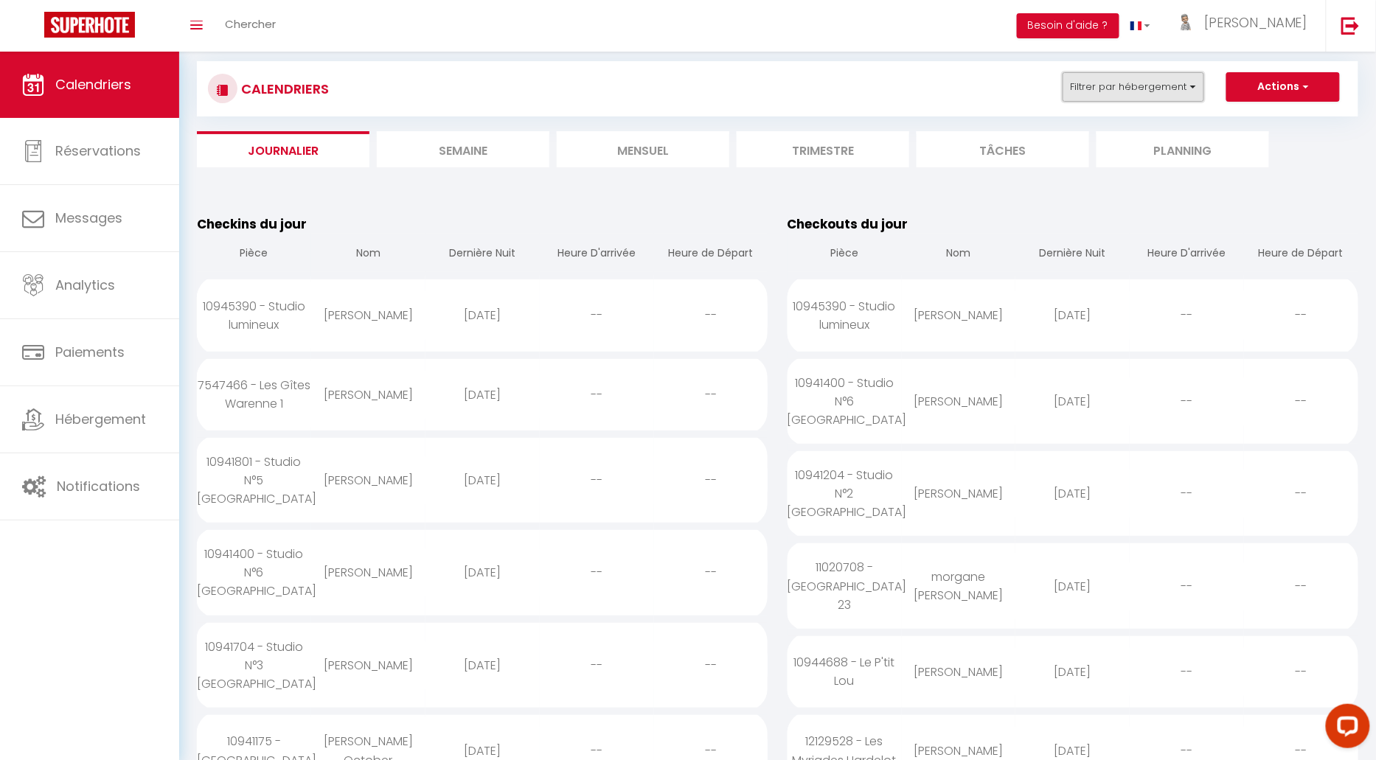
click at [1157, 91] on button "Filtrer par hébergement" at bounding box center [1134, 87] width 142 height 30
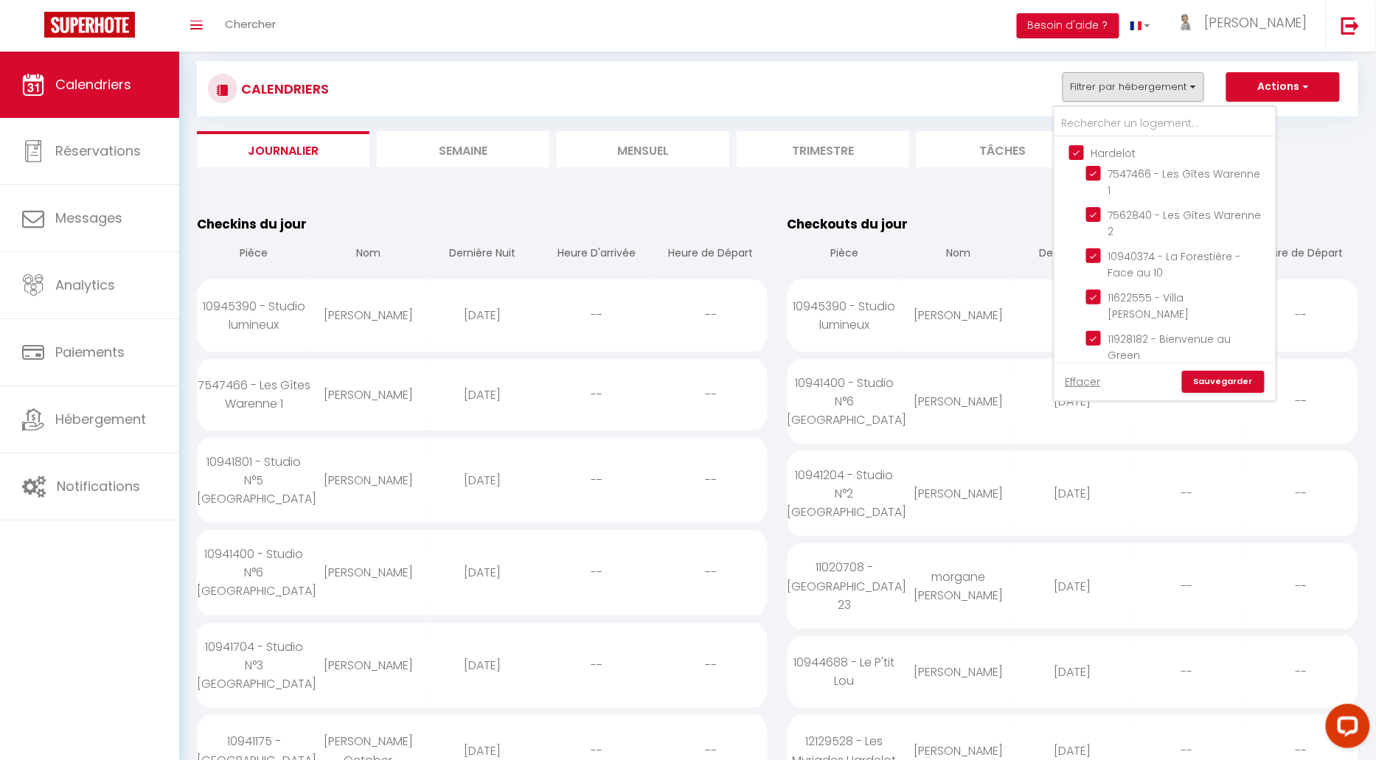
click at [1072, 145] on input "Hardelot" at bounding box center [1179, 152] width 221 height 15
checkbox input "false"
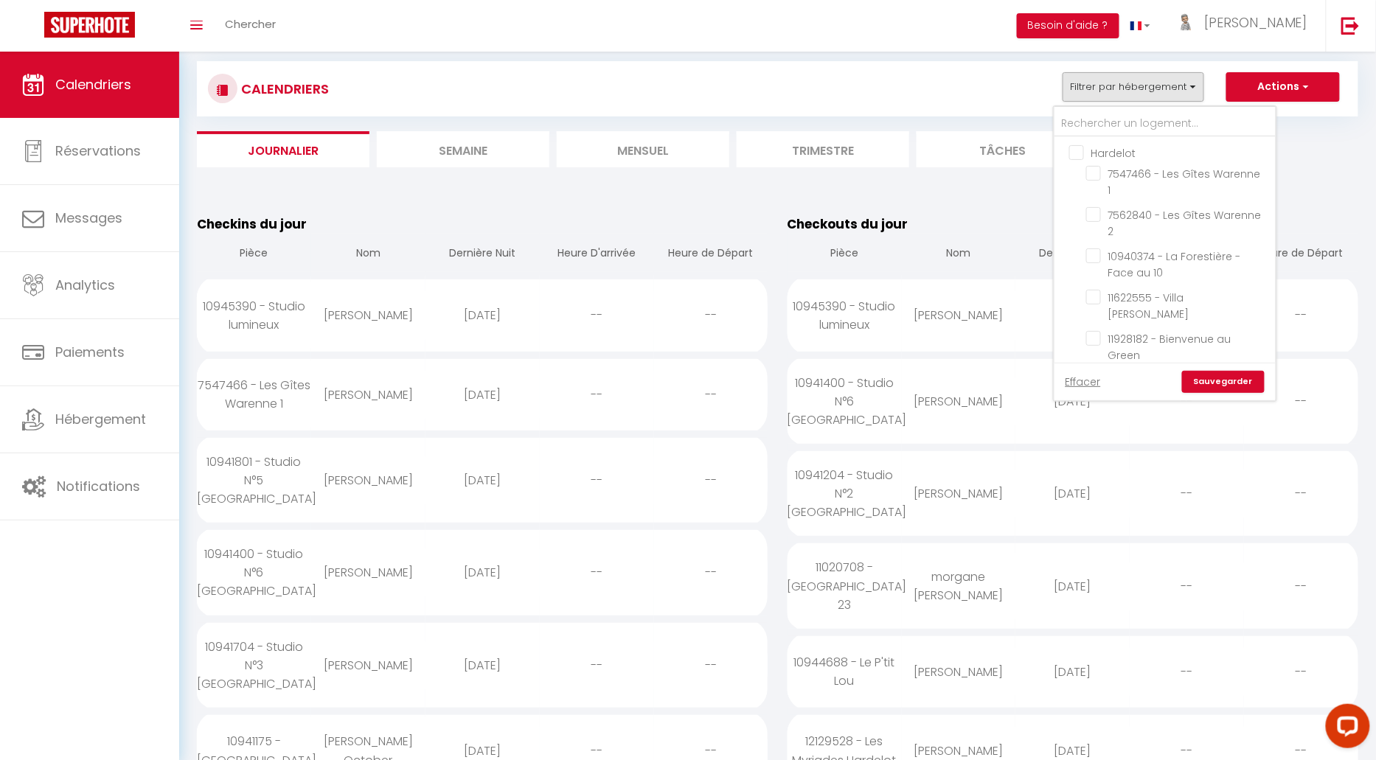
checkbox input "false"
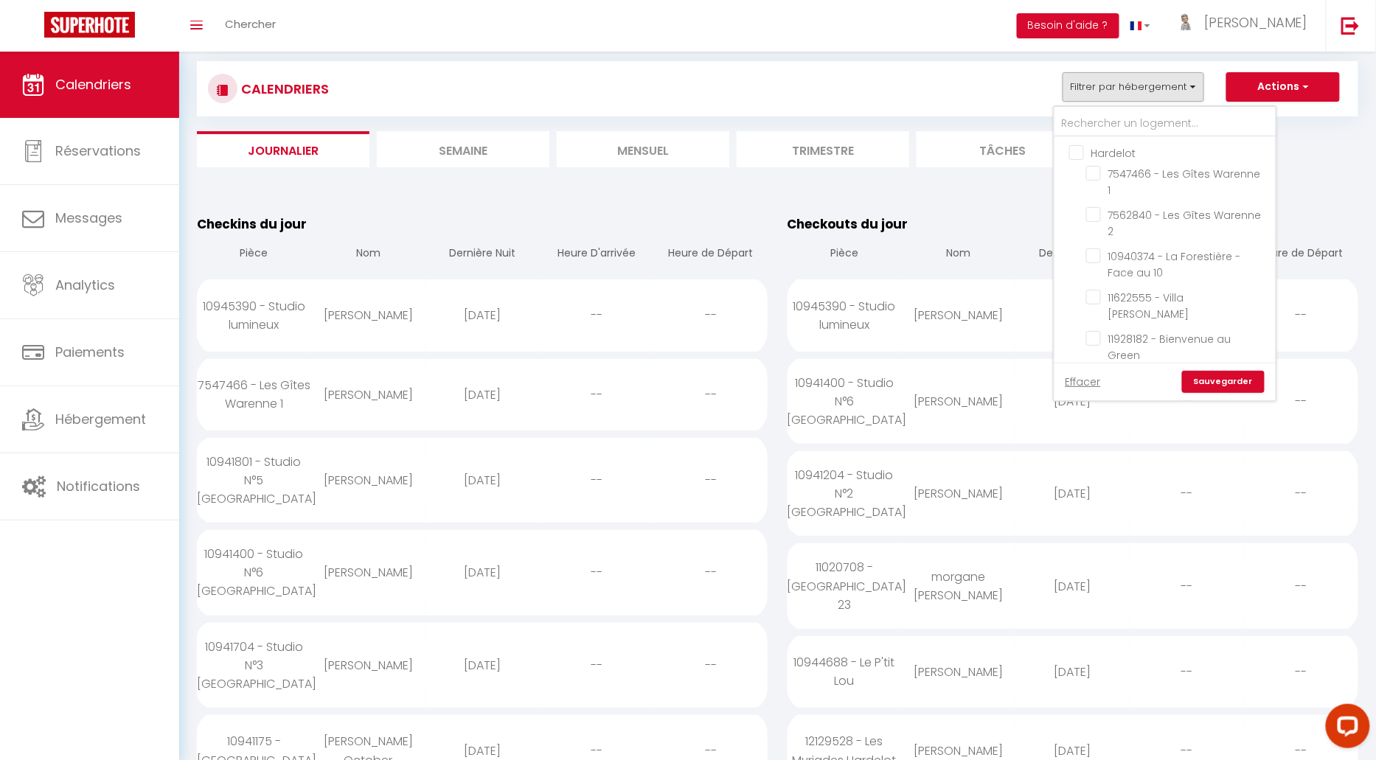
checkbox input "false"
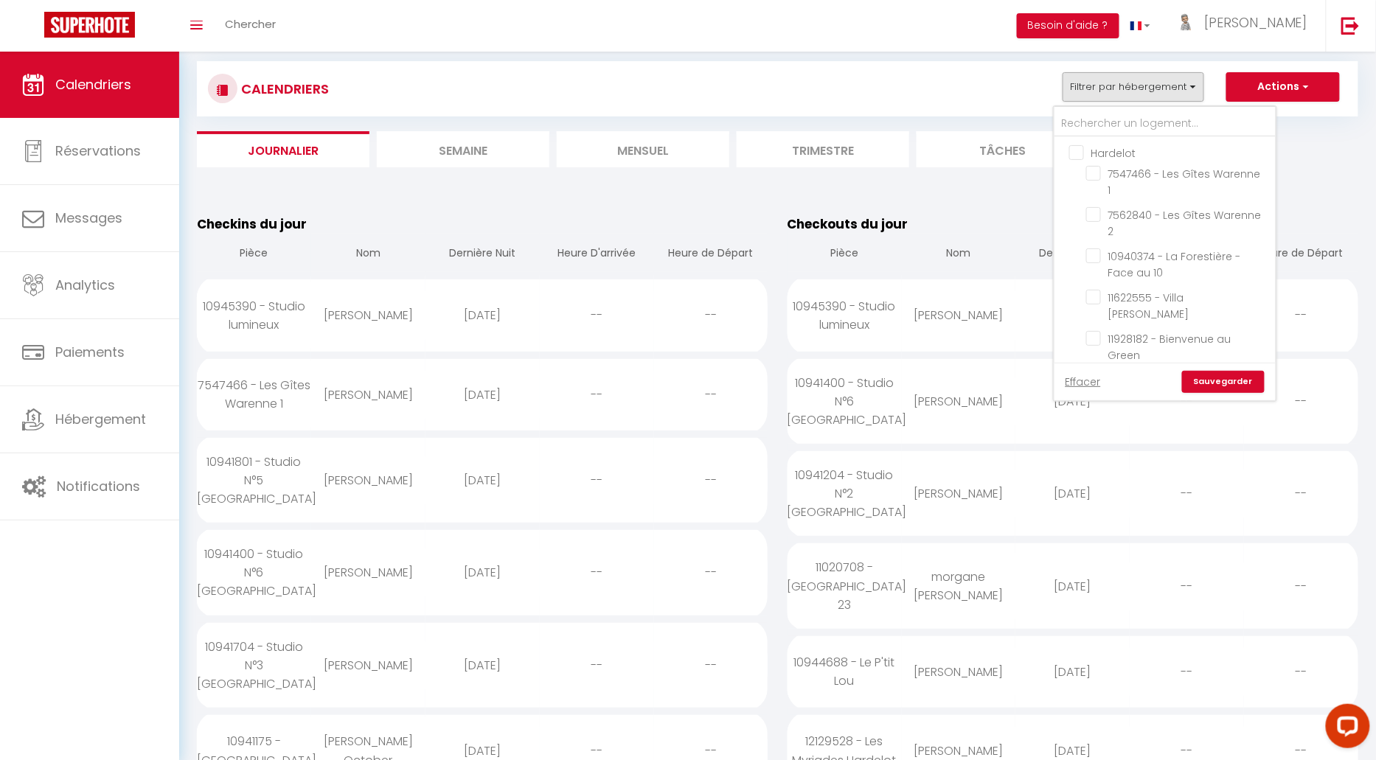
checkbox input "false"
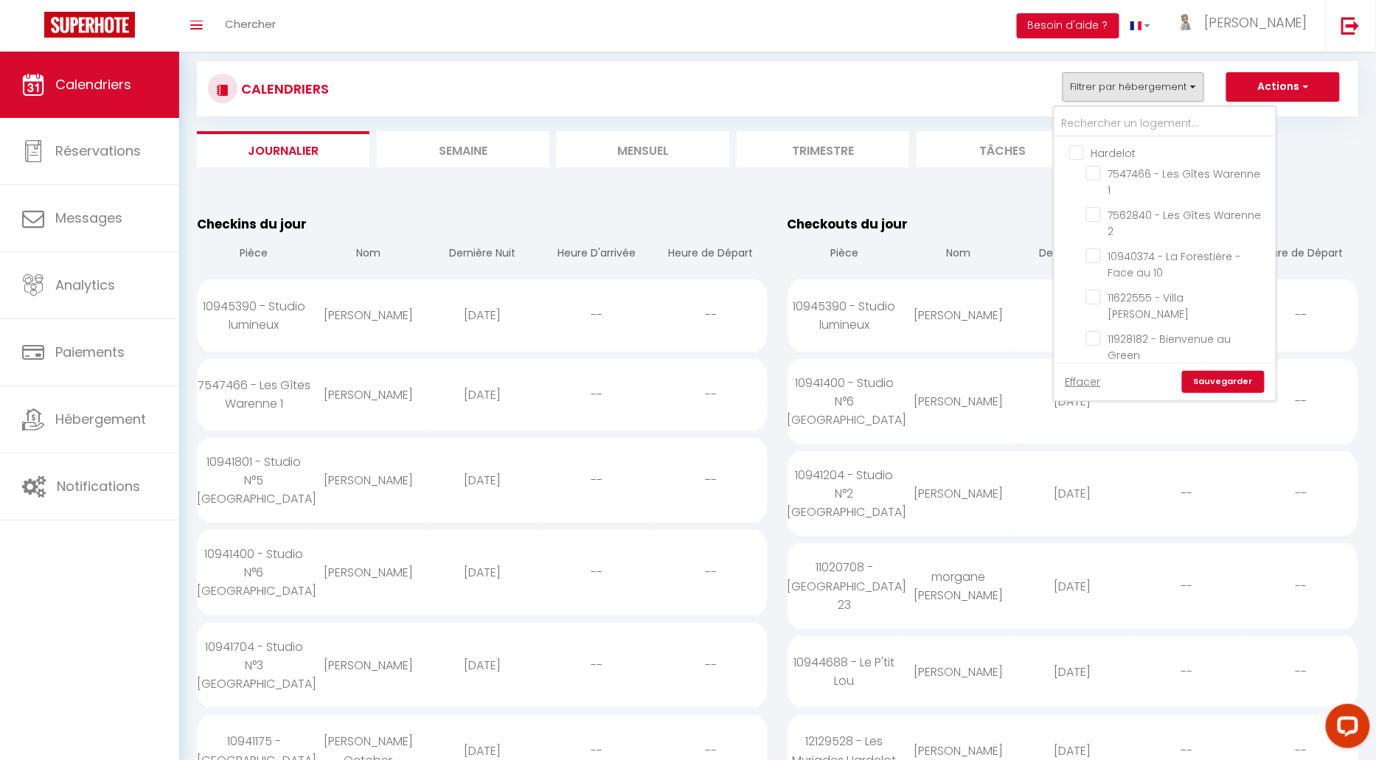
checkbox input "false"
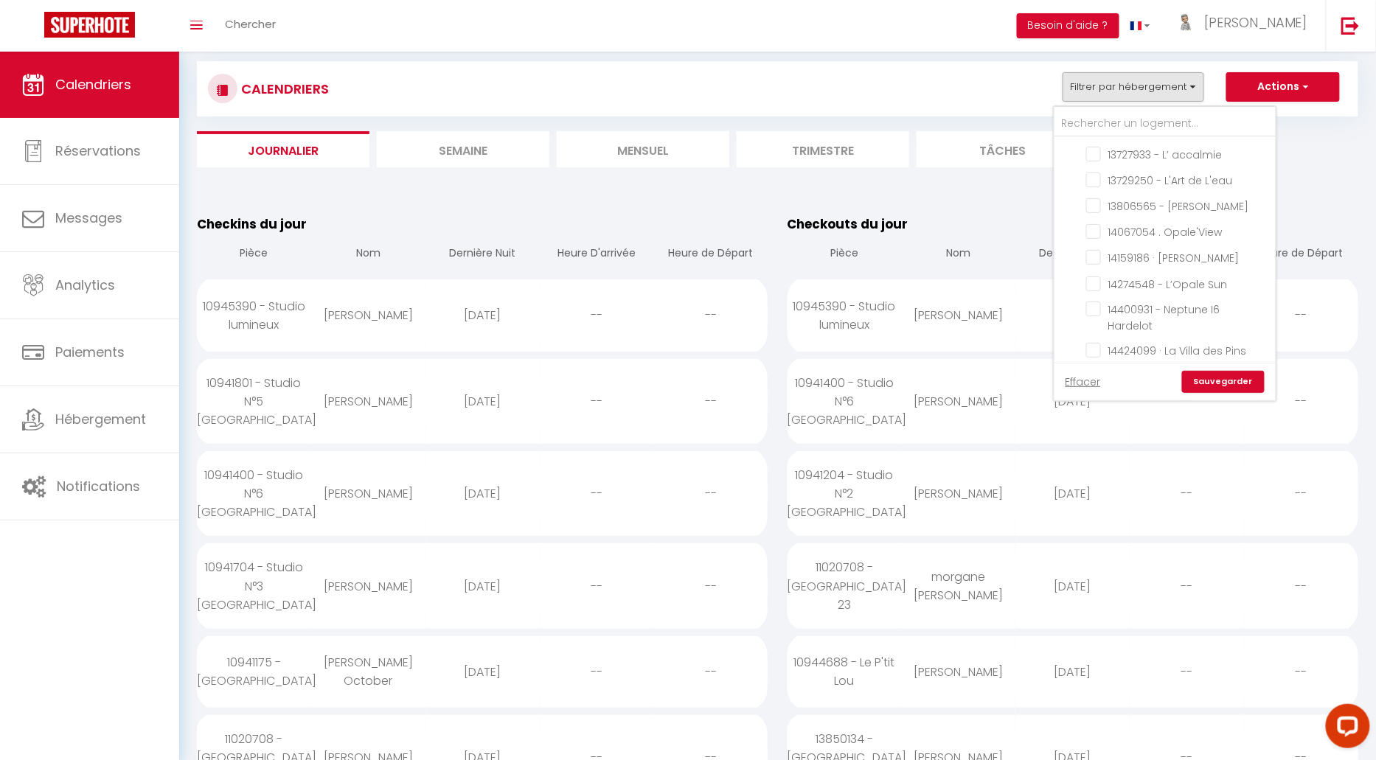
scroll to position [425, 0]
click at [1097, 305] on input "14400931 - Neptune I6 Hardelot" at bounding box center [1178, 312] width 184 height 15
checkbox input "true"
click at [1078, 465] on input "Boulogne" at bounding box center [1179, 472] width 221 height 15
checkbox input "false"
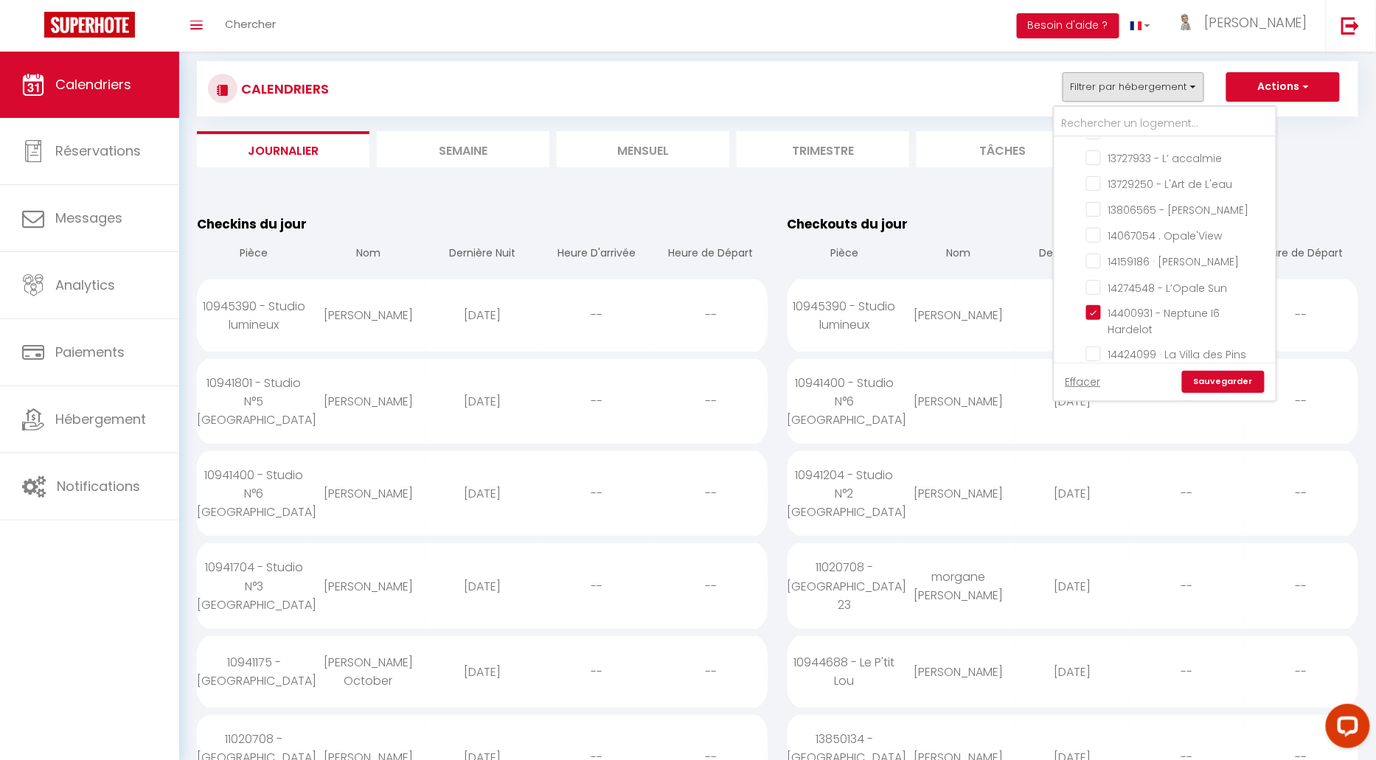
checkbox input "false"
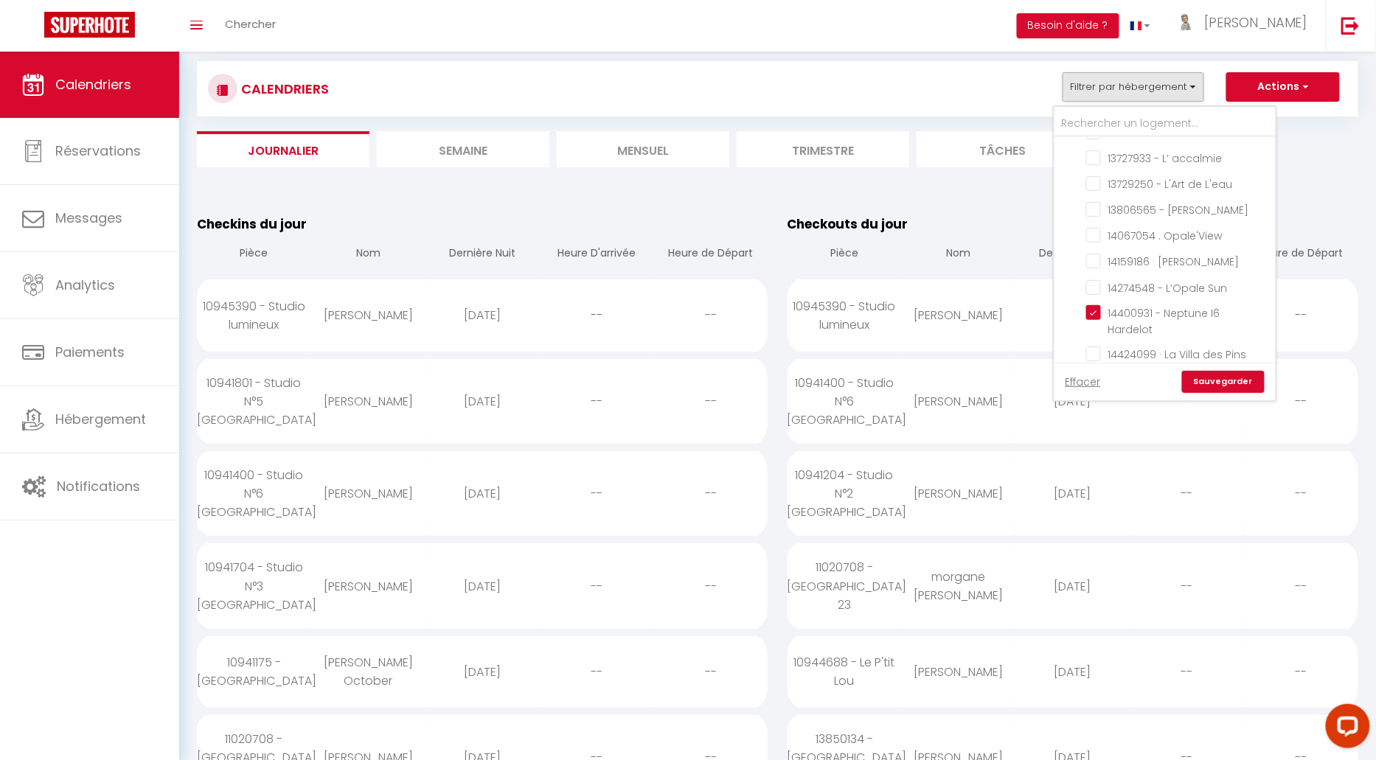
checkbox input "false"
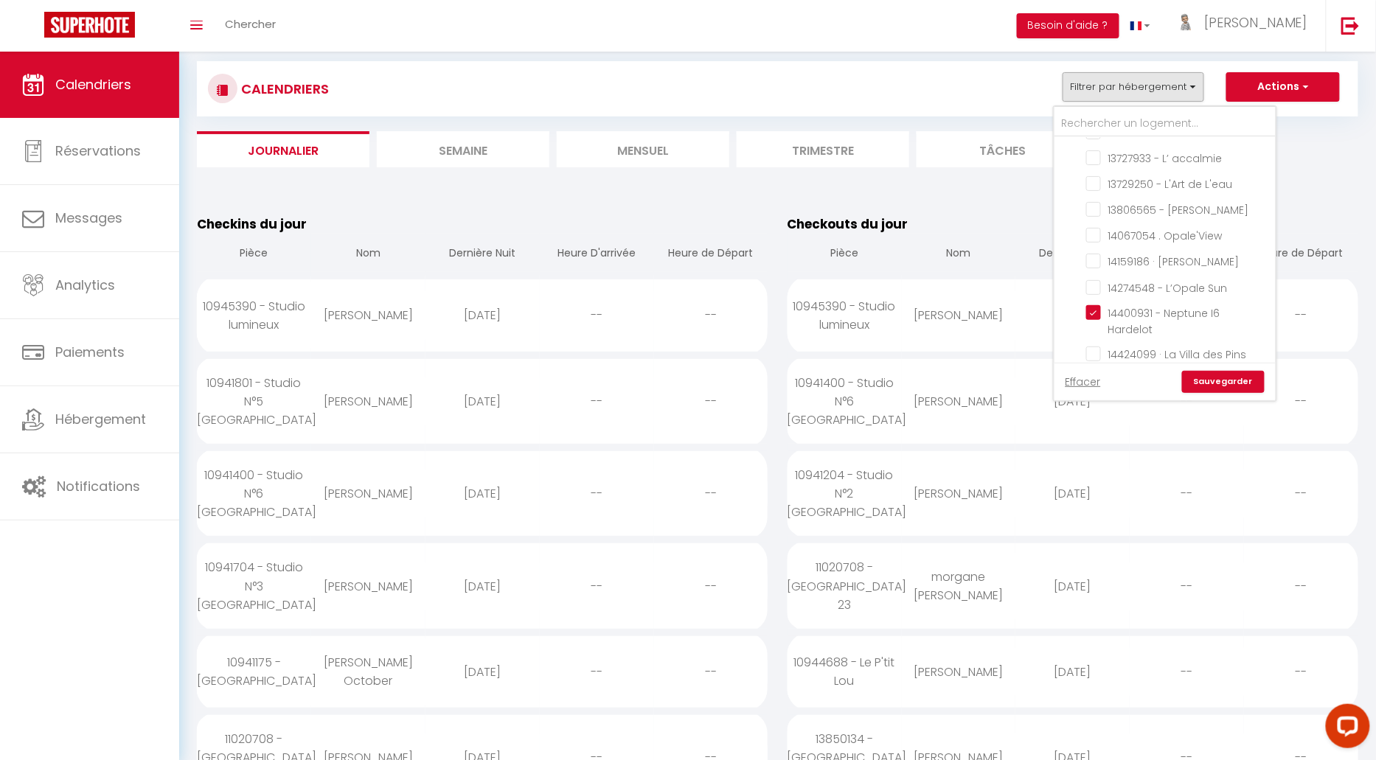
checkbox input "false"
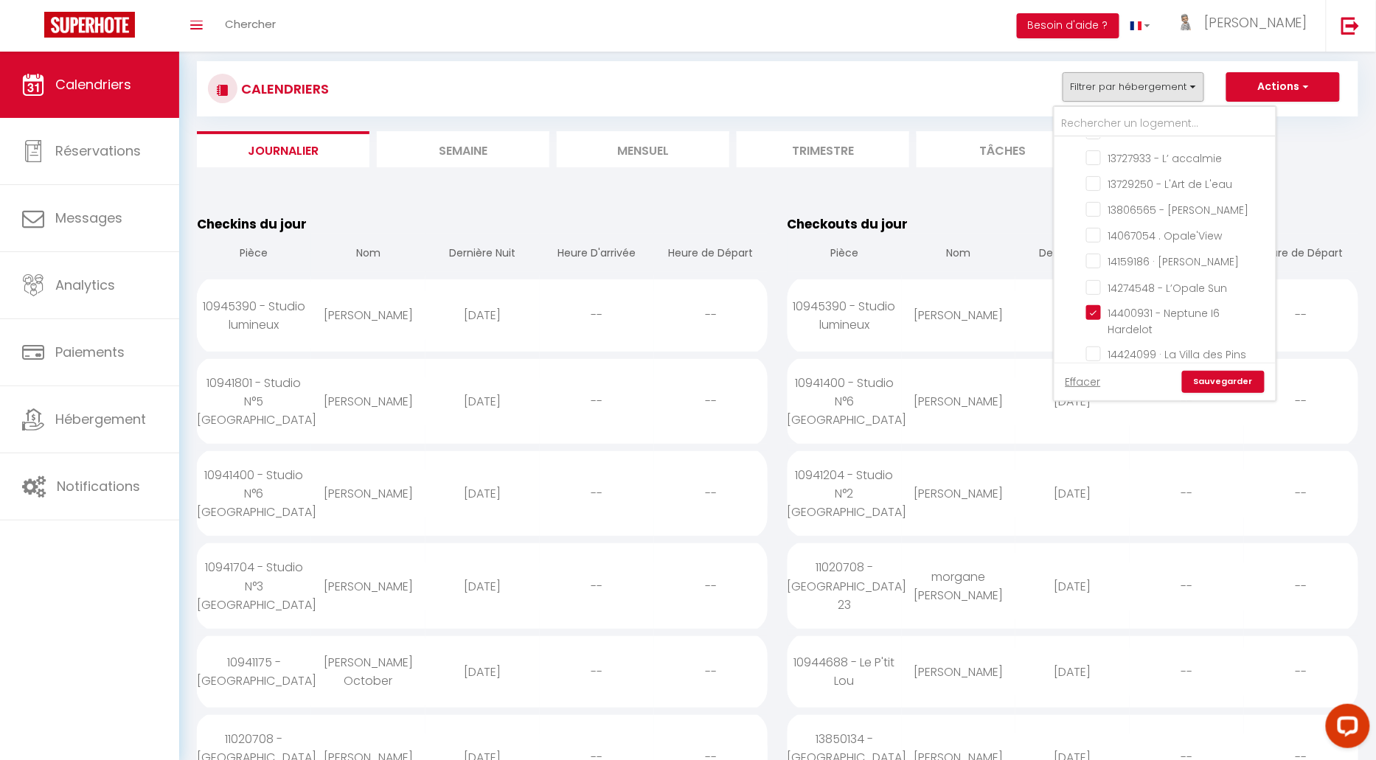
checkbox input "false"
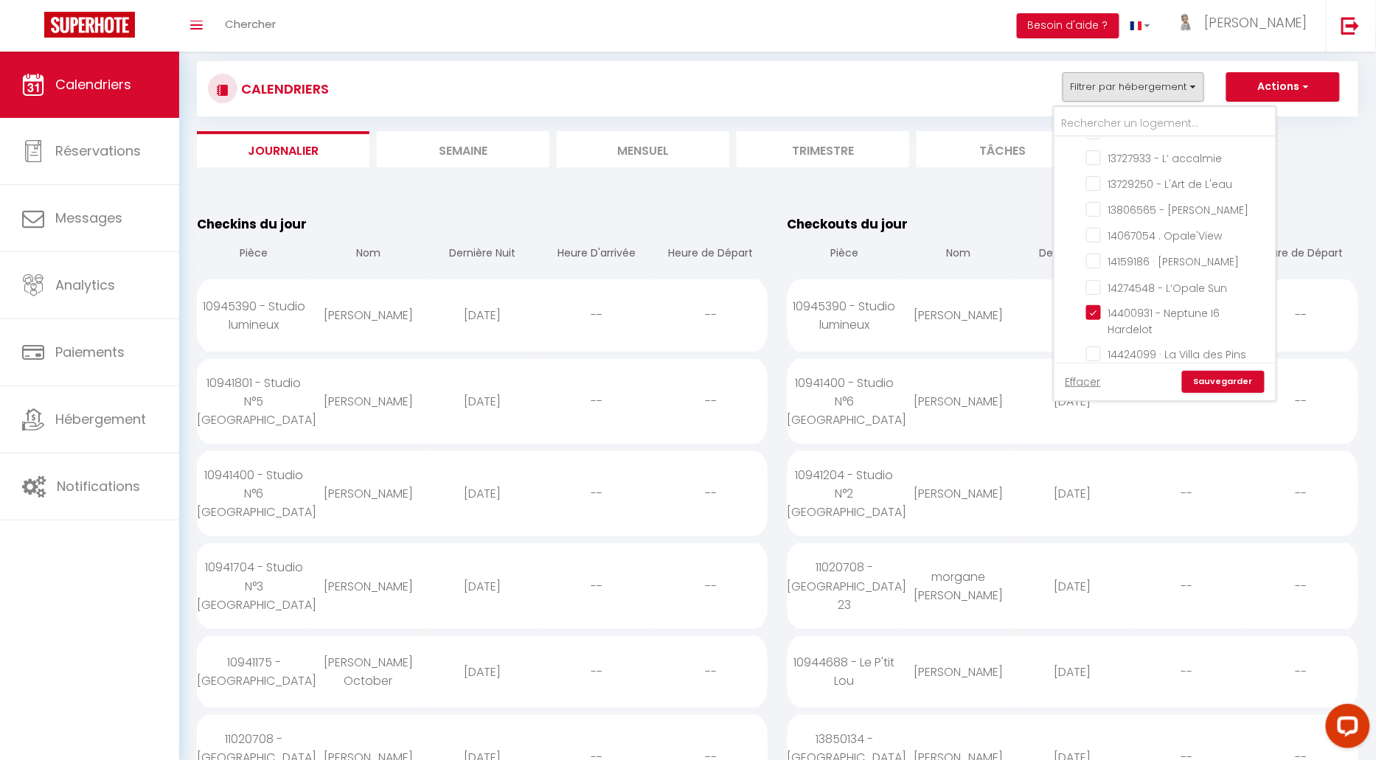
checkbox input "false"
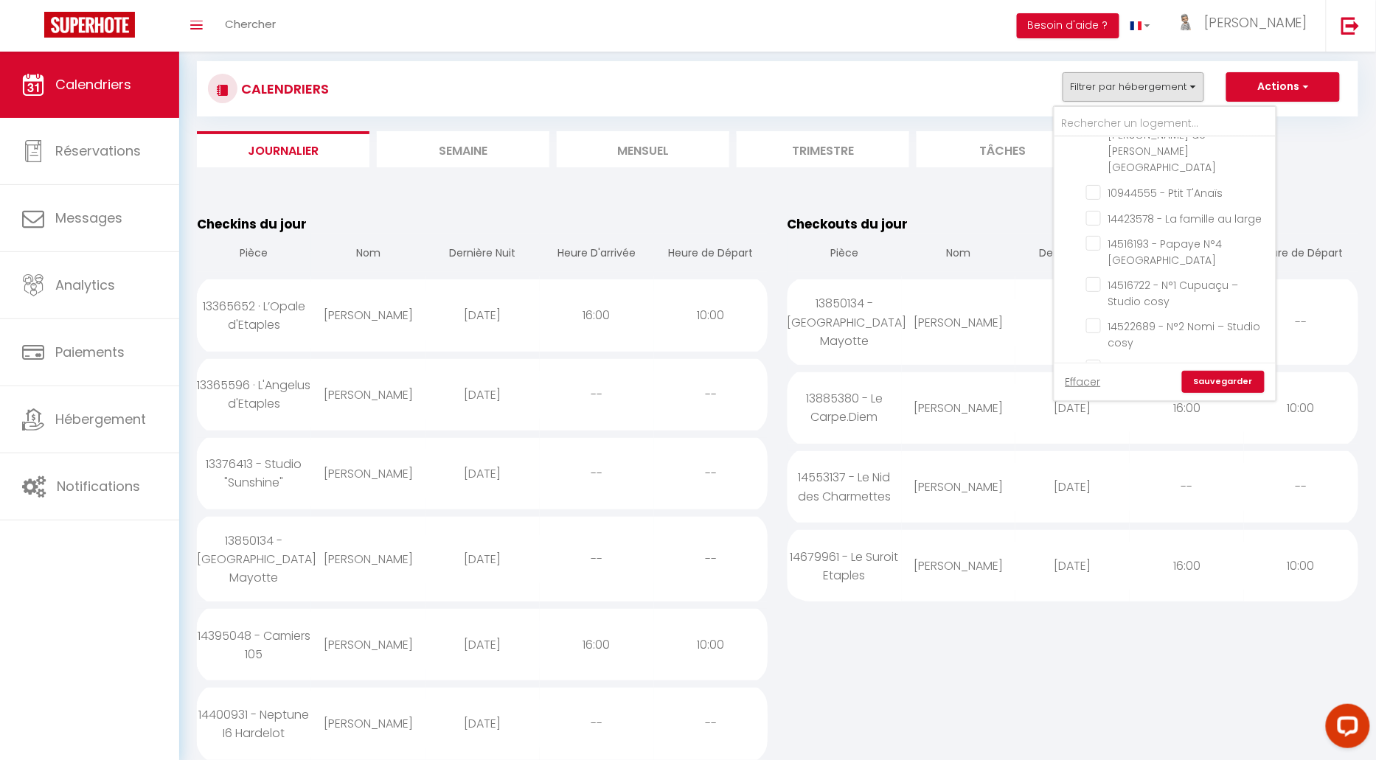
scroll to position [1320, 0]
click at [1081, 488] on input "Agence Etaples" at bounding box center [1179, 495] width 221 height 15
checkbox input "false"
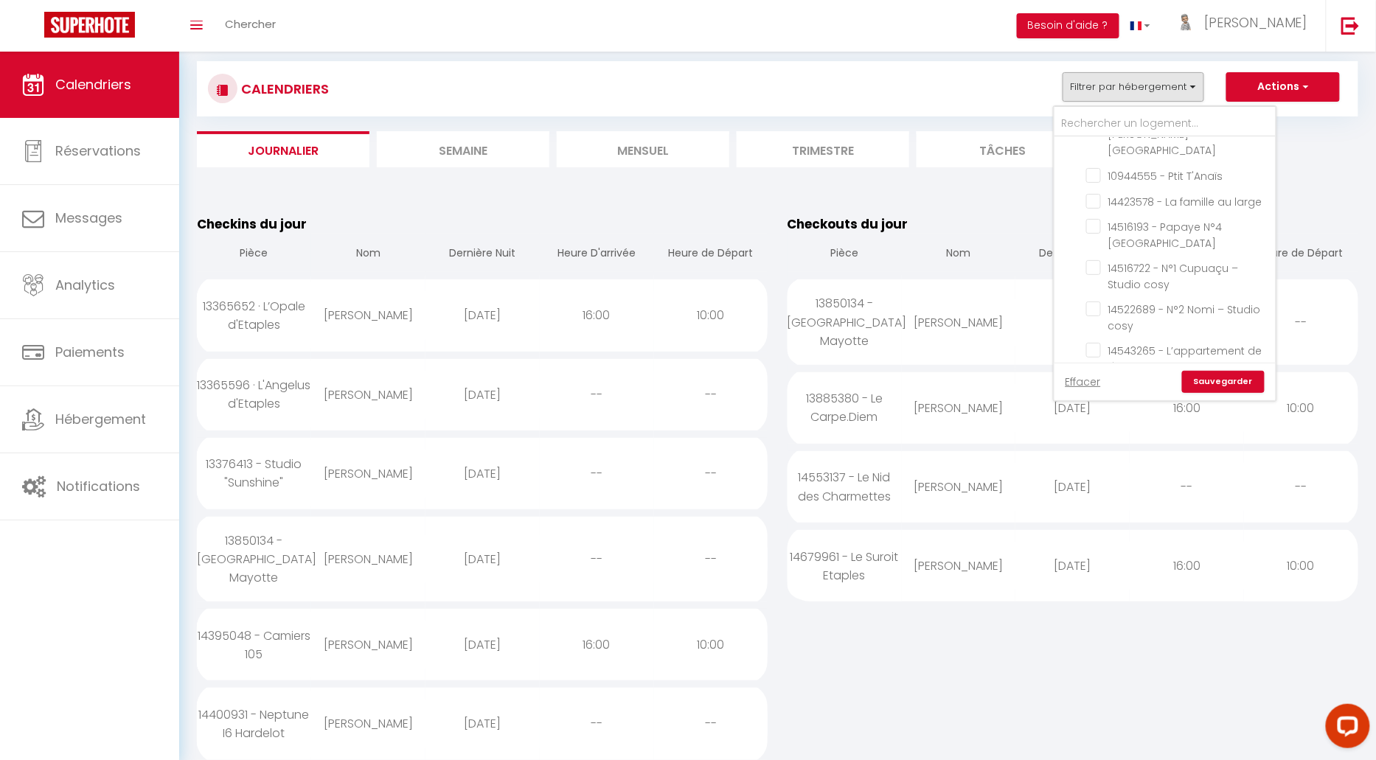
checkbox input "false"
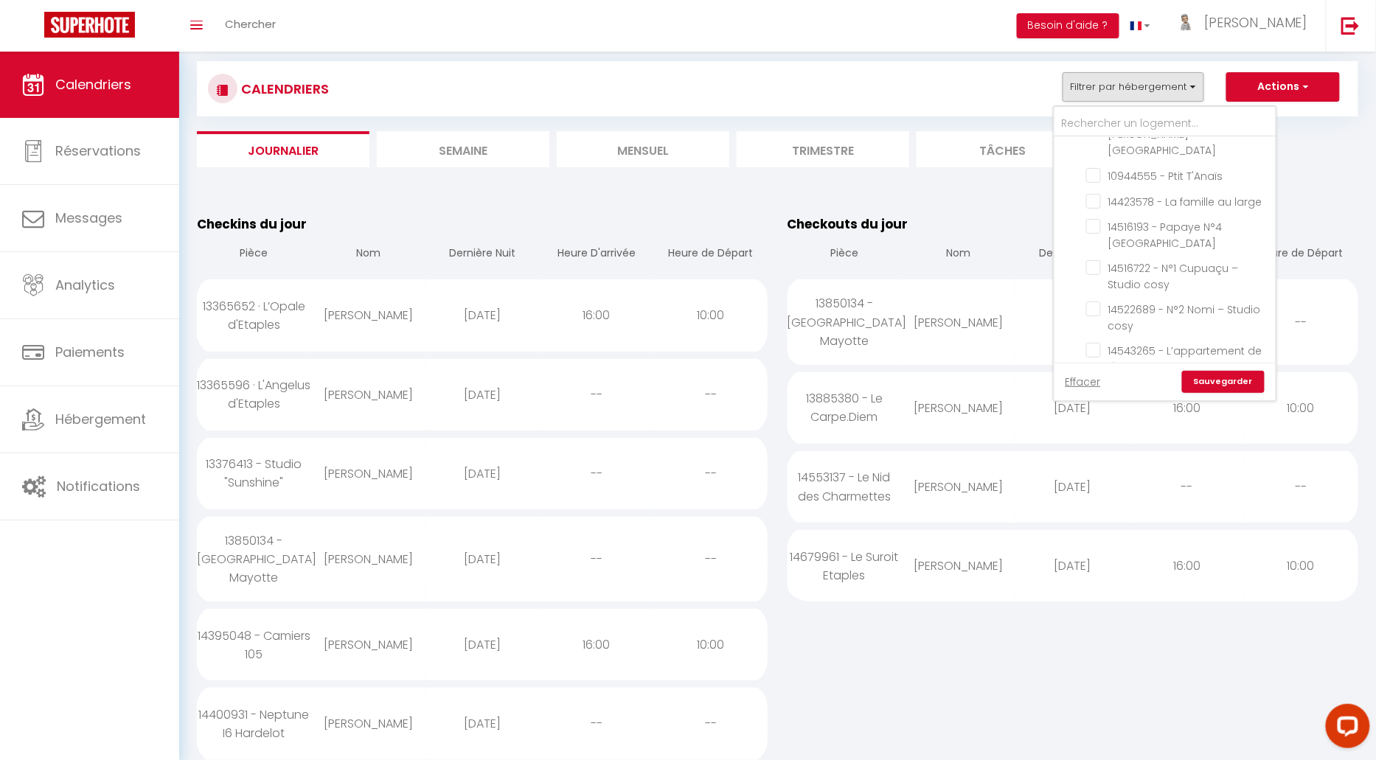
checkbox input "false"
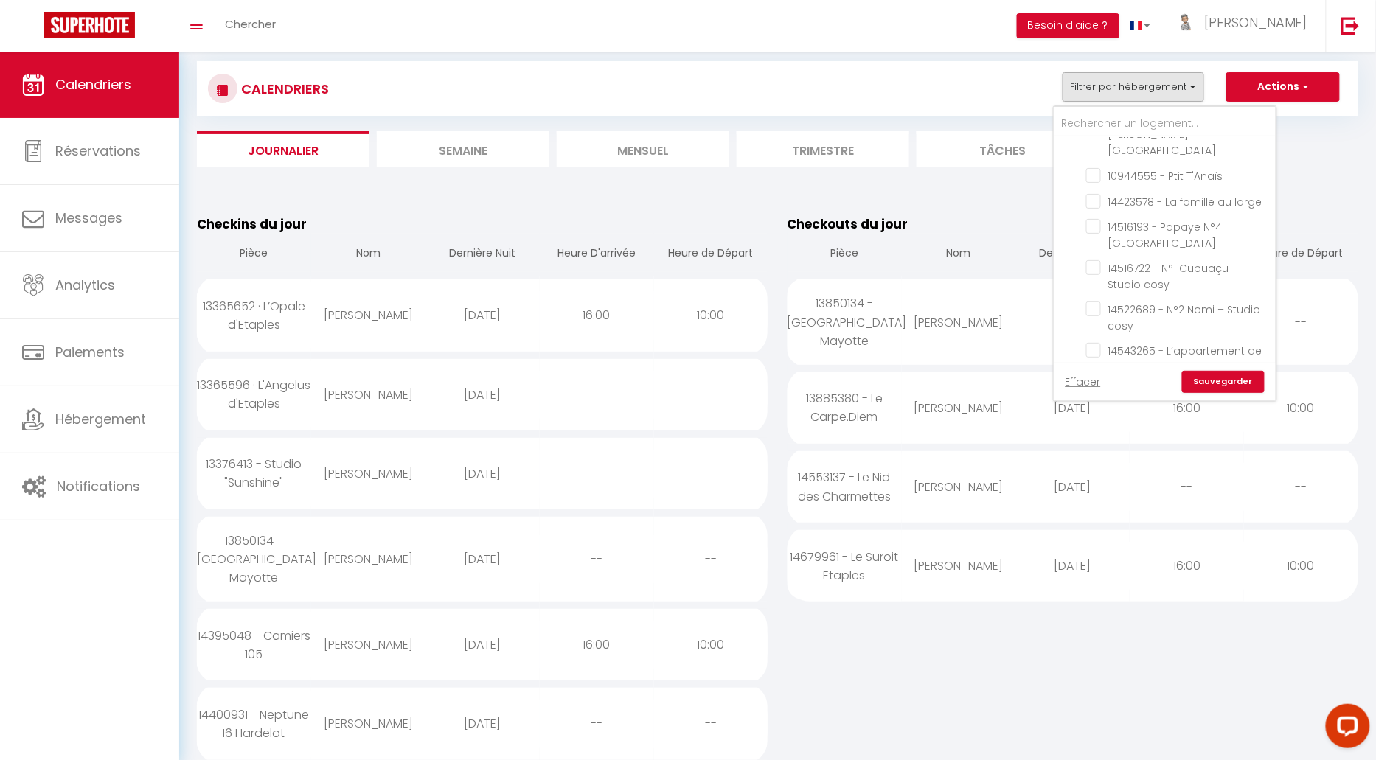
checkbox input "false"
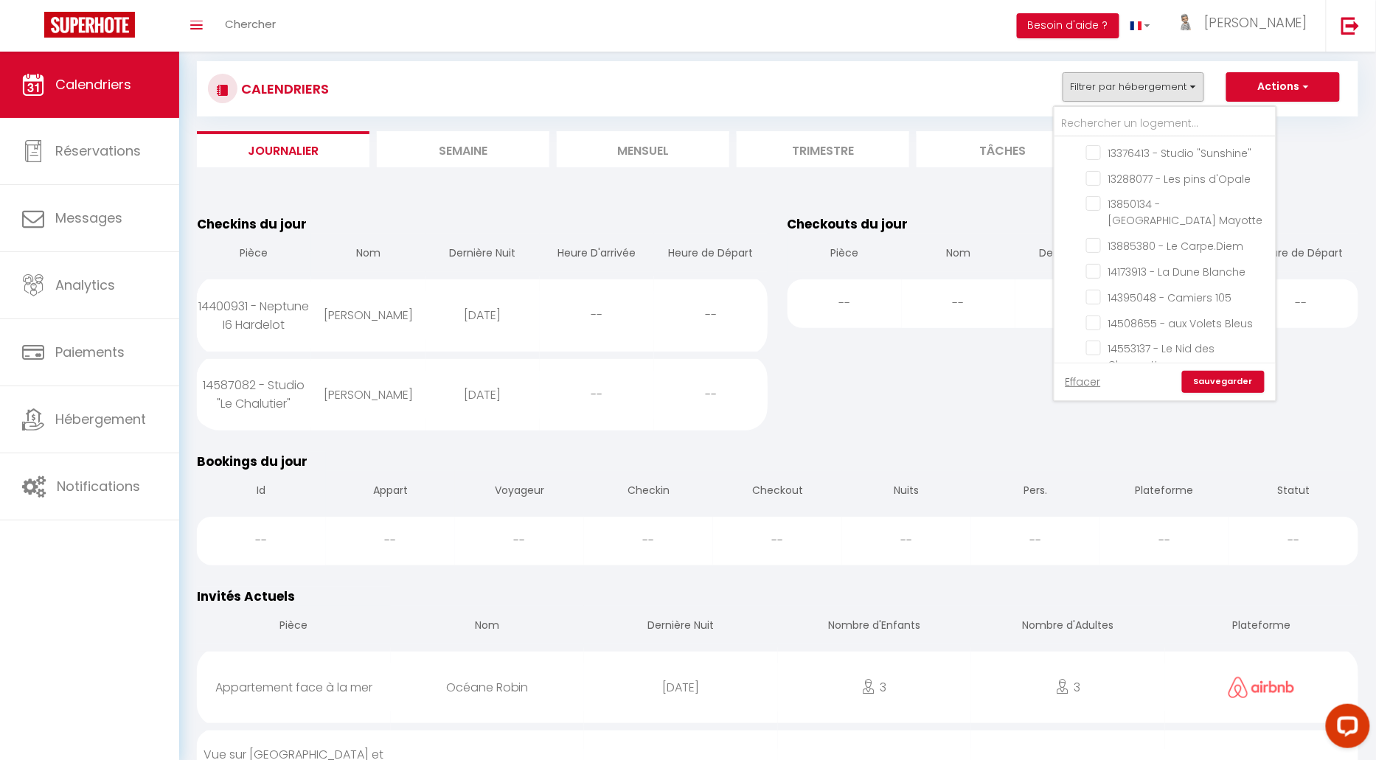
click at [1076, 512] on input "Contrat à La Carte" at bounding box center [1179, 519] width 221 height 15
checkbox input "false"
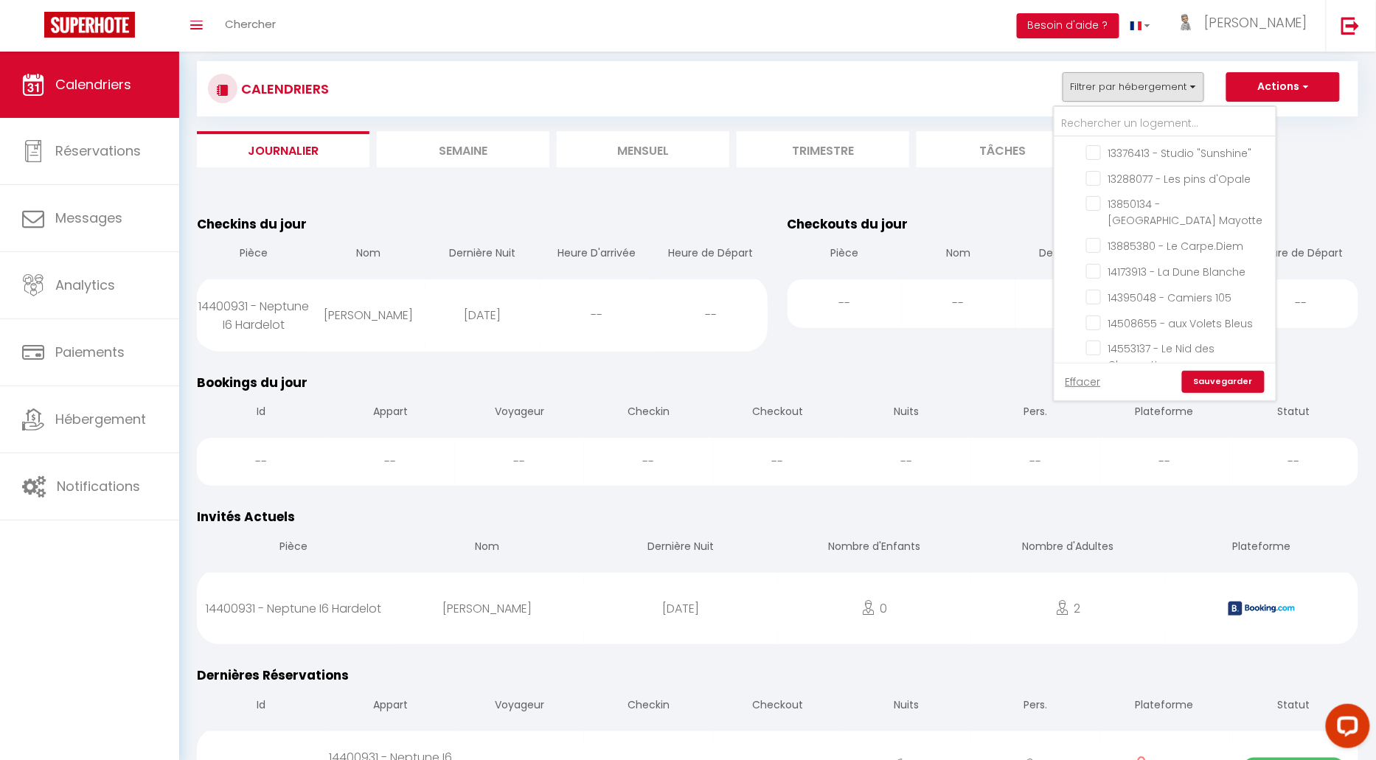
click at [1236, 383] on link "Sauvegarder" at bounding box center [1223, 382] width 83 height 22
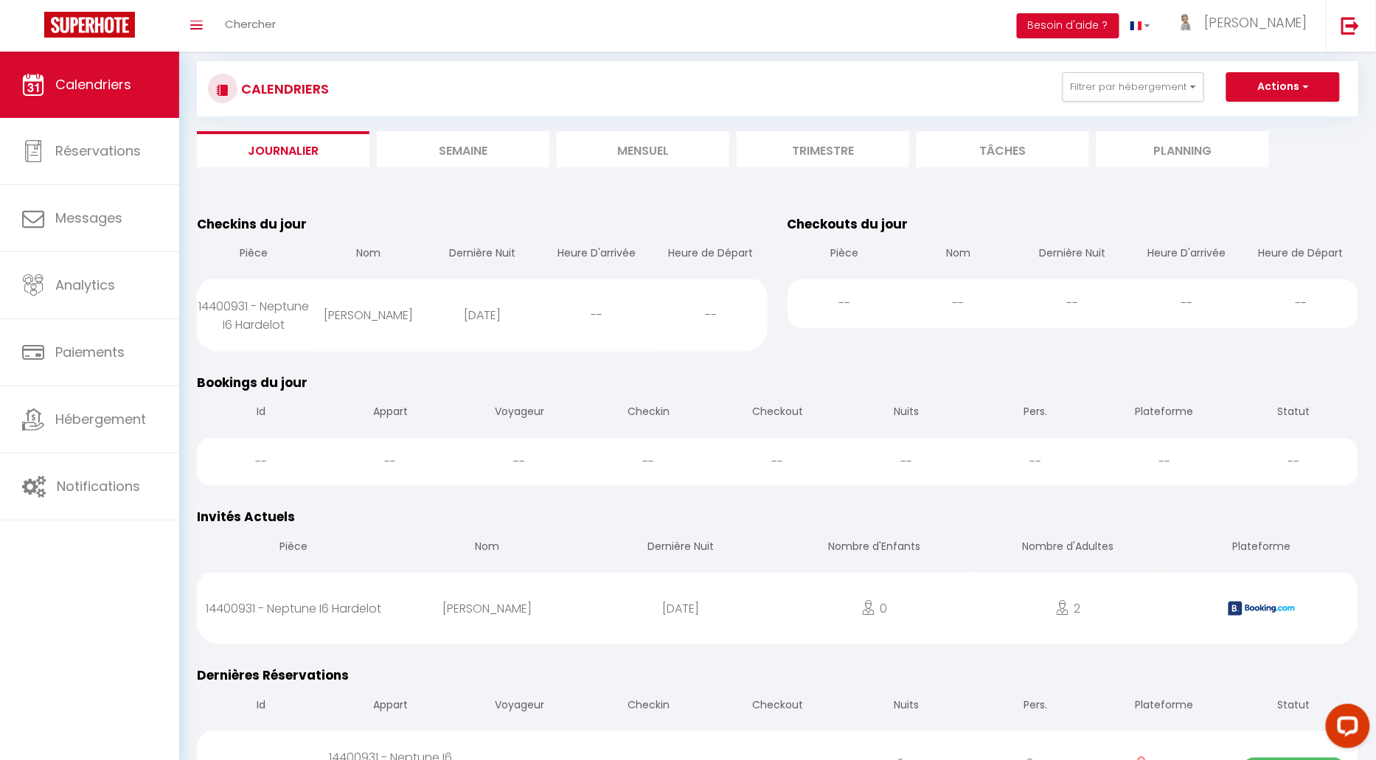
click at [471, 153] on li "Semaine" at bounding box center [463, 149] width 173 height 36
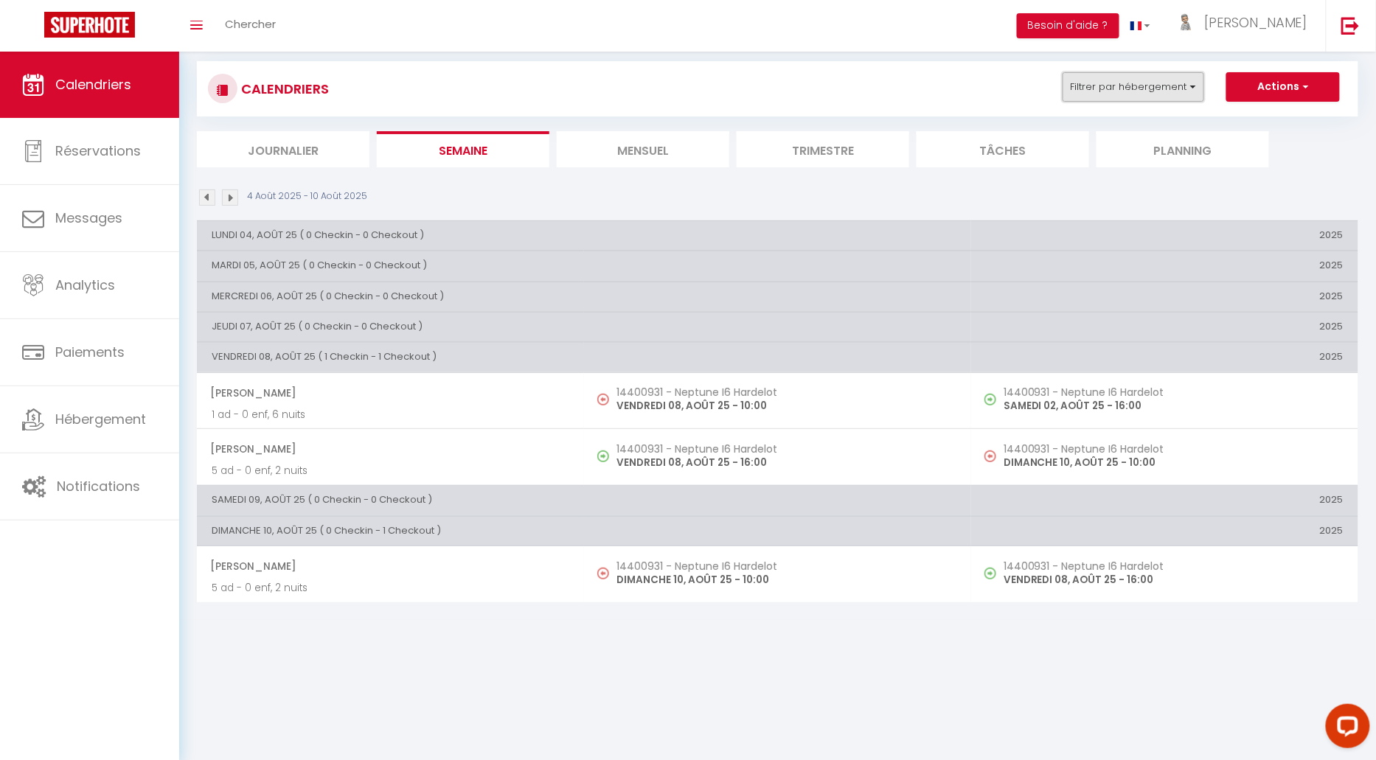
click at [1155, 91] on button "Filtrer par hébergement" at bounding box center [1134, 87] width 142 height 30
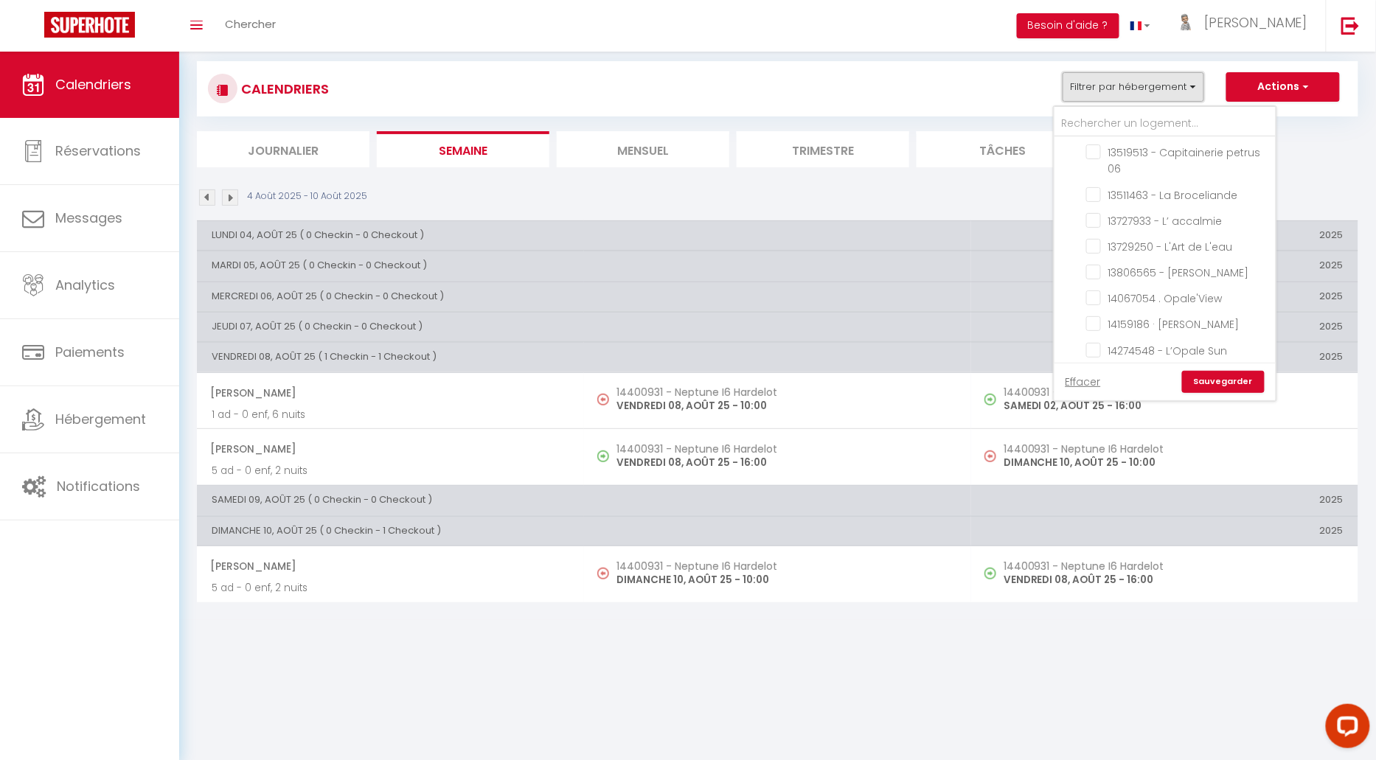
scroll to position [389, 0]
click at [1097, 341] on input "14400931 - Neptune I6 Hardelot" at bounding box center [1178, 348] width 184 height 15
checkbox input "false"
click at [1095, 423] on input "11020708 - [GEOGRAPHIC_DATA] 23" at bounding box center [1178, 430] width 184 height 15
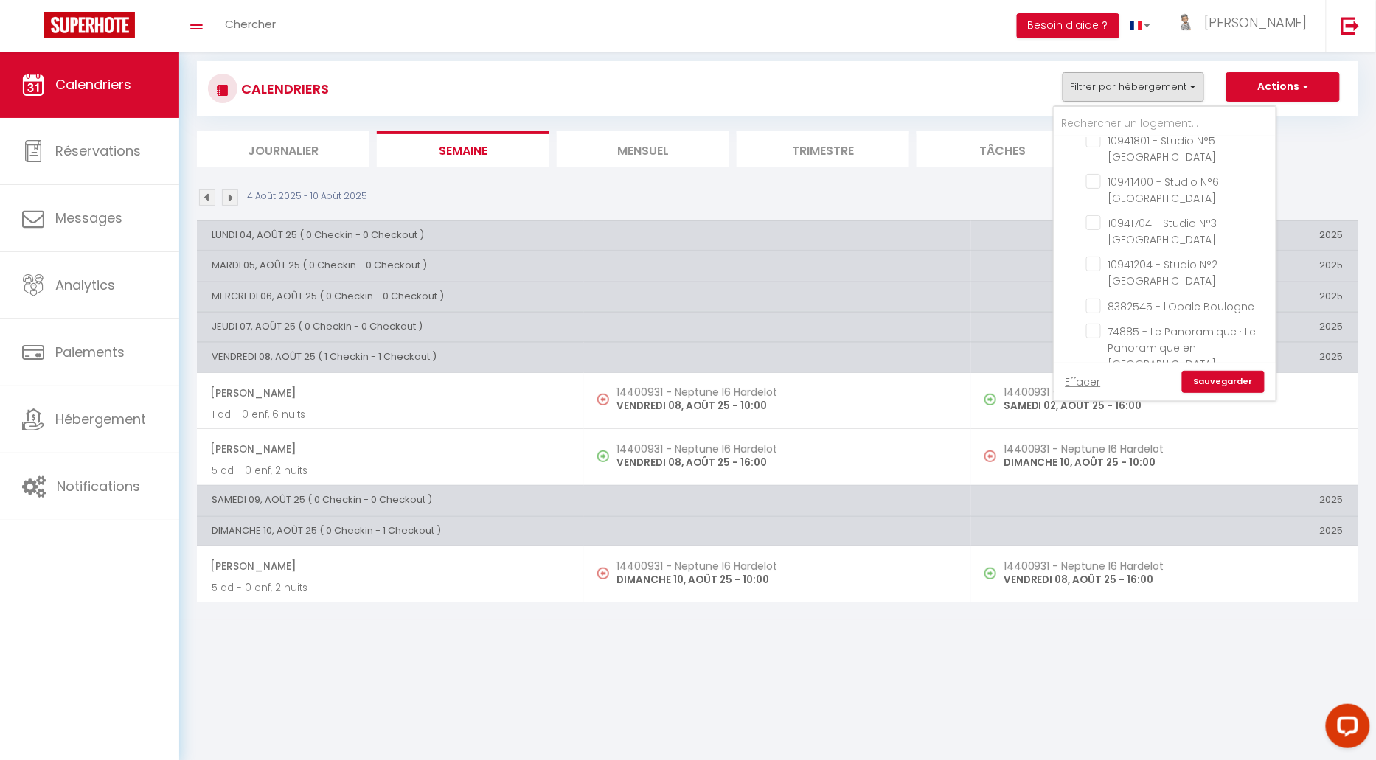
checkbox input "true"
click at [1241, 382] on link "Sauvegarder" at bounding box center [1223, 382] width 83 height 22
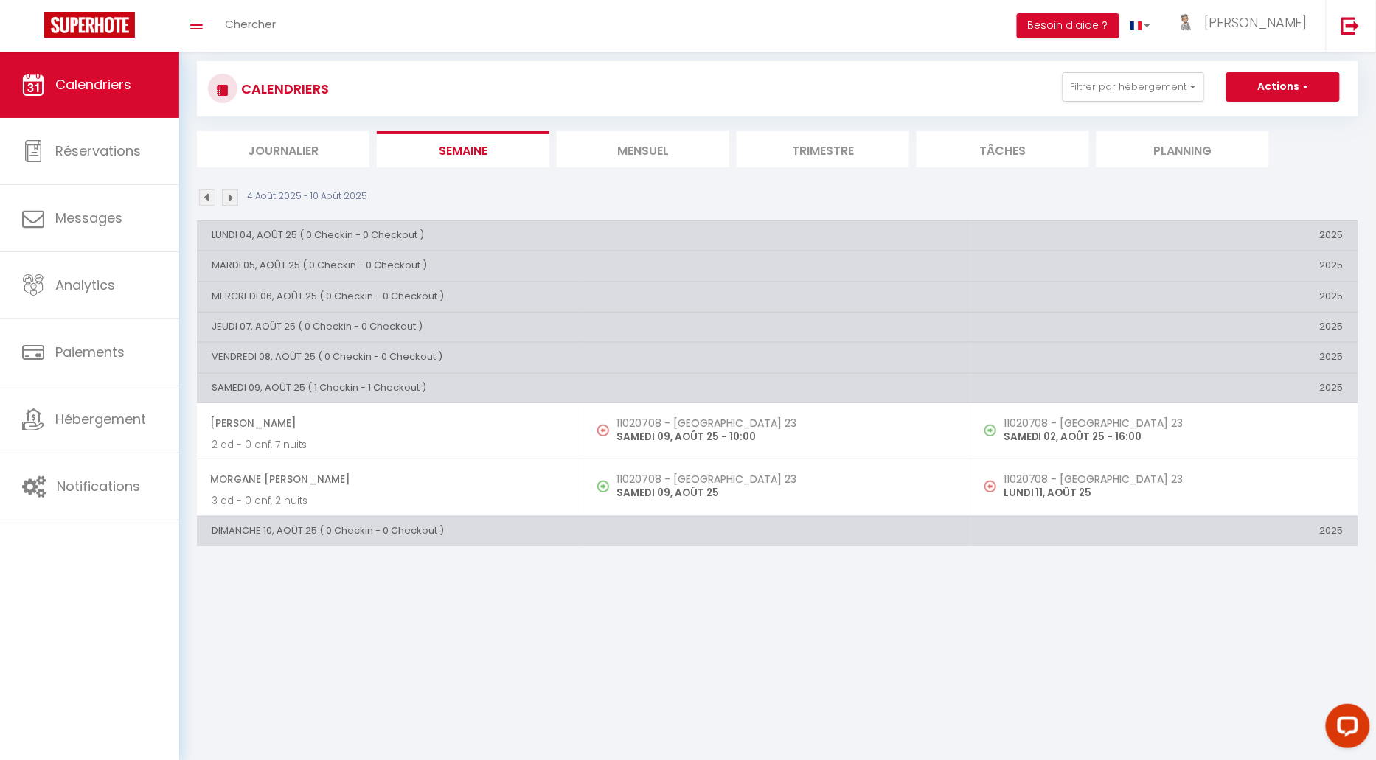
click at [648, 145] on li "Mensuel" at bounding box center [643, 149] width 173 height 36
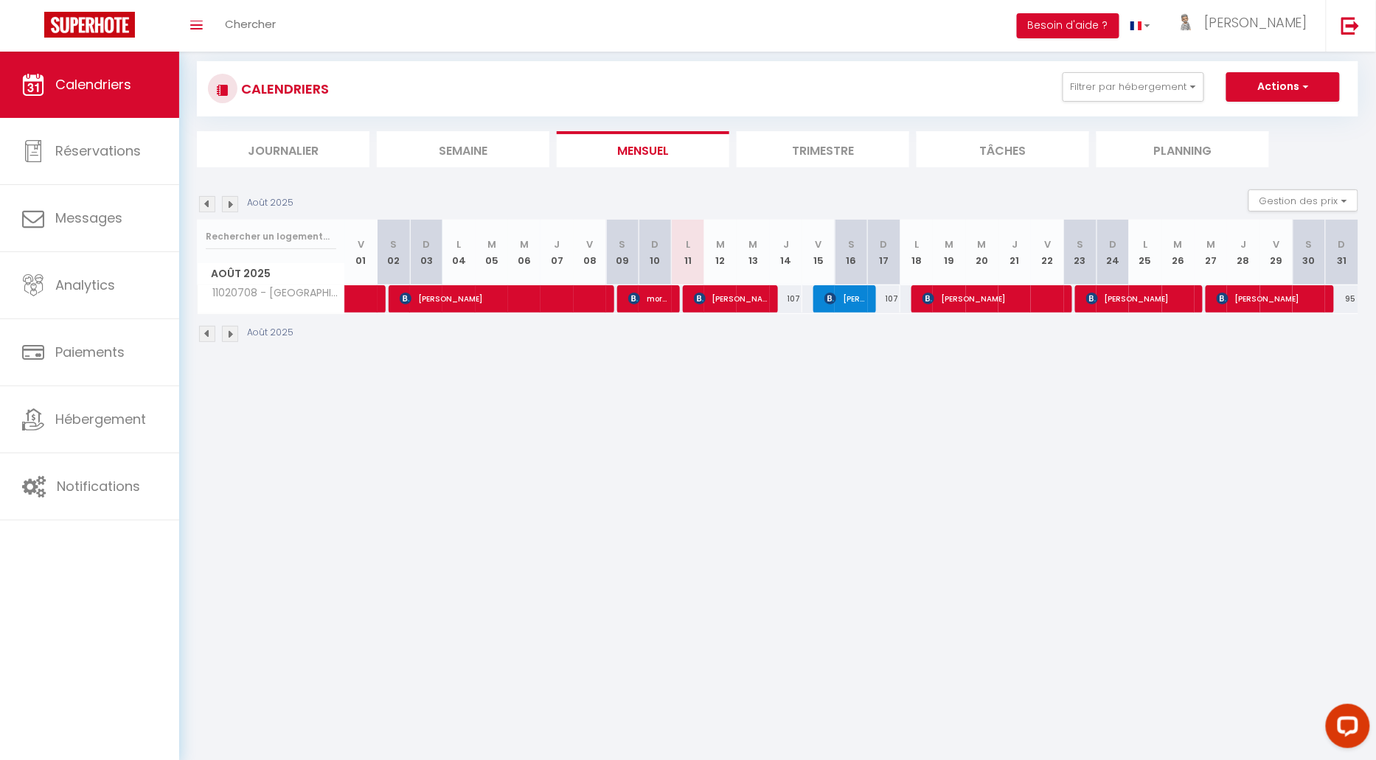
click at [787, 297] on div "107" at bounding box center [786, 298] width 32 height 27
type input "107"
select select "1"
type input "[DEMOGRAPHIC_DATA] 14 Août 2025"
type input "Ven 15 Août 2025"
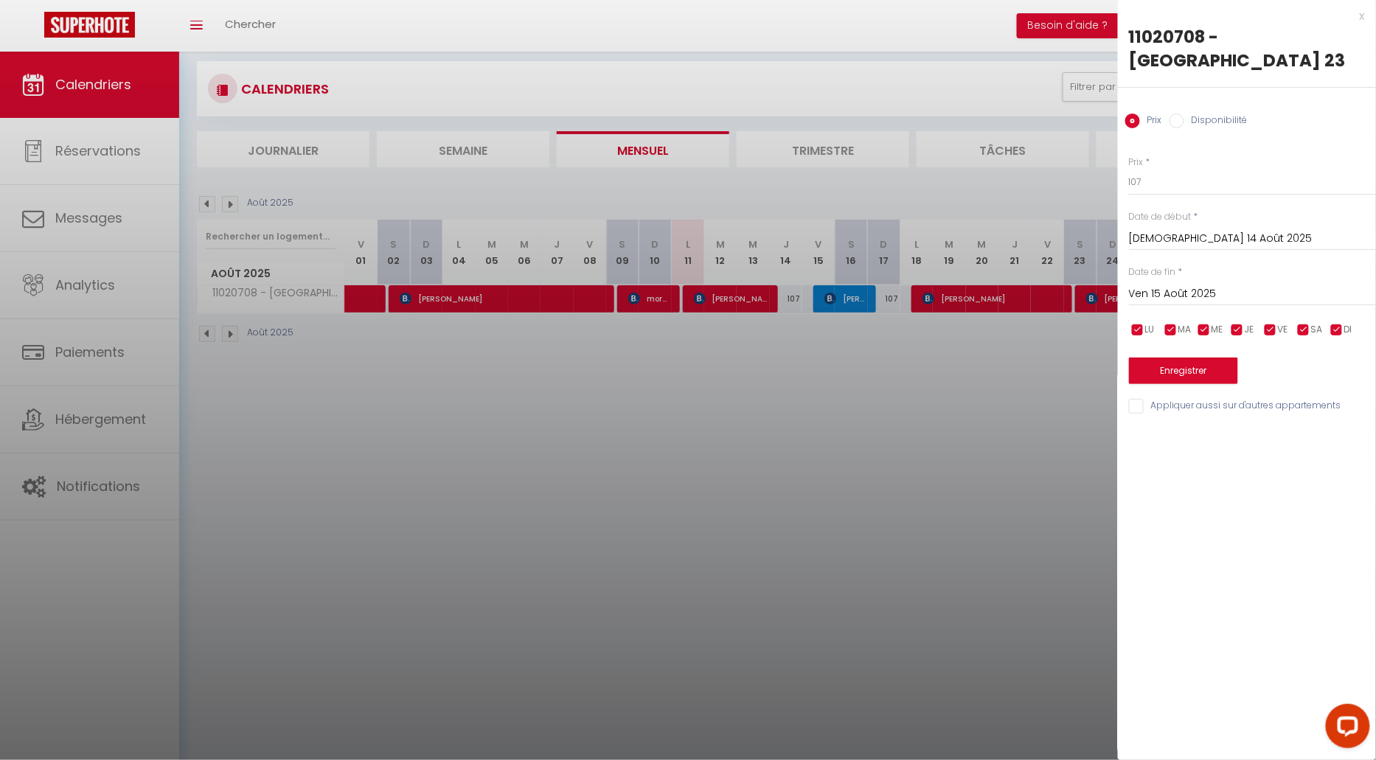
click at [1175, 114] on input "Disponibilité" at bounding box center [1177, 121] width 15 height 15
radio input "true"
radio input "false"
click at [1188, 169] on select "Disponible Indisponible" at bounding box center [1252, 183] width 247 height 28
select select "0"
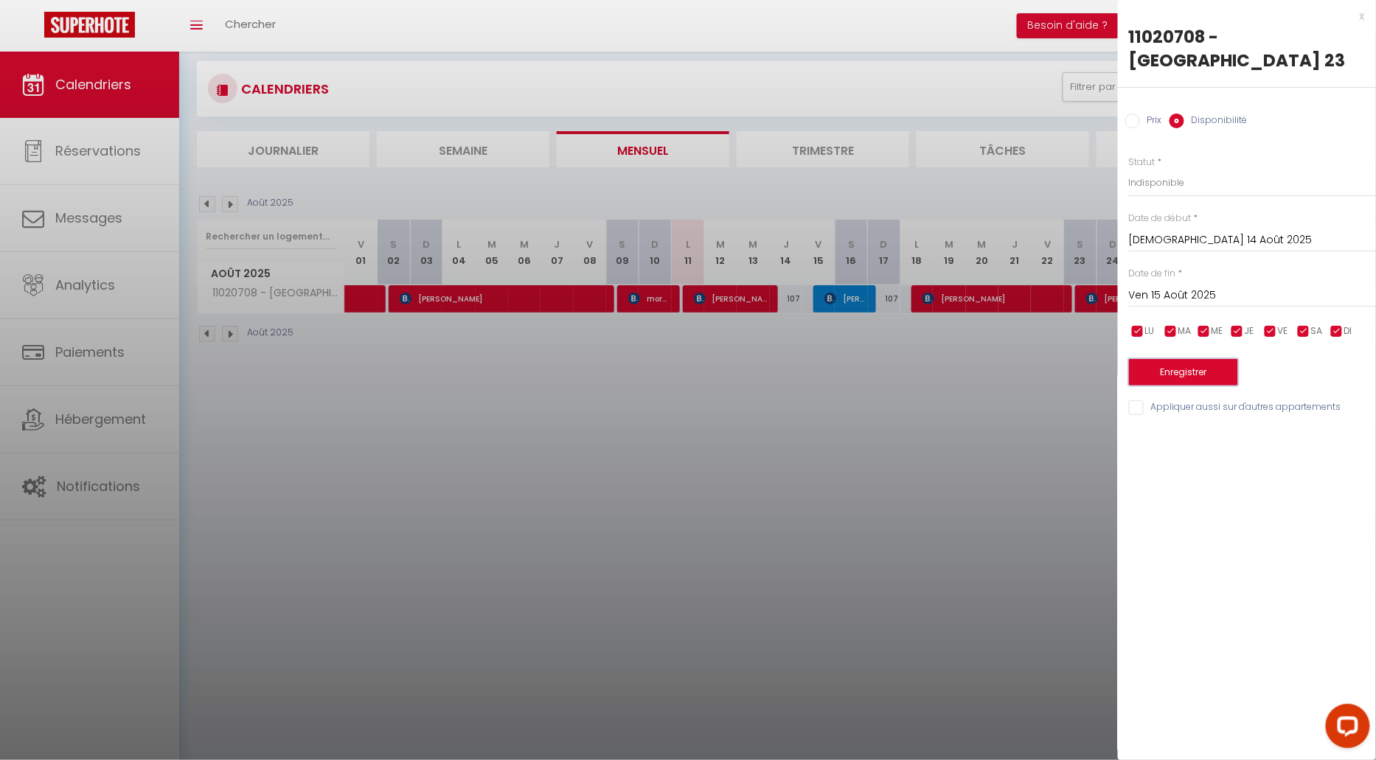
click at [1193, 359] on button "Enregistrer" at bounding box center [1183, 372] width 109 height 27
